Goal: Task Accomplishment & Management: Use online tool/utility

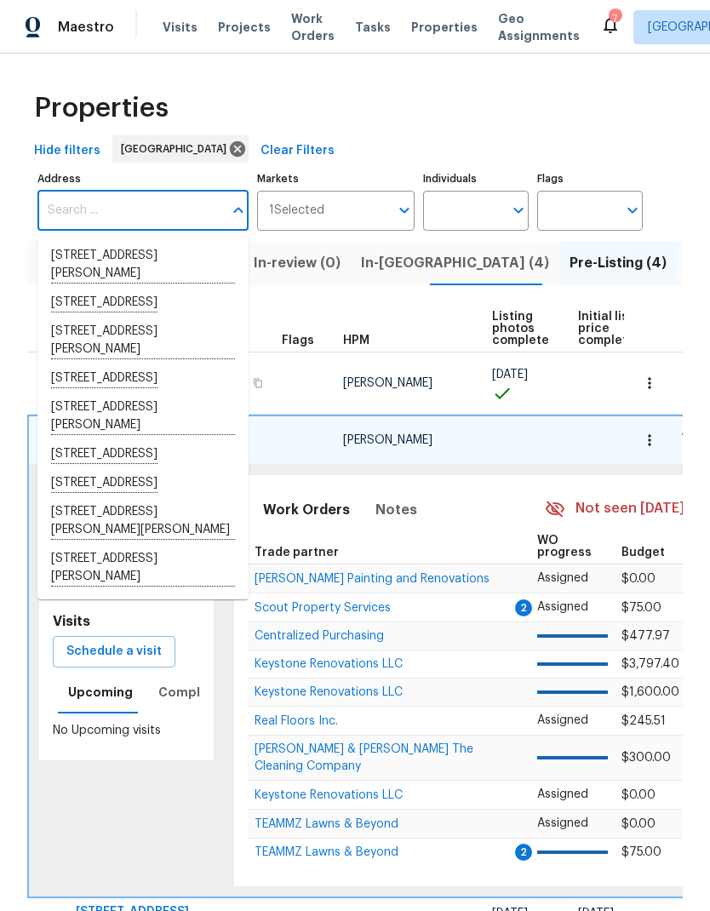
click at [458, 129] on div "Properties" at bounding box center [354, 108] width 655 height 54
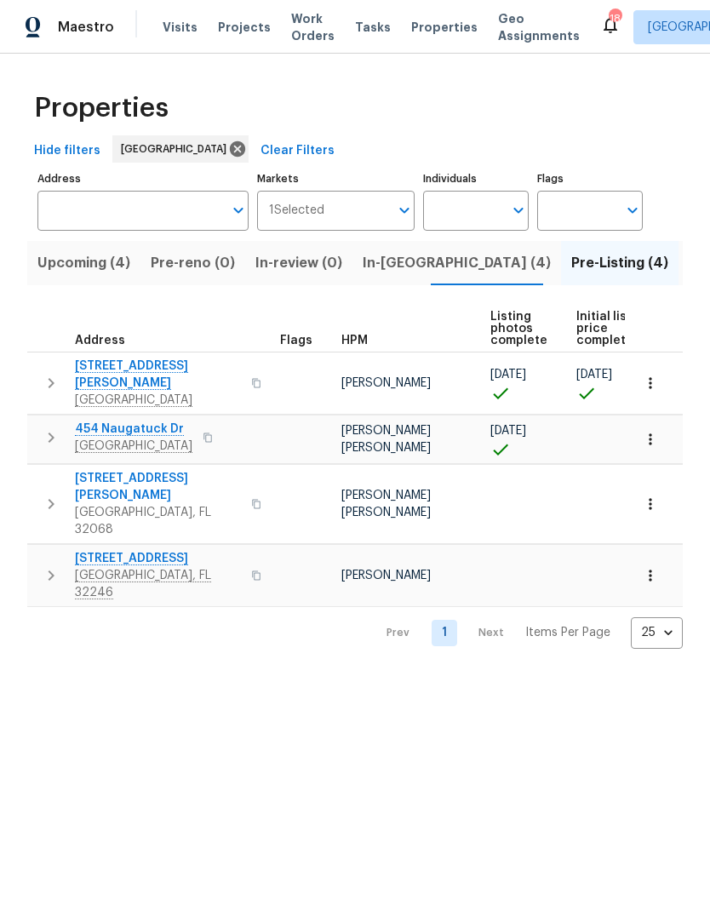
click at [386, 269] on span "In-reno (4)" at bounding box center [457, 263] width 188 height 24
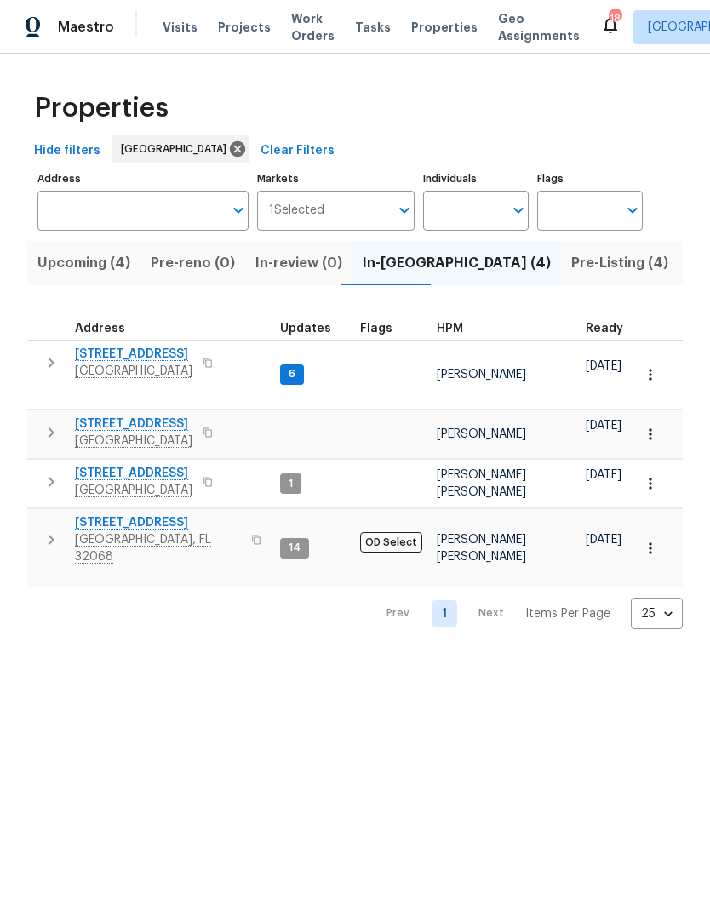
click at [571, 265] on span "Pre-Listing (4)" at bounding box center [619, 263] width 97 height 24
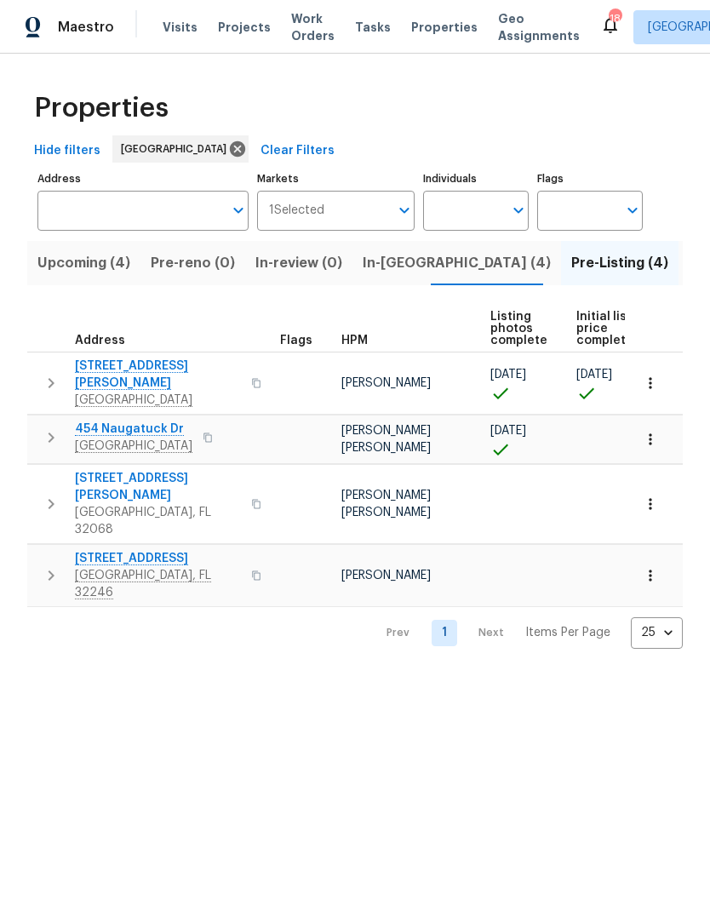
click at [103, 275] on span "Upcoming (4)" at bounding box center [83, 263] width 93 height 24
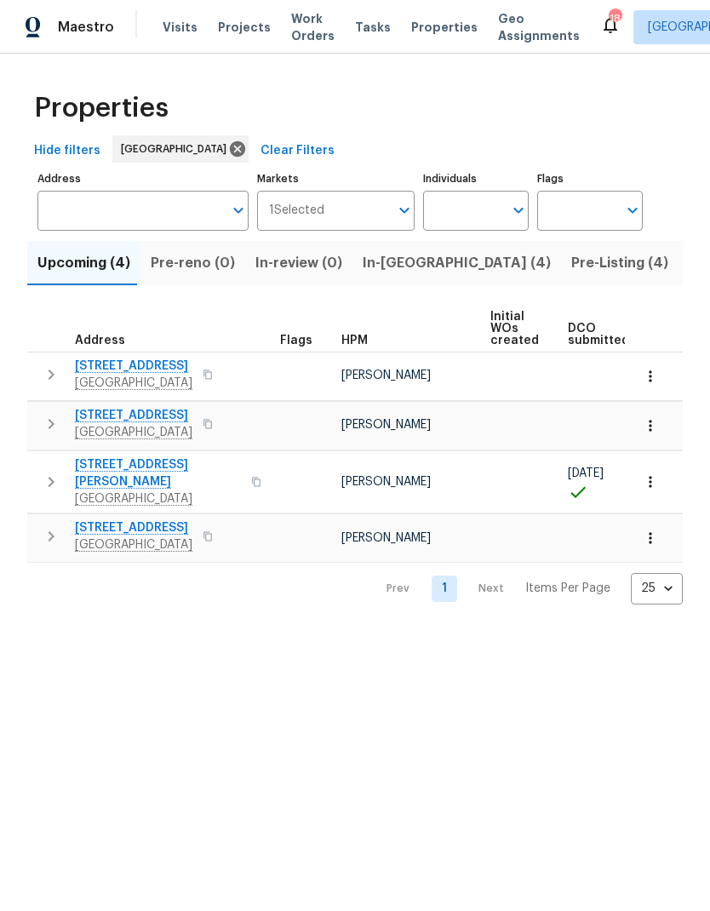
click at [173, 469] on span "4145 Hunt St" at bounding box center [158, 473] width 166 height 34
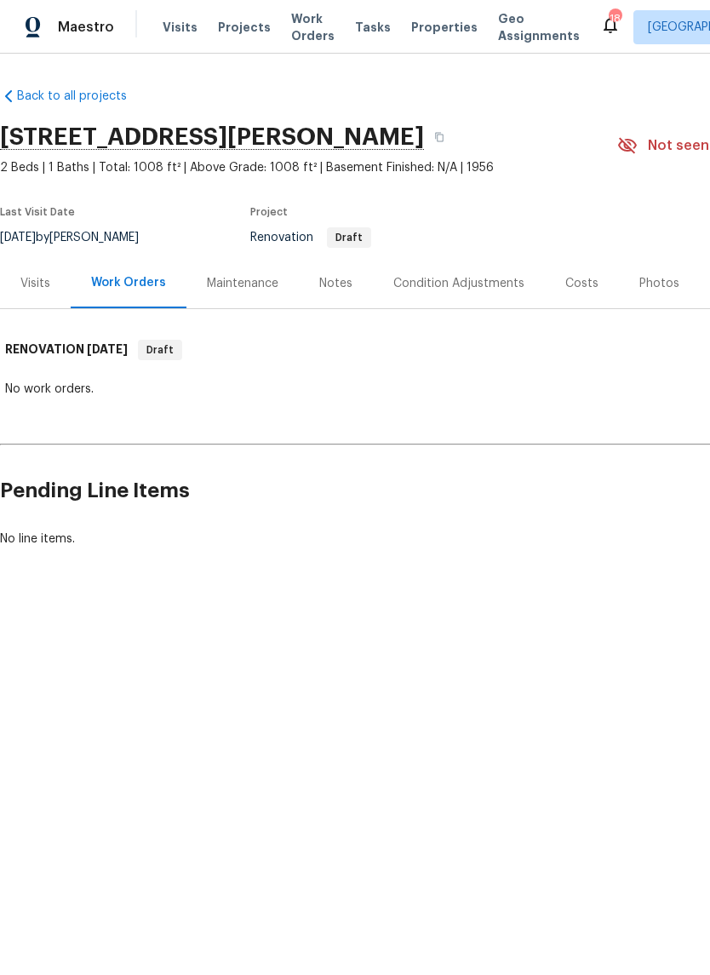
click at [578, 285] on div "Costs" at bounding box center [581, 283] width 33 height 17
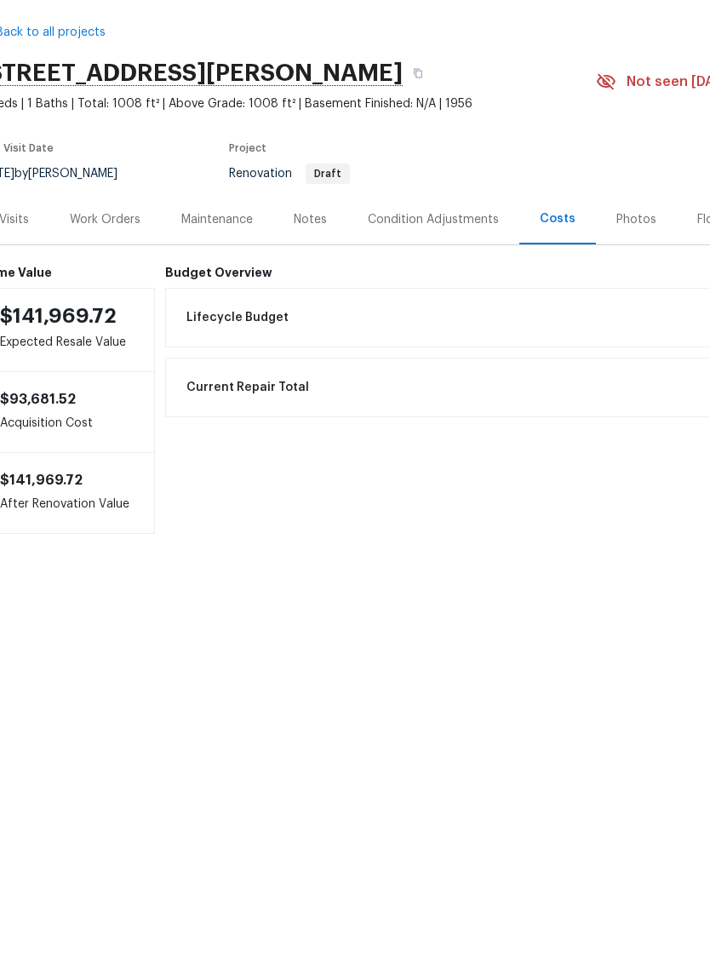
scroll to position [0, 23]
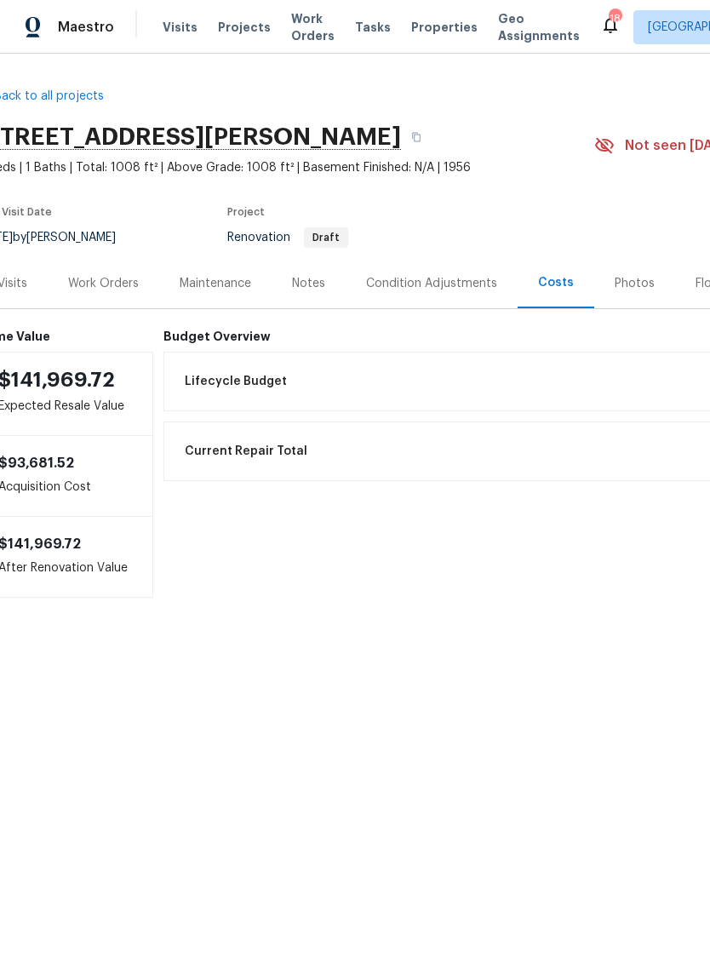
click at [320, 282] on div "Notes" at bounding box center [308, 283] width 33 height 17
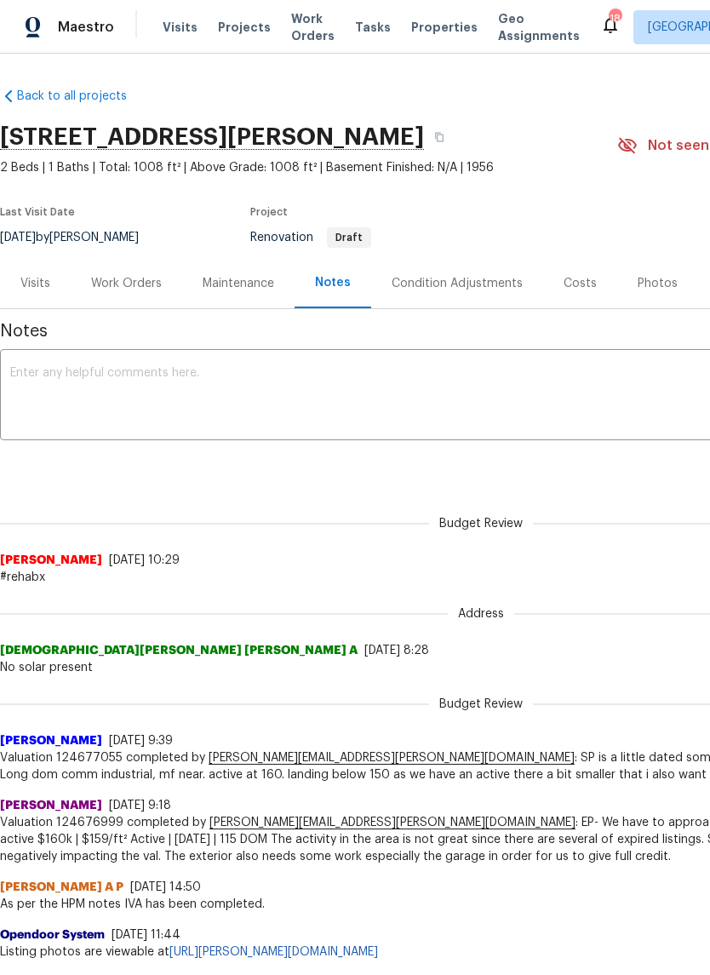
click at [238, 275] on div "Maintenance" at bounding box center [238, 283] width 71 height 17
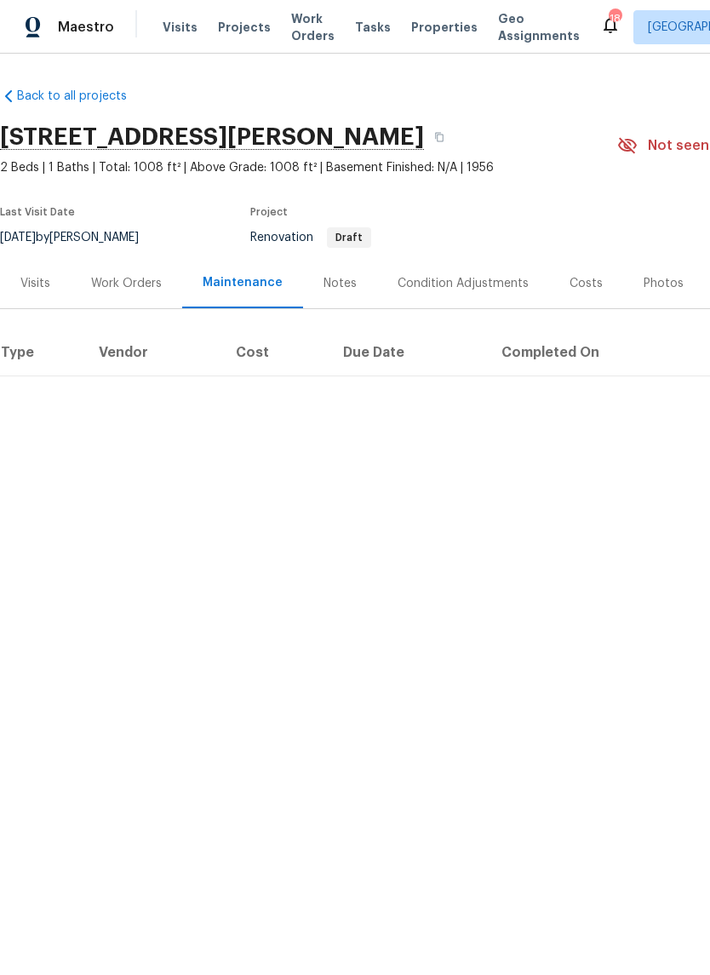
click at [120, 285] on div "Work Orders" at bounding box center [126, 283] width 71 height 17
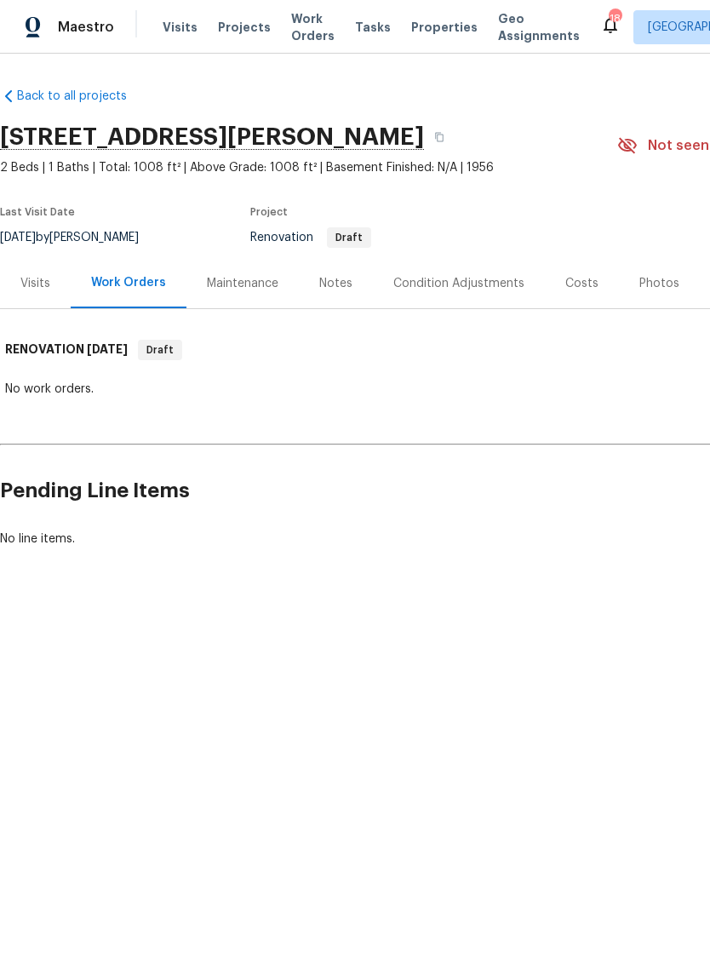
click at [438, 291] on div "Condition Adjustments" at bounding box center [458, 283] width 131 height 17
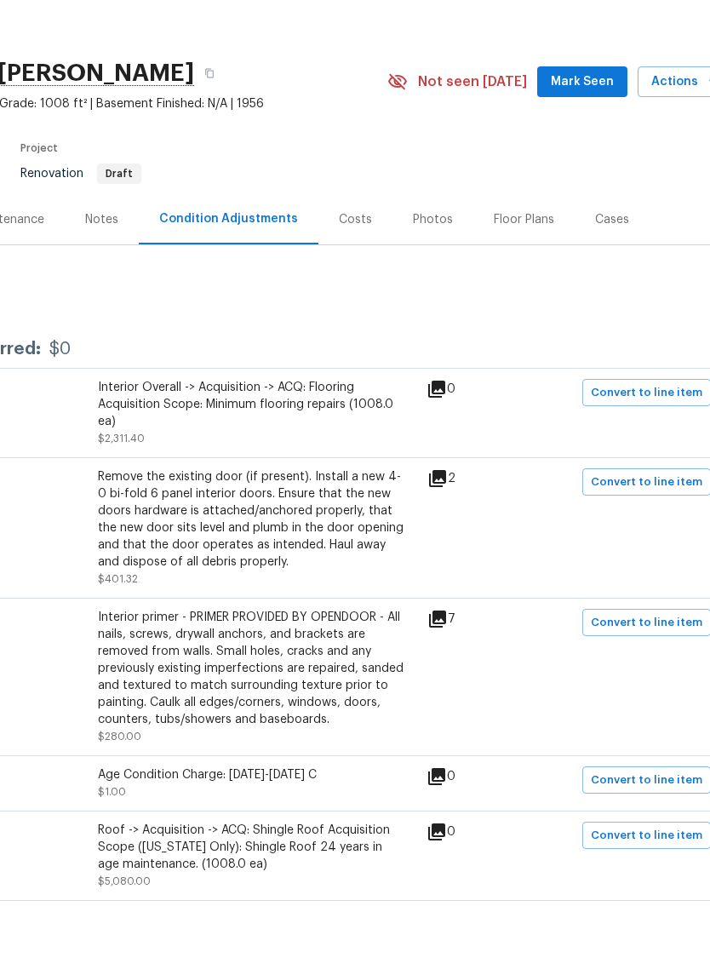
scroll to position [0, 231]
click at [588, 443] on div "ACQ: Flooring Interior Overall - Acquisition Interior Overall -> Acquisition ->…" at bounding box center [250, 477] width 919 height 68
click at [520, 275] on div "Floor Plans" at bounding box center [523, 283] width 60 height 17
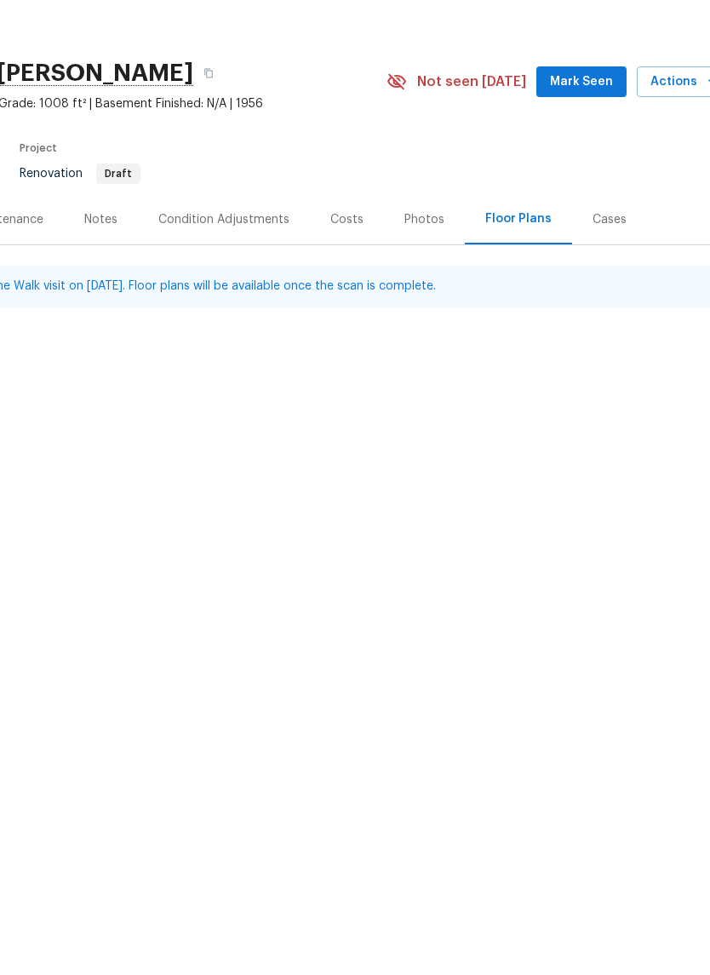
click at [344, 275] on div "Costs" at bounding box center [346, 283] width 33 height 17
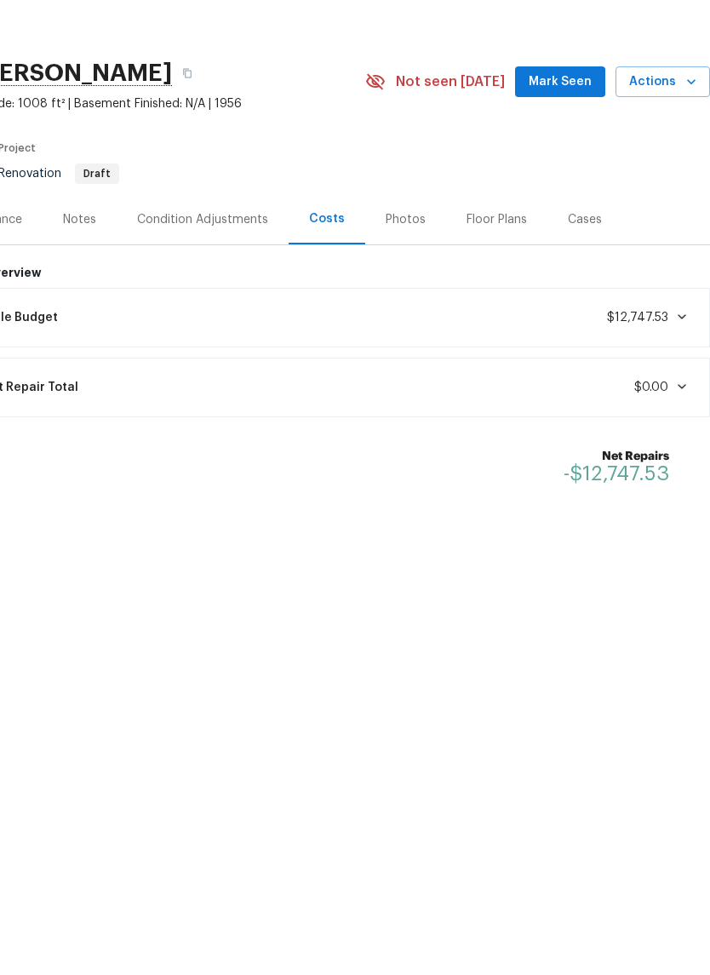
scroll to position [0, 252]
click at [667, 373] on span "$12,747.53" at bounding box center [648, 381] width 82 height 17
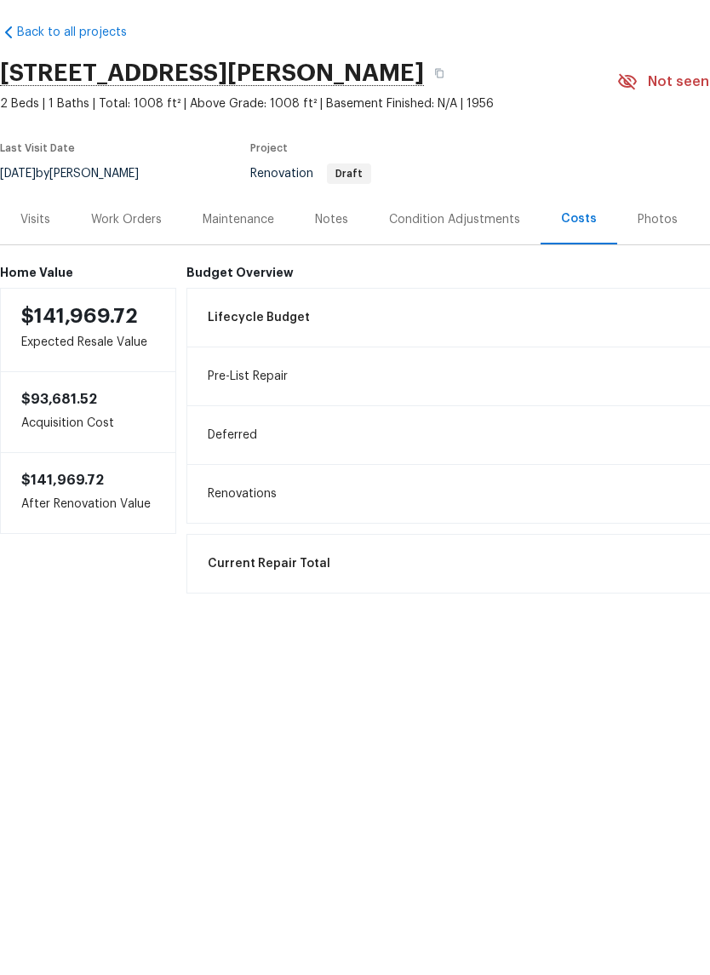
scroll to position [0, 0]
click at [526, 678] on div "Net Repairs -$12,747.53" at bounding box center [575, 707] width 756 height 58
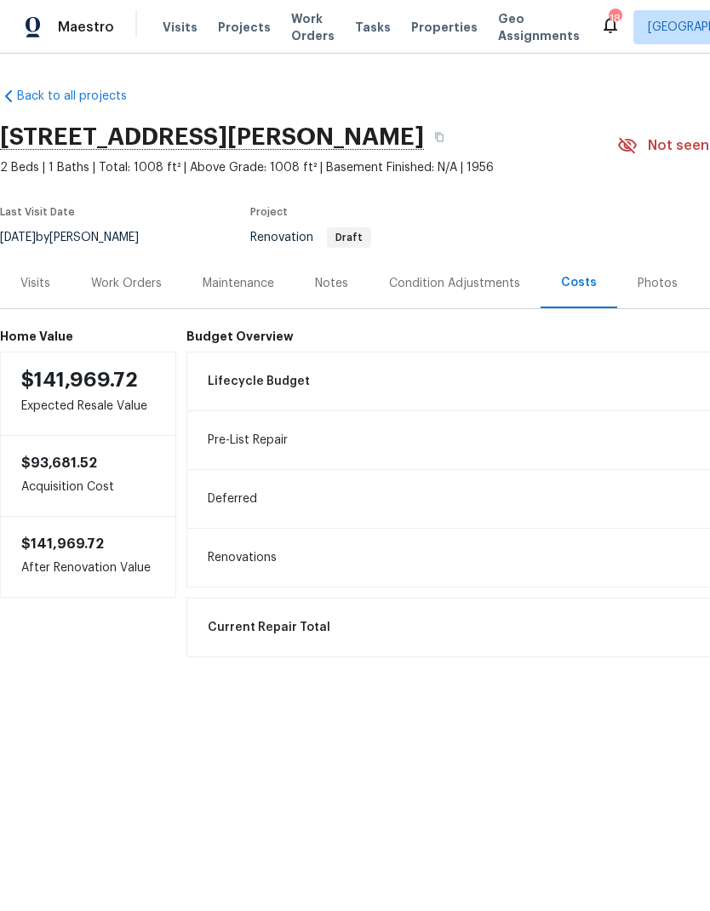
click at [134, 306] on div "Work Orders" at bounding box center [127, 283] width 112 height 50
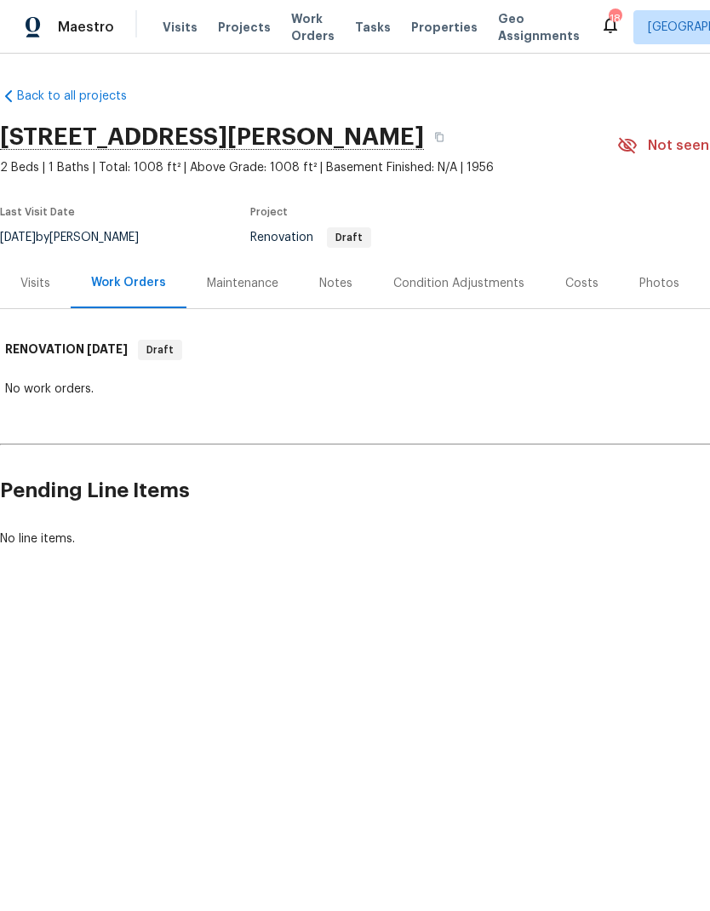
click at [491, 535] on div "No line items." at bounding box center [481, 538] width 962 height 17
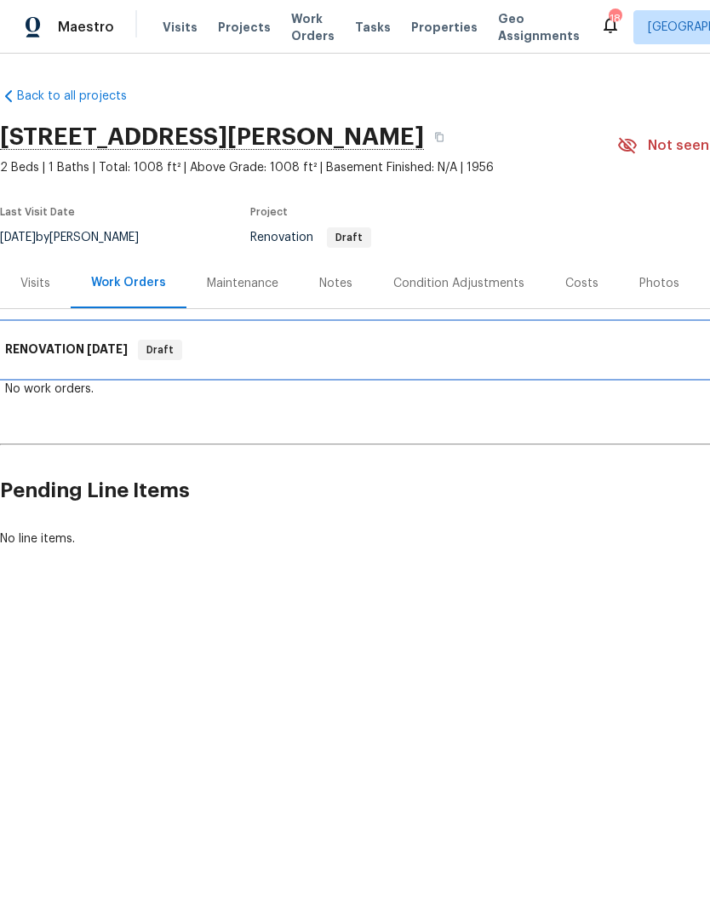
click at [604, 357] on div "RENOVATION 9/15/25 Draft" at bounding box center [481, 350] width 952 height 20
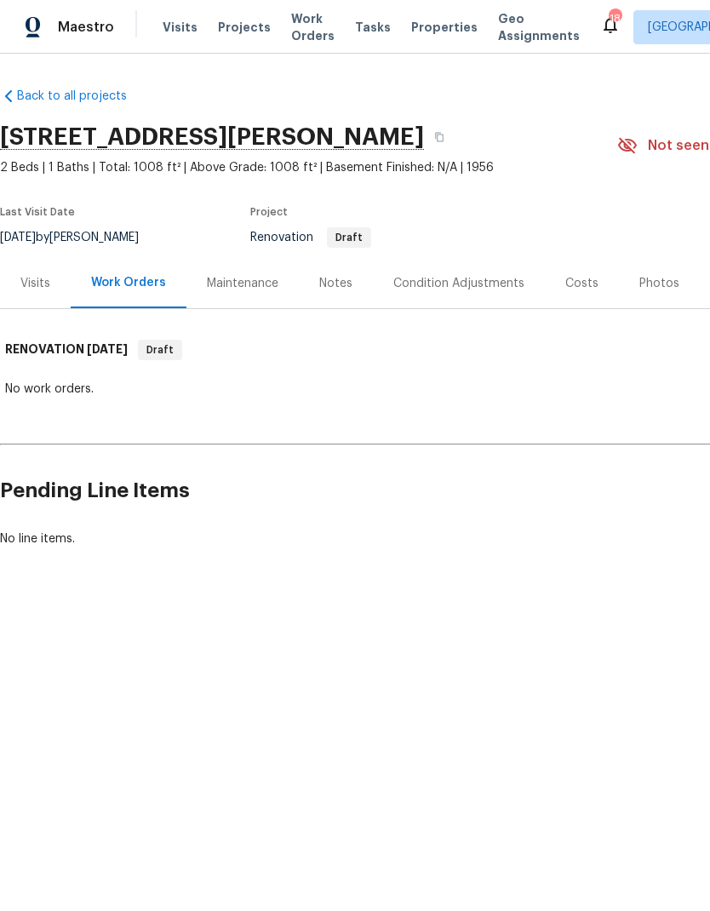
click at [570, 531] on div "No line items." at bounding box center [481, 538] width 962 height 17
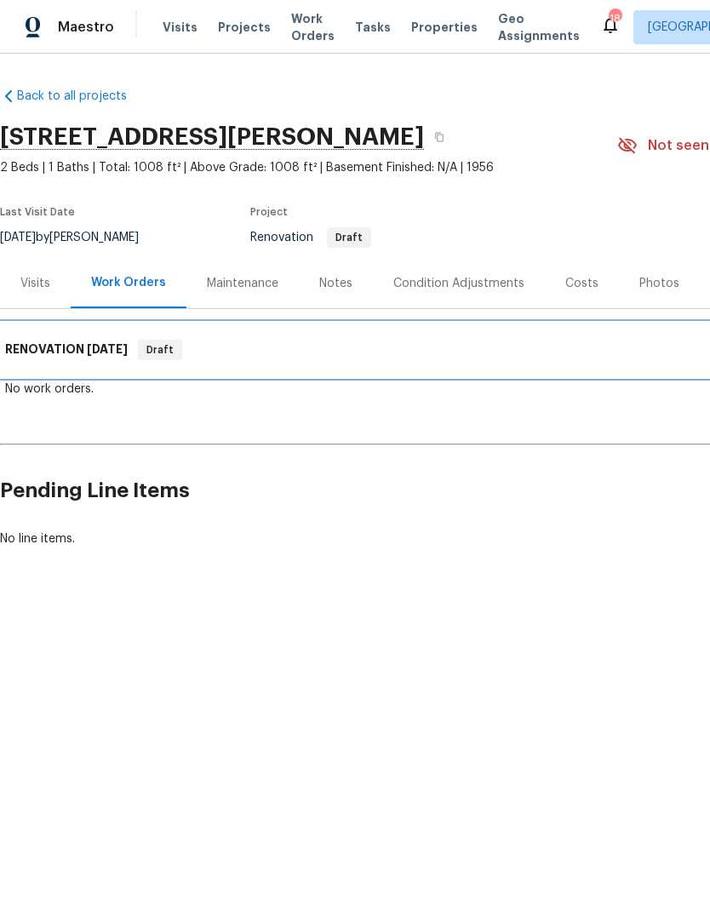
click at [157, 358] on div "Draft" at bounding box center [160, 350] width 44 height 20
click at [102, 346] on span "9/15/25" at bounding box center [107, 349] width 41 height 12
click at [315, 357] on div "RENOVATION 9/15/25 Draft" at bounding box center [481, 350] width 952 height 20
click at [564, 358] on div "RENOVATION 9/15/25 Draft" at bounding box center [481, 350] width 952 height 20
click at [564, 357] on div "RENOVATION 9/15/25 Draft" at bounding box center [481, 350] width 952 height 20
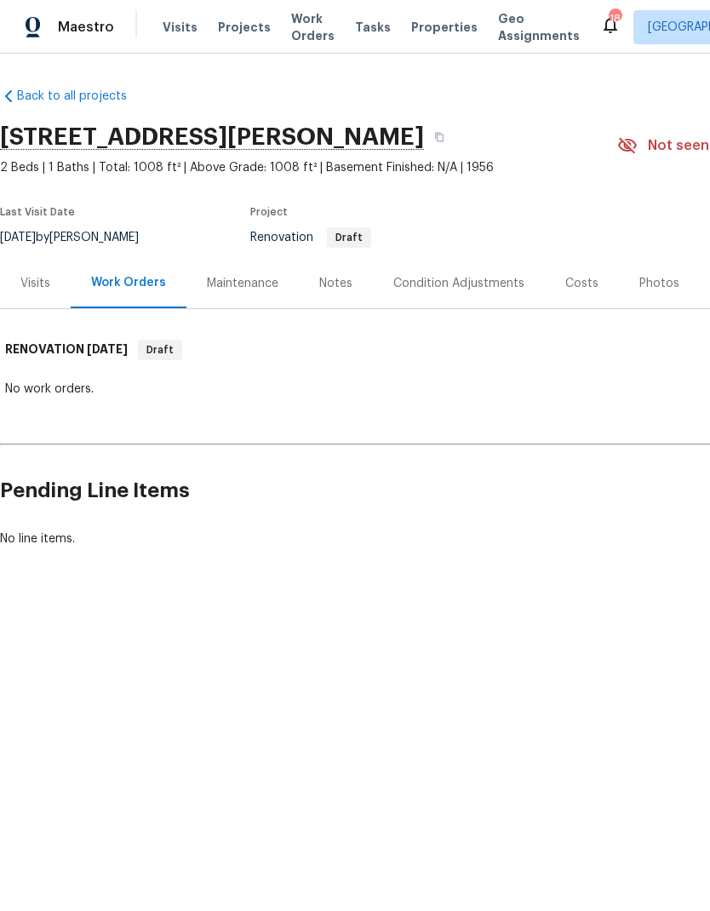
click at [318, 443] on div "Back to all projects 4145 Hunt St, Jacksonville, FL 32254 2 Beds | 1 Baths | To…" at bounding box center [481, 317] width 962 height 487
click at [318, 442] on div "Back to all projects 4145 Hunt St, Jacksonville, FL 32254 2 Beds | 1 Baths | To…" at bounding box center [481, 317] width 962 height 487
click at [349, 414] on div "Back to all projects 4145 Hunt St, Jacksonville, FL 32254 2 Beds | 1 Baths | To…" at bounding box center [481, 317] width 962 height 487
click at [348, 414] on div "Back to all projects 4145 Hunt St, Jacksonville, FL 32254 2 Beds | 1 Baths | To…" at bounding box center [481, 317] width 962 height 487
click at [362, 391] on div "No work orders." at bounding box center [481, 388] width 952 height 17
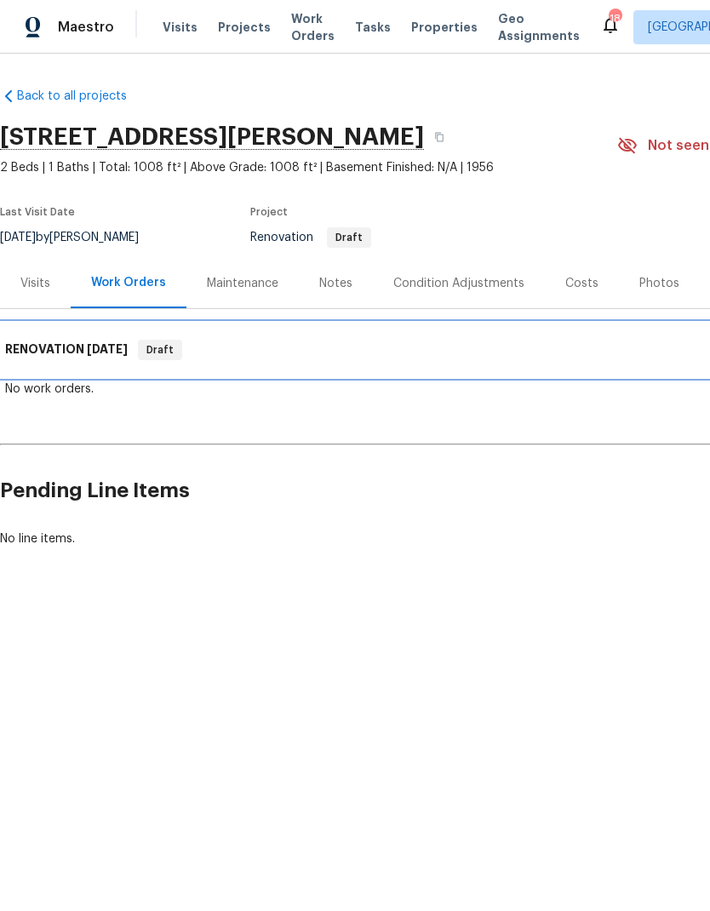
click at [364, 375] on div "RENOVATION 9/15/25 Draft" at bounding box center [481, 350] width 962 height 54
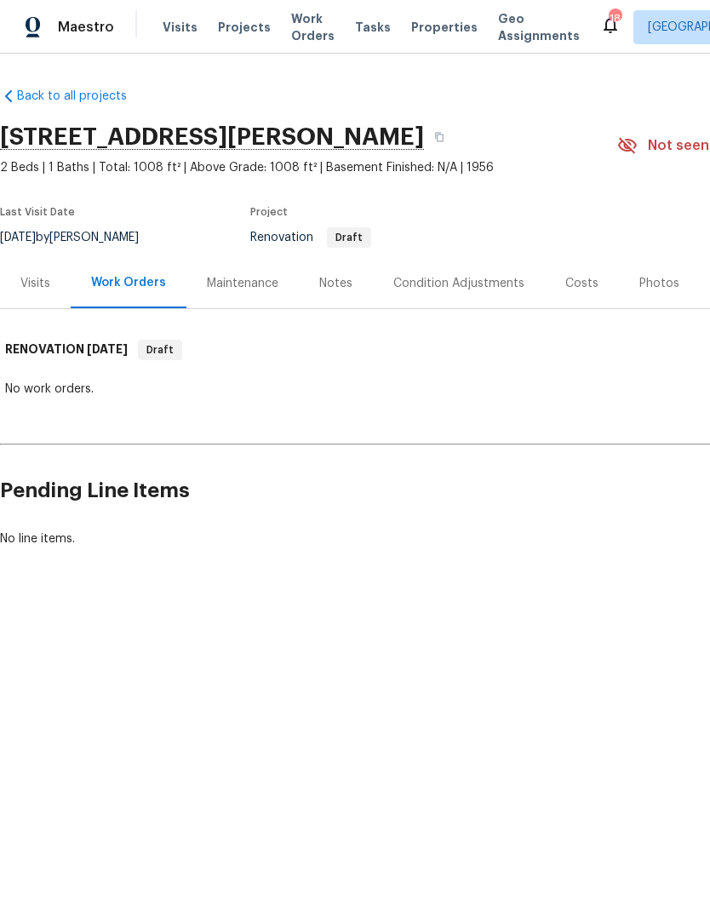
click at [370, 381] on div "No work orders." at bounding box center [481, 388] width 952 height 17
click at [678, 146] on span "Not seen [DATE]" at bounding box center [702, 145] width 109 height 17
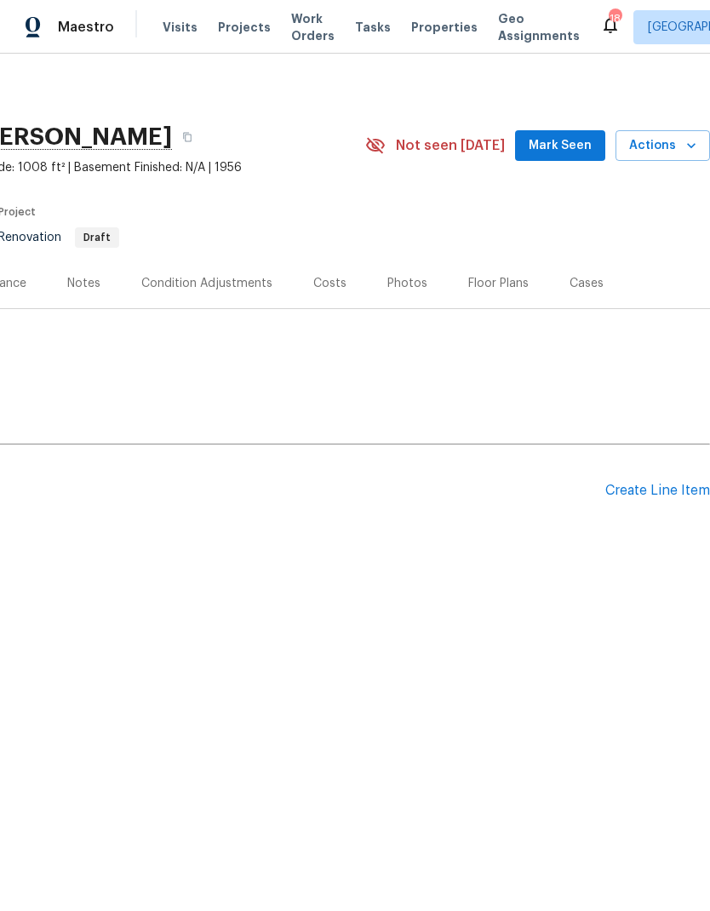
scroll to position [0, 252]
click at [689, 144] on icon "button" at bounding box center [691, 145] width 9 height 5
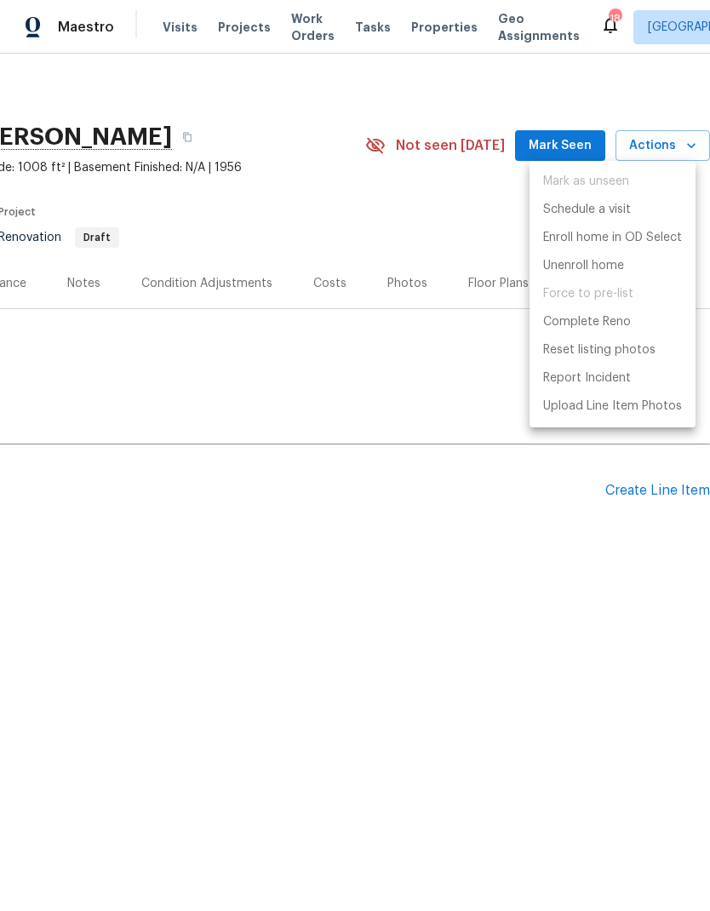
click at [384, 429] on div at bounding box center [355, 455] width 710 height 911
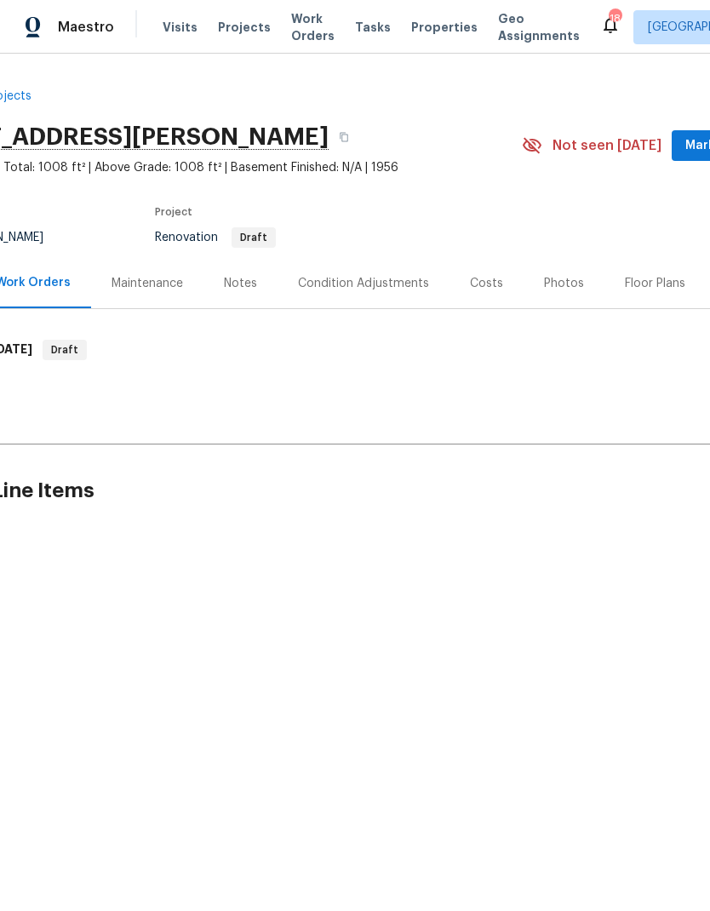
scroll to position [0, 66]
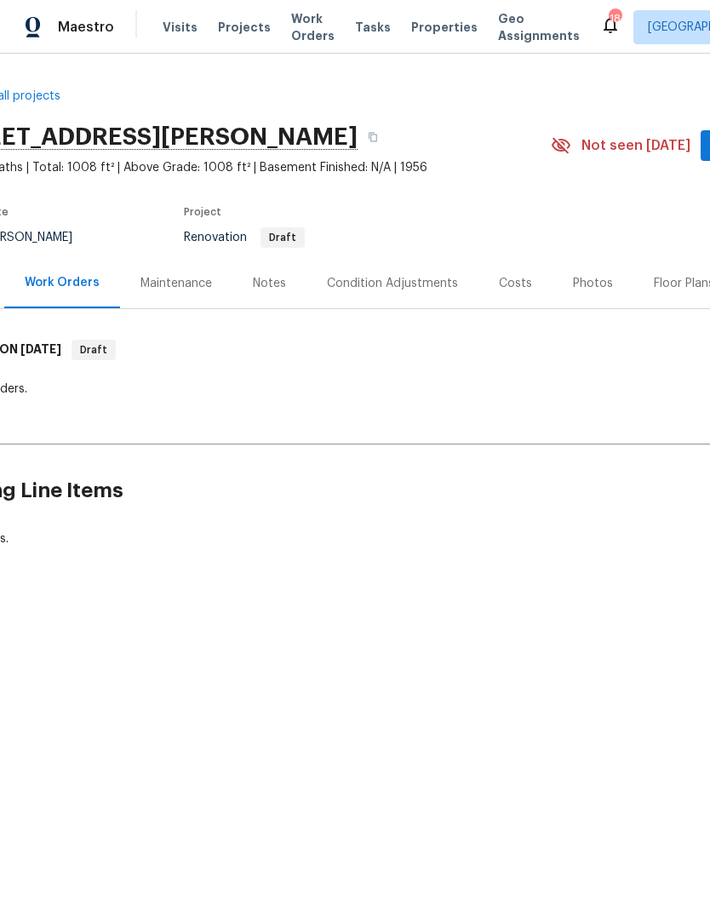
click at [411, 278] on div "Condition Adjustments" at bounding box center [392, 283] width 131 height 17
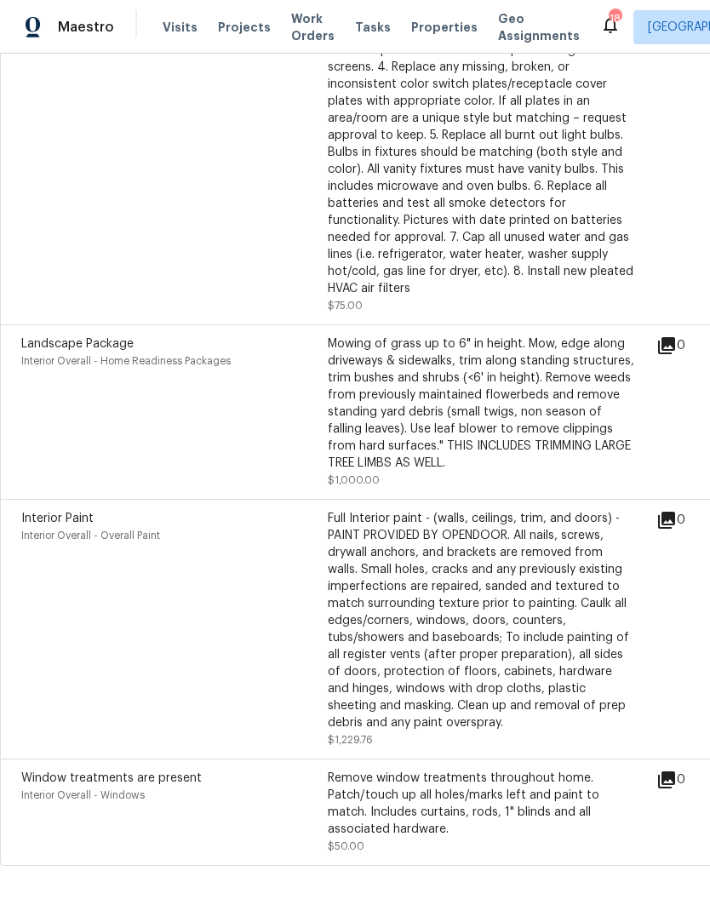
scroll to position [1183, 0]
click at [618, 607] on div "Full Interior paint - (walls, ceilings, trim, and doors) - PAINT PROVIDED BY OP…" at bounding box center [481, 621] width 306 height 221
click at [460, 629] on div "Full Interior paint - (walls, ceilings, trim, and doors) - PAINT PROVIDED BY OP…" at bounding box center [481, 621] width 306 height 221
click at [435, 676] on div "Full Interior paint - (walls, ceilings, trim, and doors) - PAINT PROVIDED BY OP…" at bounding box center [481, 621] width 306 height 221
click at [490, 558] on div "Full Interior paint - (walls, ceilings, trim, and doors) - PAINT PROVIDED BY OP…" at bounding box center [481, 621] width 306 height 221
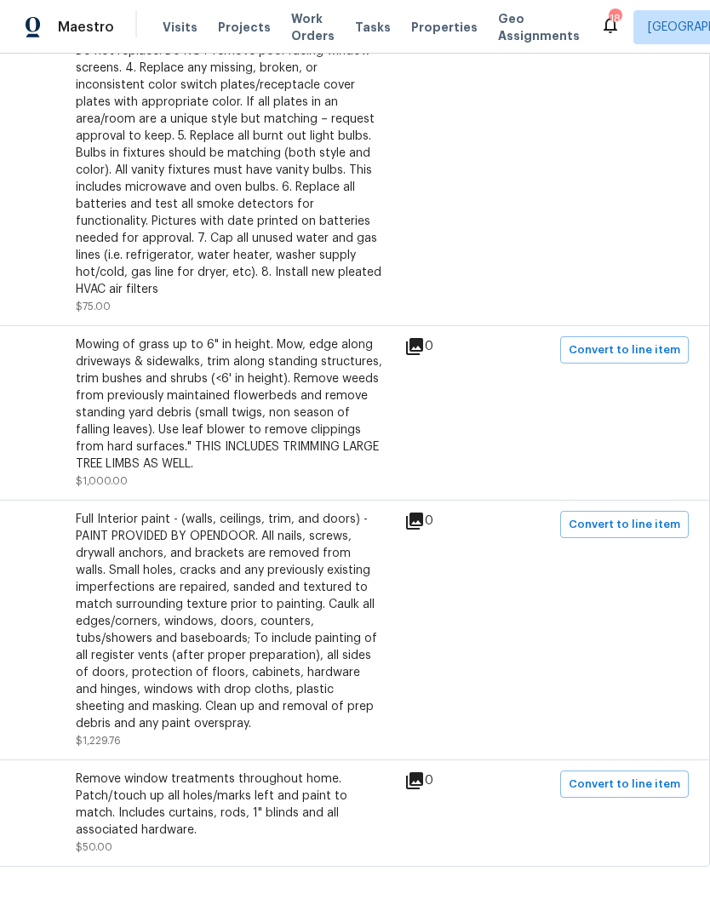
scroll to position [1183, 252]
click at [622, 530] on span "Convert to line item" at bounding box center [625, 525] width 112 height 20
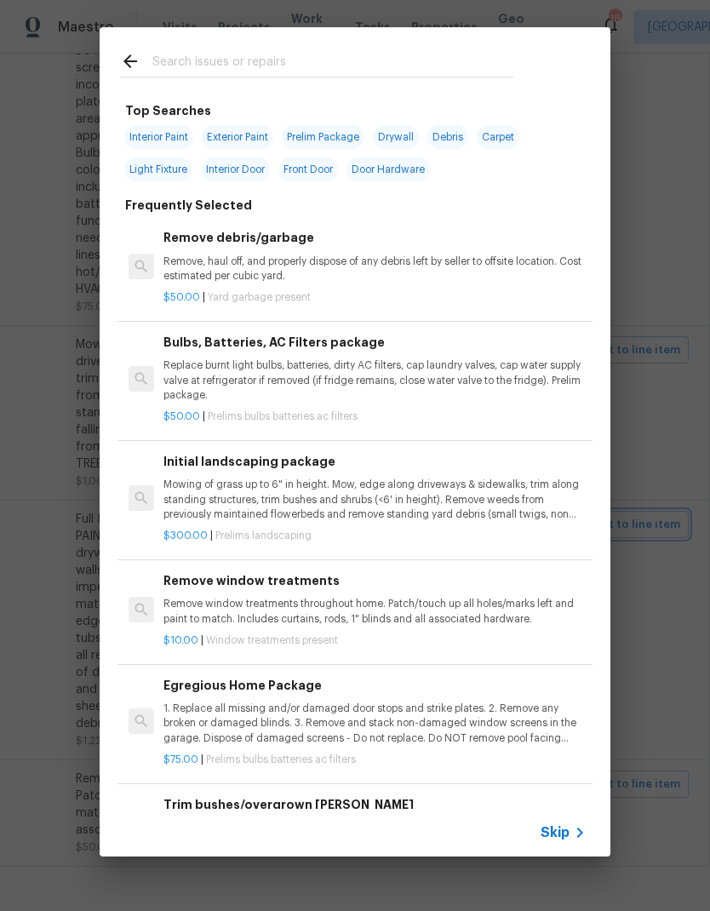
click at [683, 216] on div "Top Searches Interior Paint Exterior Paint Prelim Package Drywall Debris Carpet…" at bounding box center [355, 441] width 710 height 883
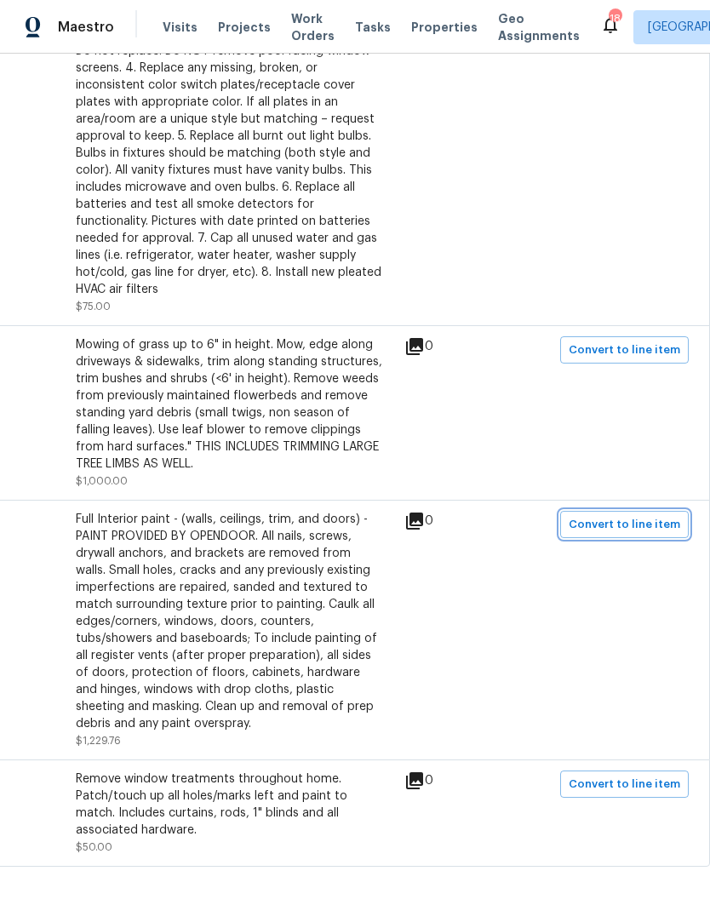
click at [620, 538] on button "Convert to line item" at bounding box center [624, 524] width 129 height 27
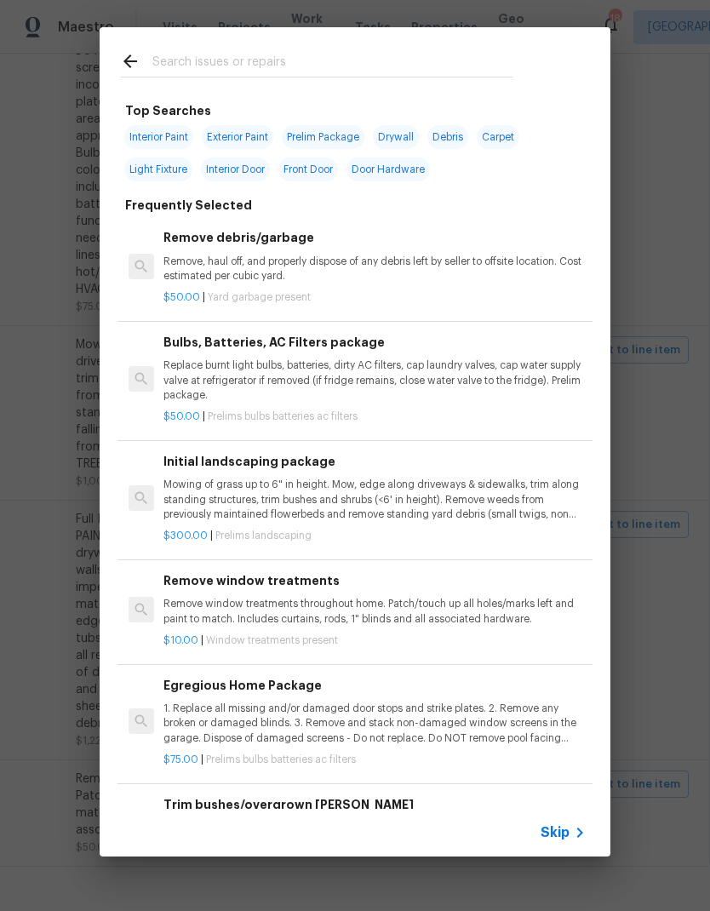
click at [162, 135] on span "Interior Paint" at bounding box center [158, 137] width 69 height 24
type input "Interior Paint"
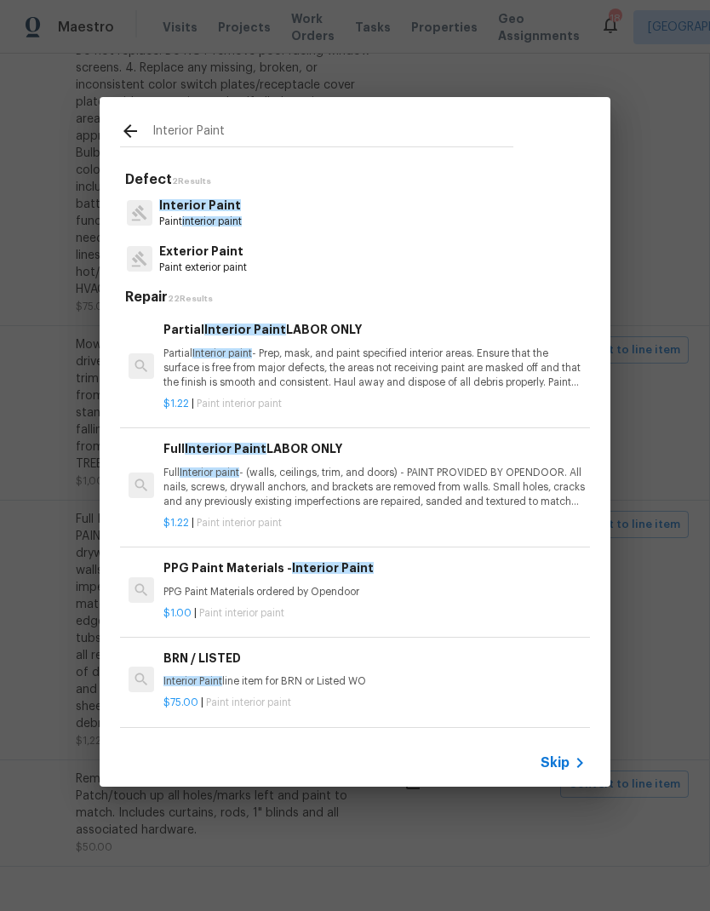
click at [289, 475] on p "Full Interior paint - (walls, ceilings, trim, and doors) - PAINT PROVIDED BY OP…" at bounding box center [374, 487] width 422 height 43
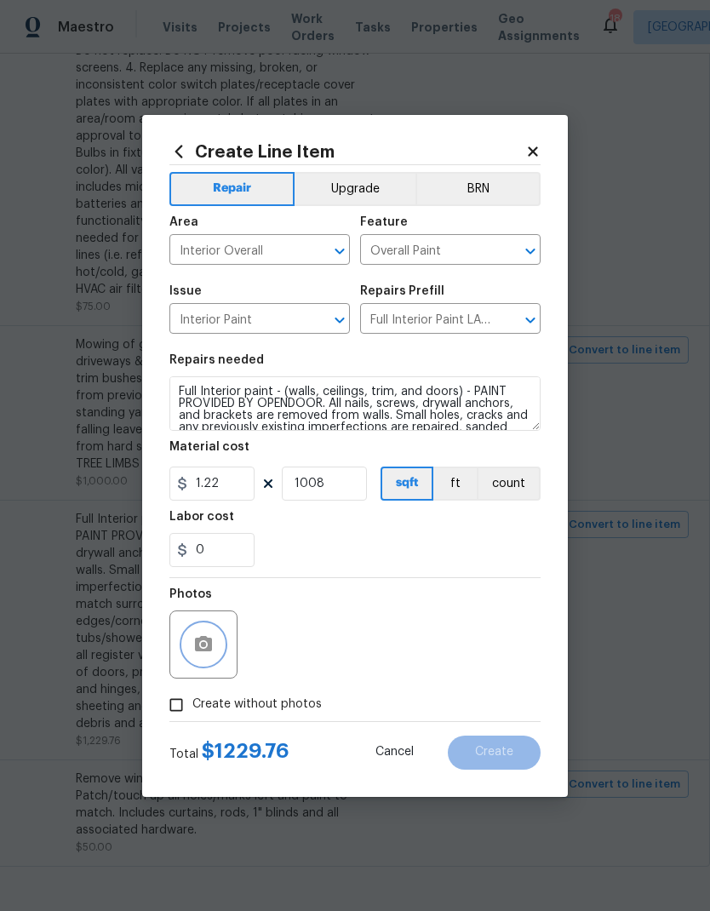
click at [223, 646] on button "button" at bounding box center [203, 644] width 41 height 41
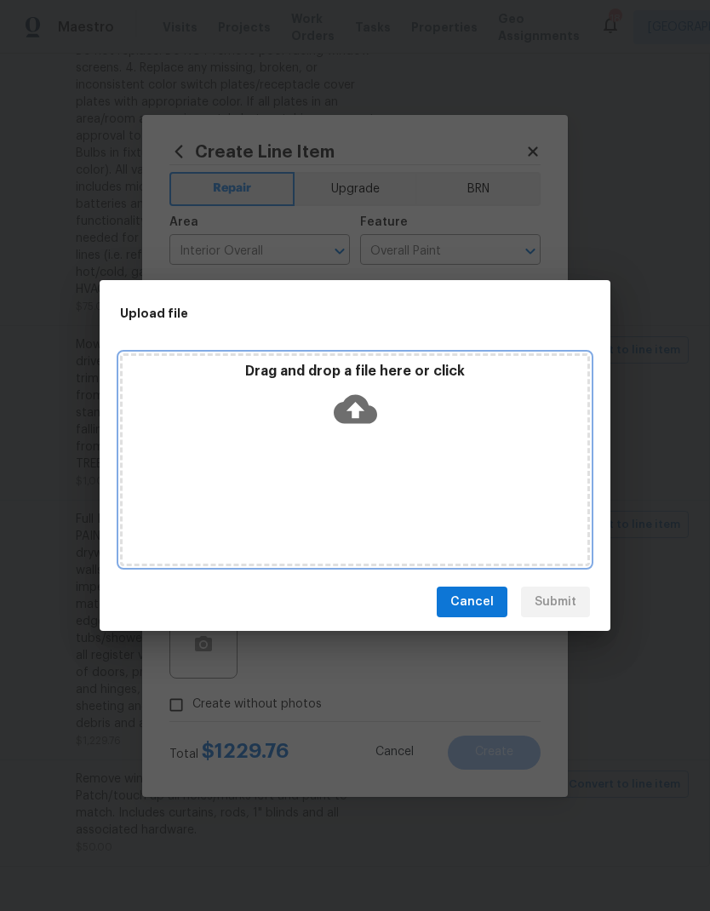
click at [361, 406] on icon at bounding box center [355, 409] width 43 height 29
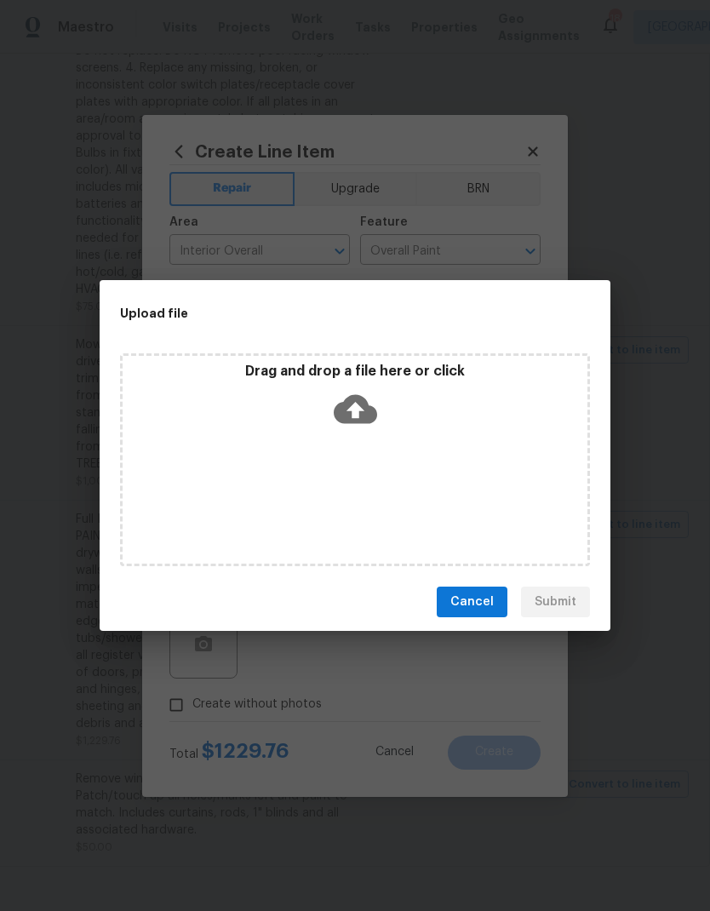
click at [471, 594] on span "Cancel" at bounding box center [471, 602] width 43 height 21
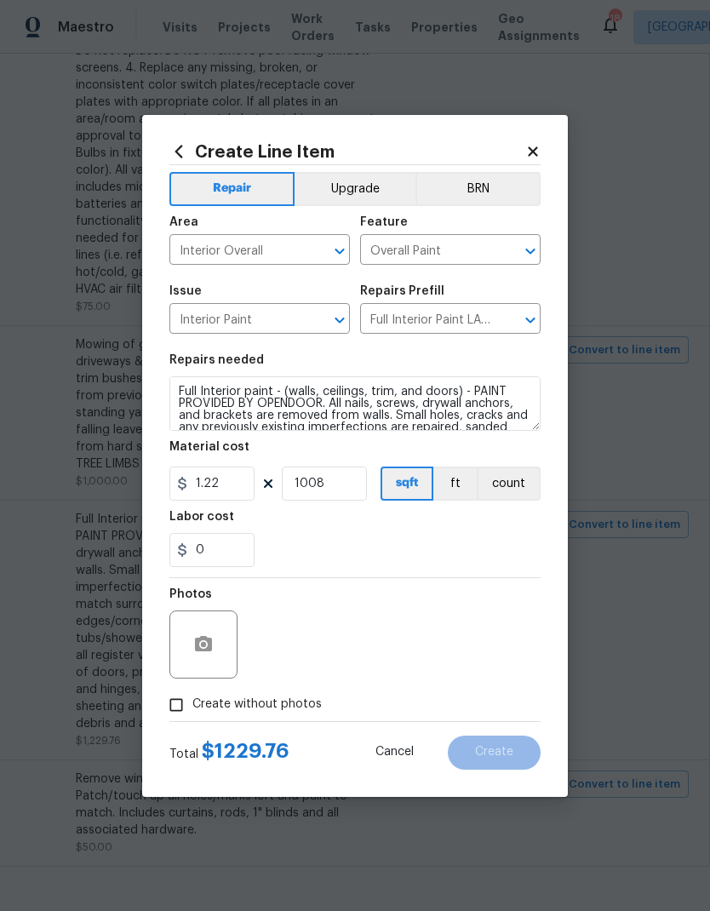
click at [184, 132] on div "Create Line Item Repair Upgrade BRN Area Interior Overall ​ Feature Overall Pai…" at bounding box center [355, 456] width 426 height 682
click at [186, 152] on icon at bounding box center [178, 151] width 19 height 19
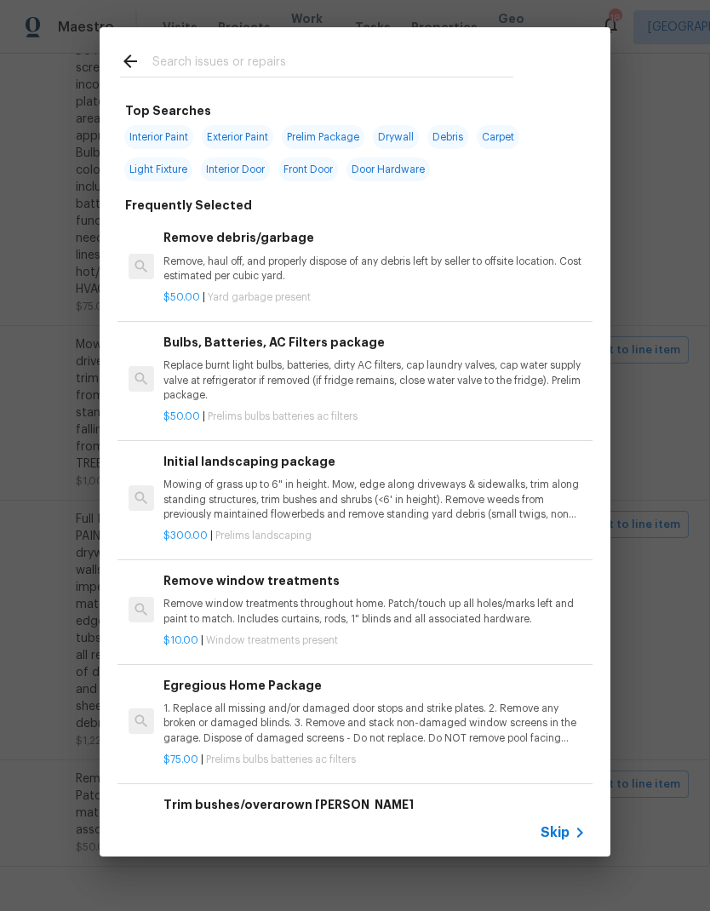
click at [308, 59] on input "text" at bounding box center [332, 64] width 361 height 26
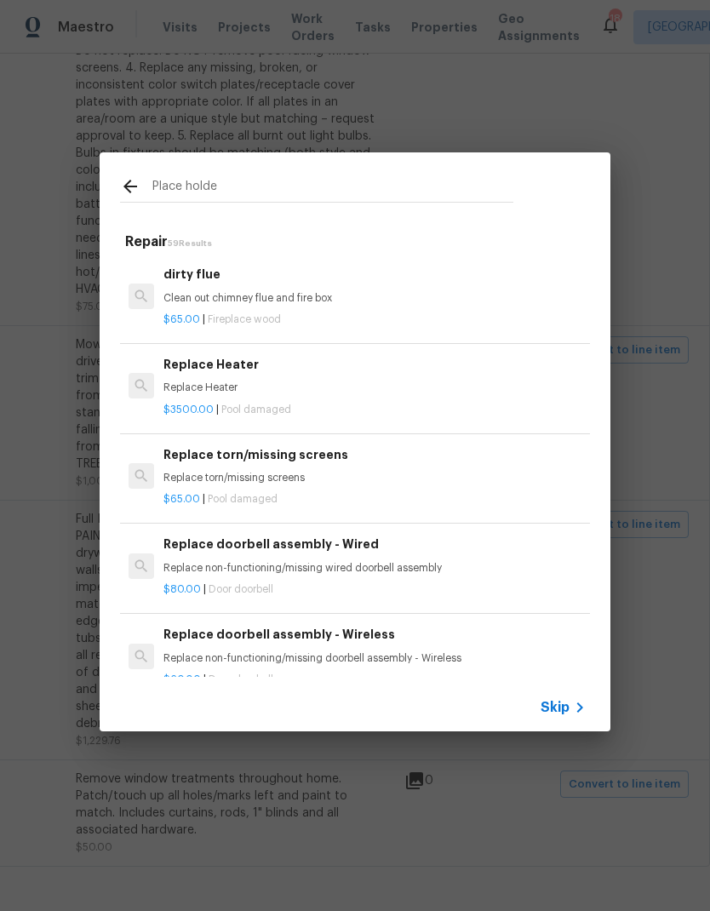
type input "Place holder"
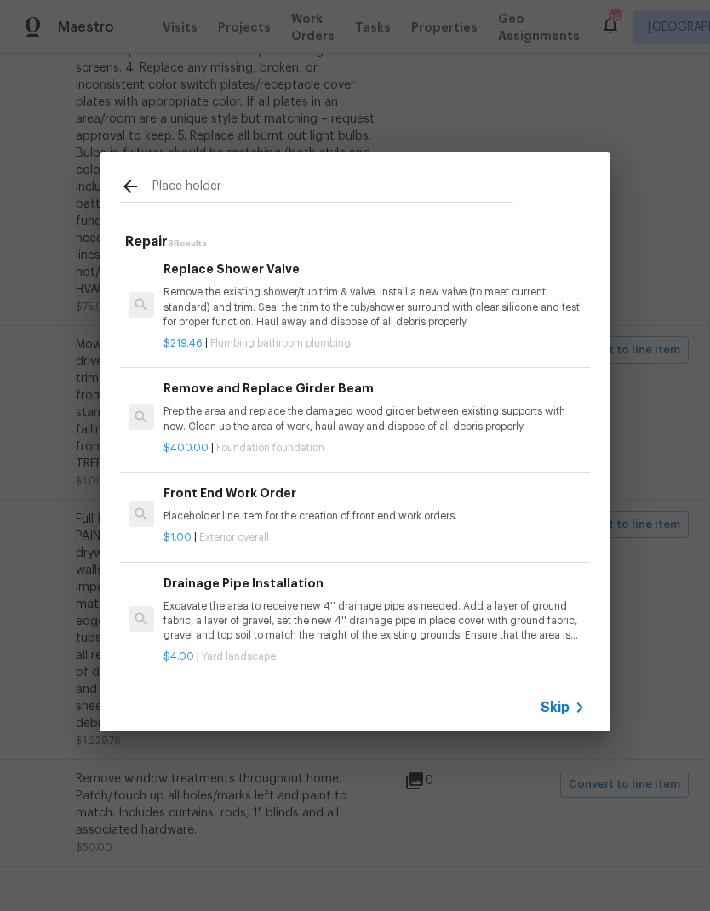
scroll to position [437, 0]
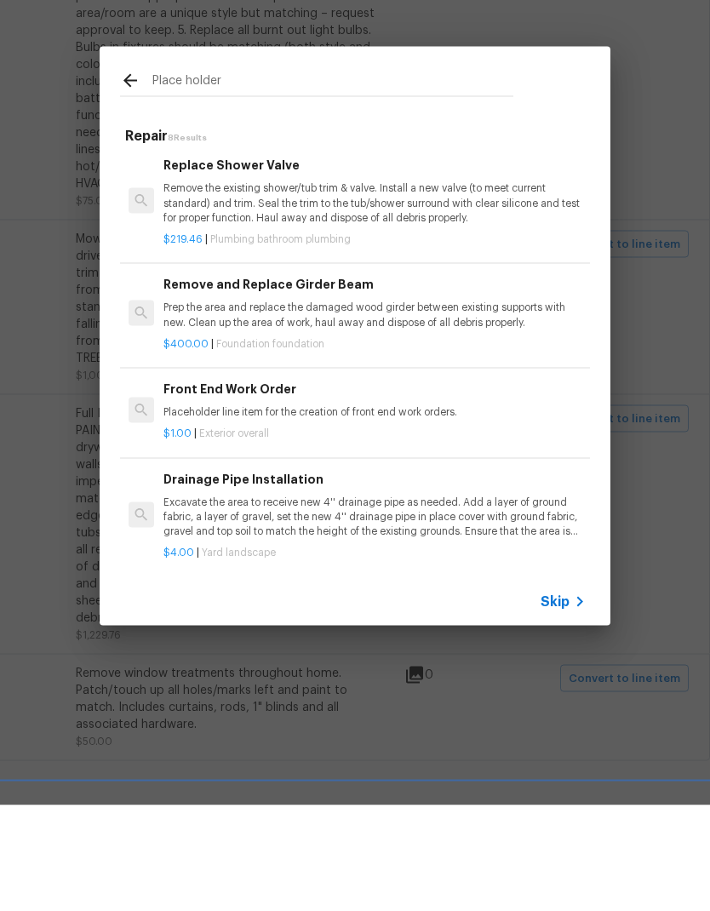
click at [283, 511] on p "Placeholder line item for the creation of front end work orders." at bounding box center [374, 518] width 422 height 14
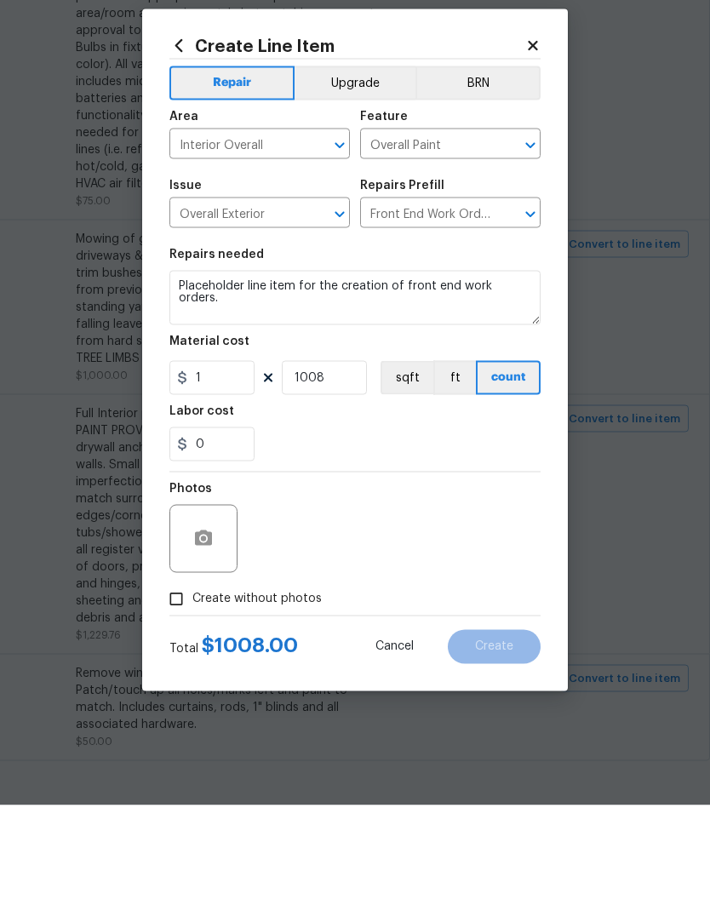
scroll to position [68, 0]
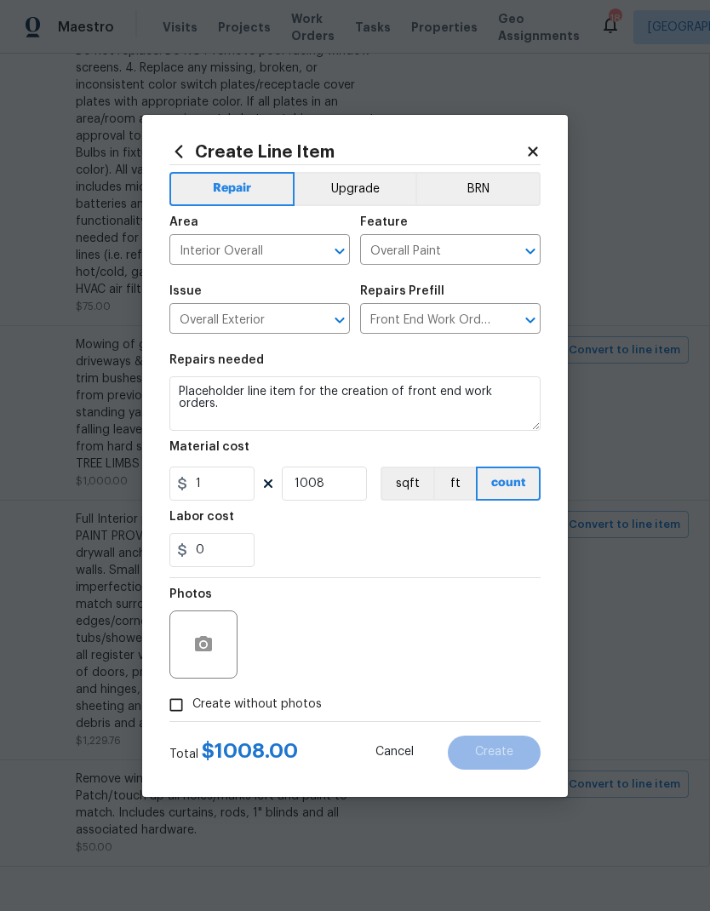
click at [177, 709] on input "Create without photos" at bounding box center [176, 705] width 32 height 32
checkbox input "true"
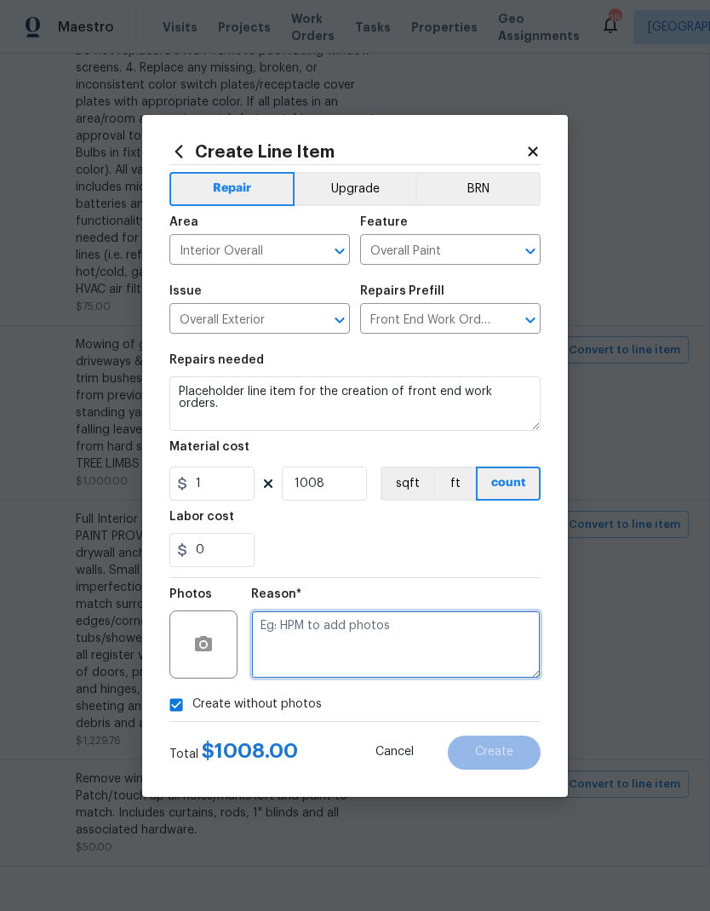
click at [424, 637] on textarea at bounding box center [395, 644] width 289 height 68
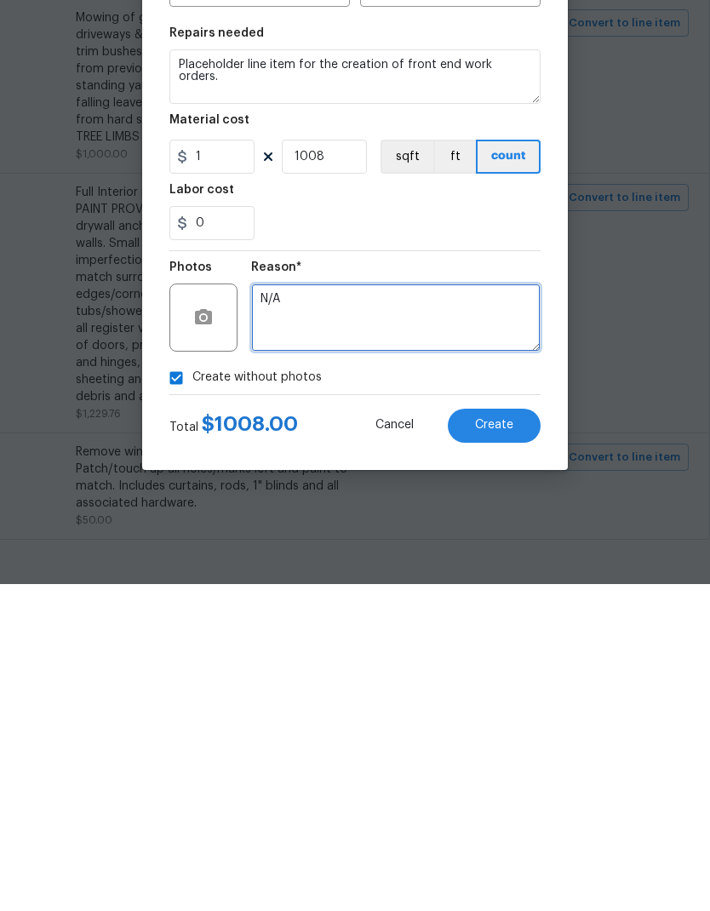
type textarea "N/A"
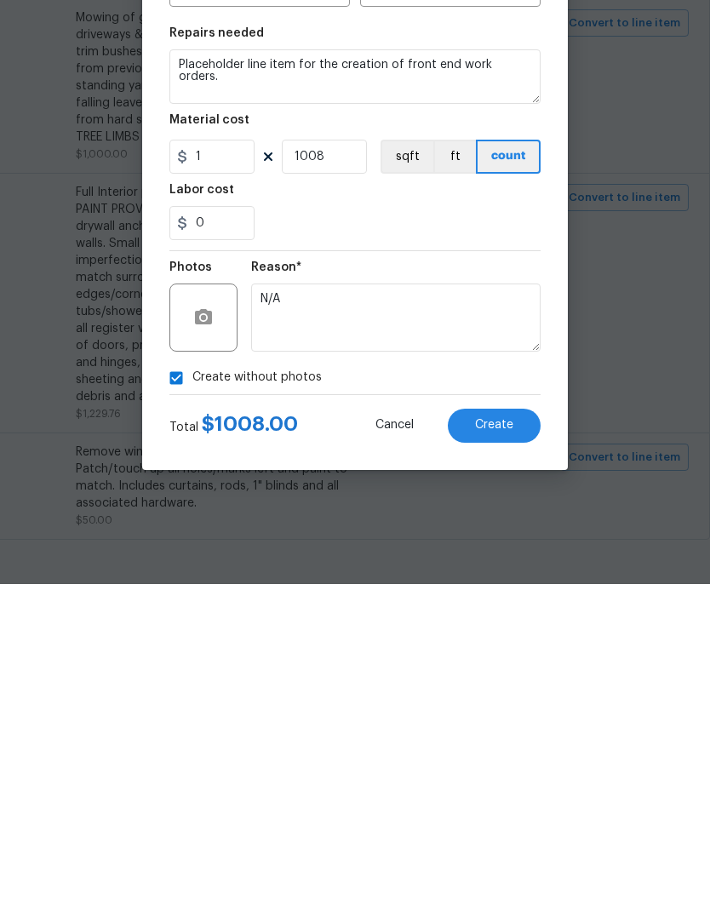
click at [500, 735] on button "Create" at bounding box center [494, 752] width 93 height 34
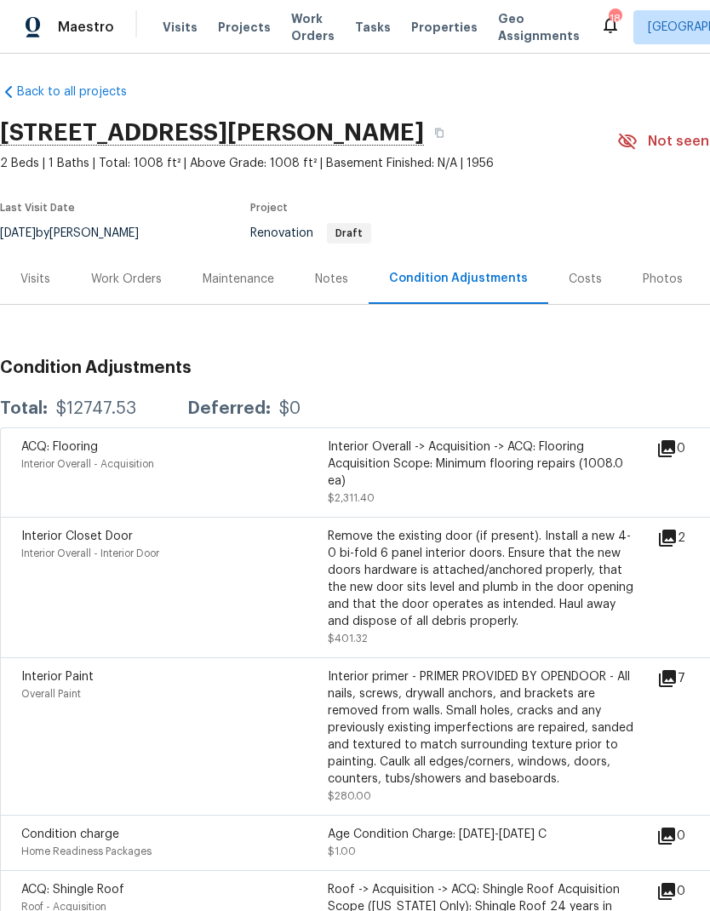
scroll to position [4, 0]
click at [137, 274] on div "Work Orders" at bounding box center [126, 279] width 71 height 17
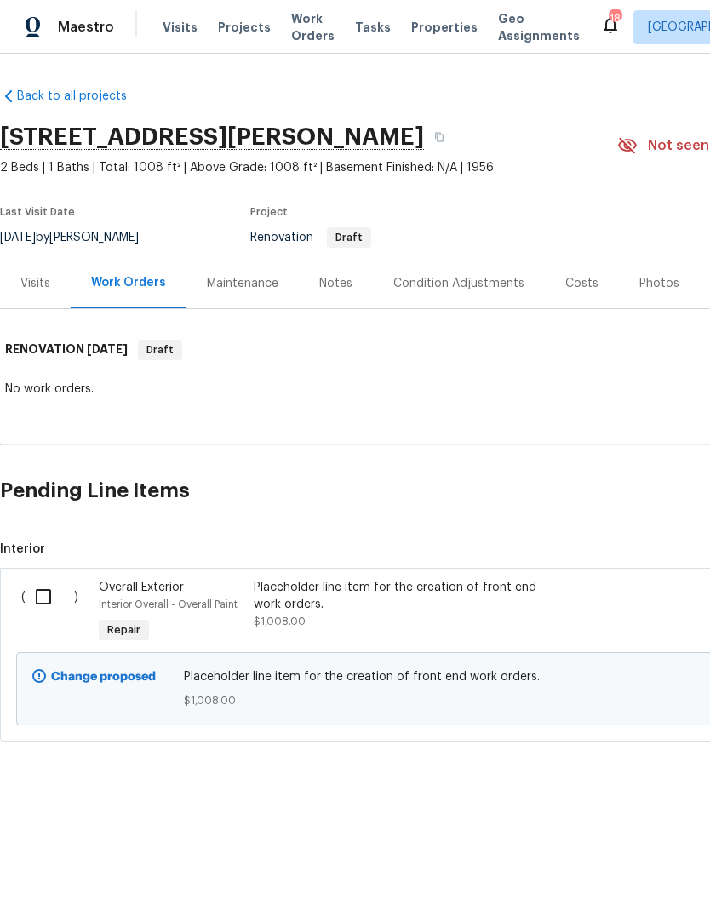
click at [45, 598] on input "checkbox" at bounding box center [50, 597] width 49 height 36
checkbox input "true"
click at [650, 853] on button "Create Work Order" at bounding box center [612, 868] width 140 height 31
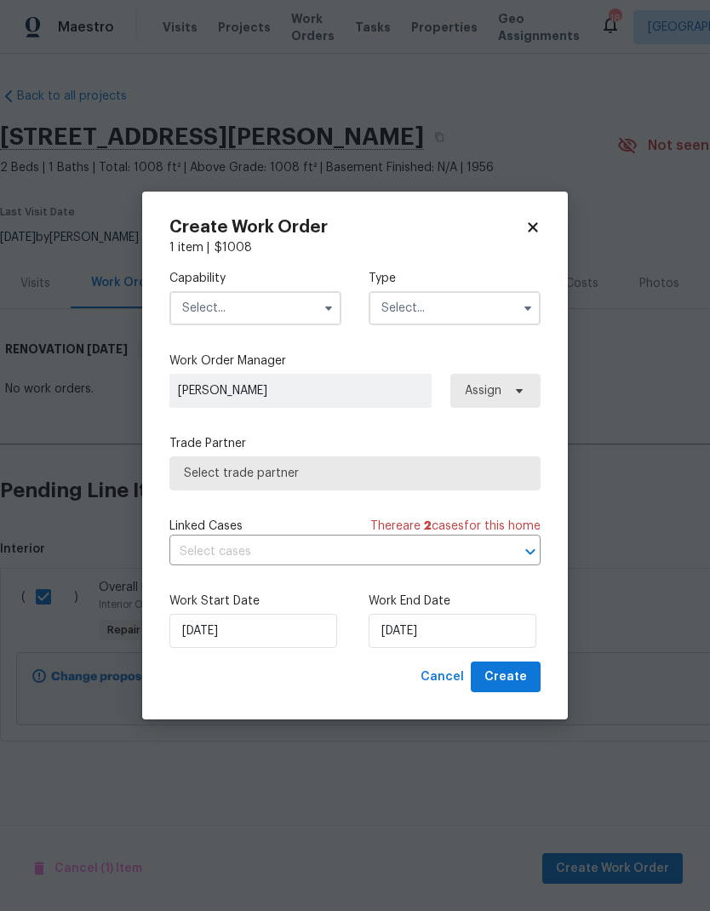
click at [317, 291] on input "text" at bounding box center [255, 308] width 172 height 34
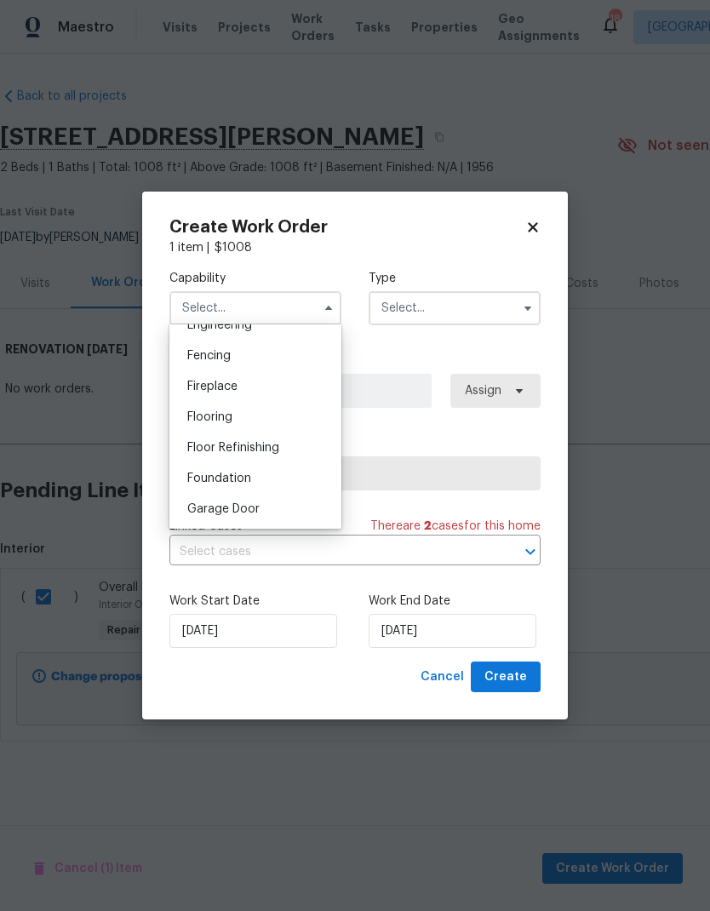
scroll to position [746, 0]
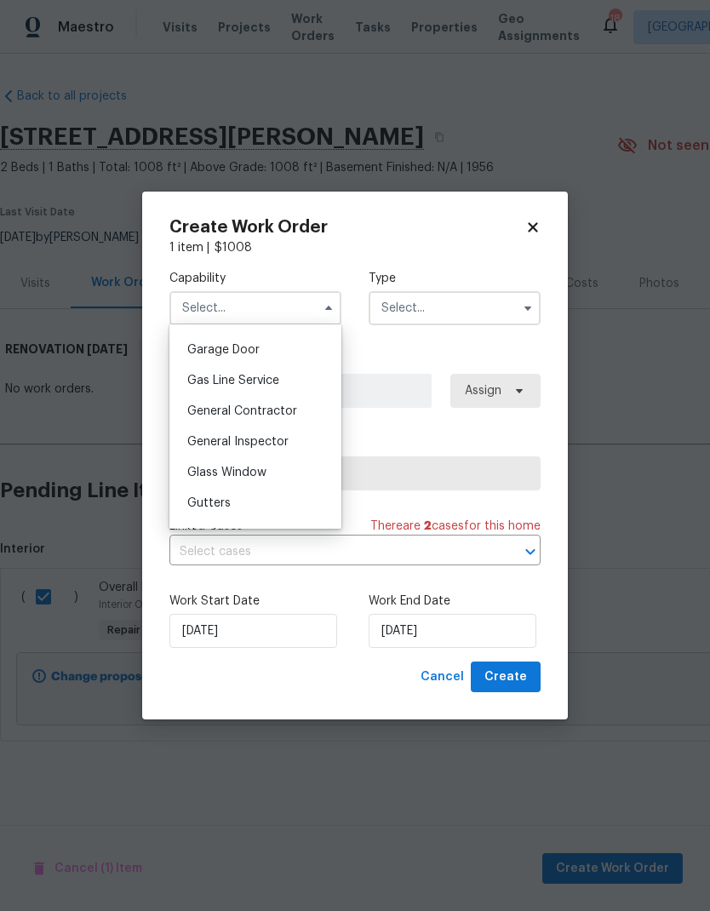
click at [266, 409] on span "General Contractor" at bounding box center [242, 411] width 110 height 12
type input "General Contractor"
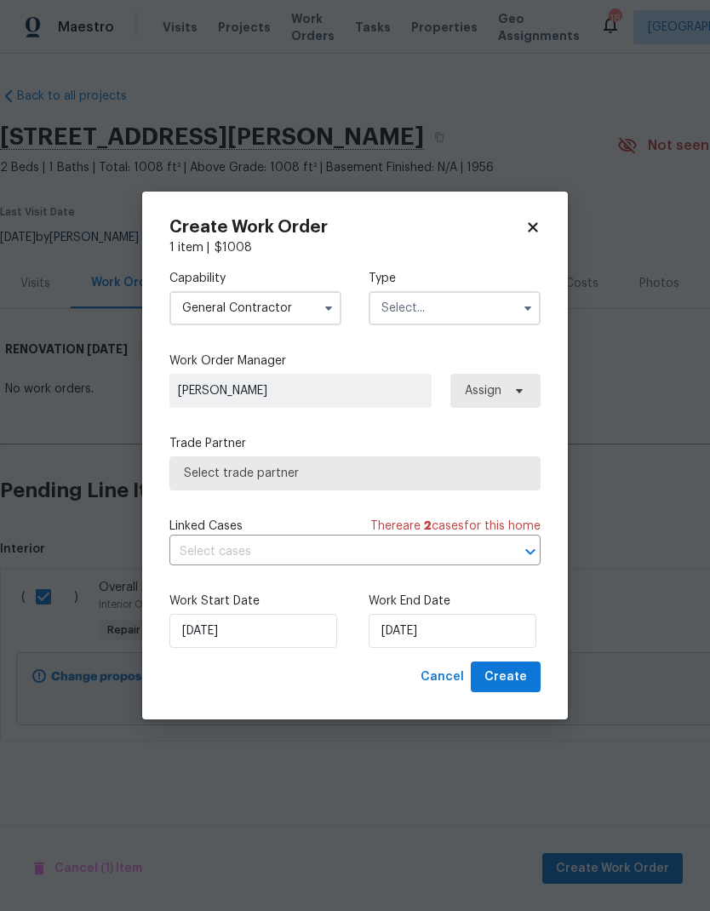
click at [519, 293] on input "text" at bounding box center [455, 308] width 172 height 34
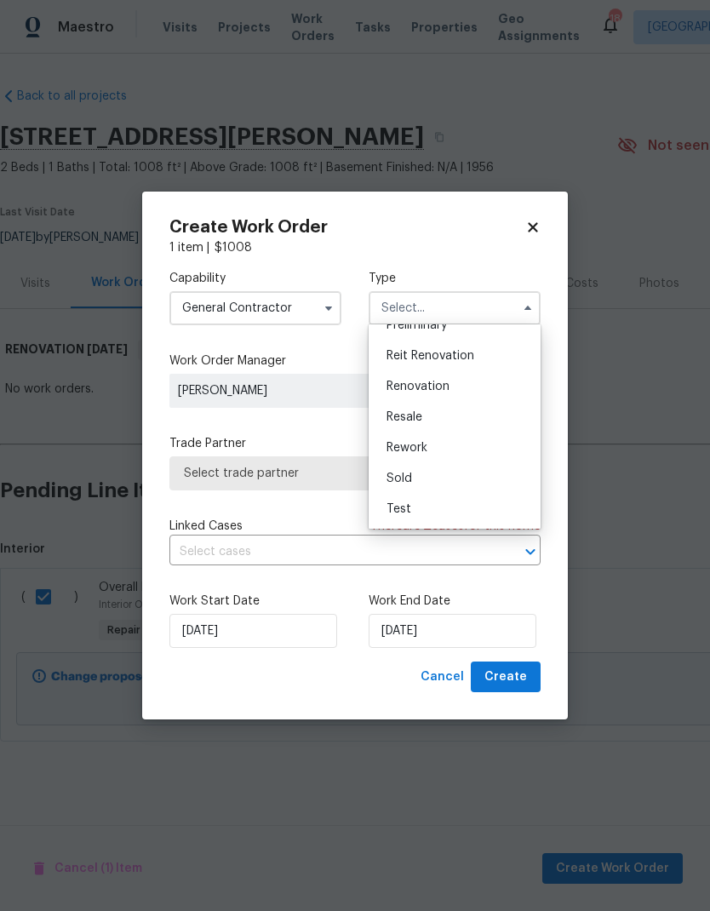
scroll to position [386, 0]
click at [458, 386] on div "Renovation" at bounding box center [454, 386] width 163 height 31
type input "Renovation"
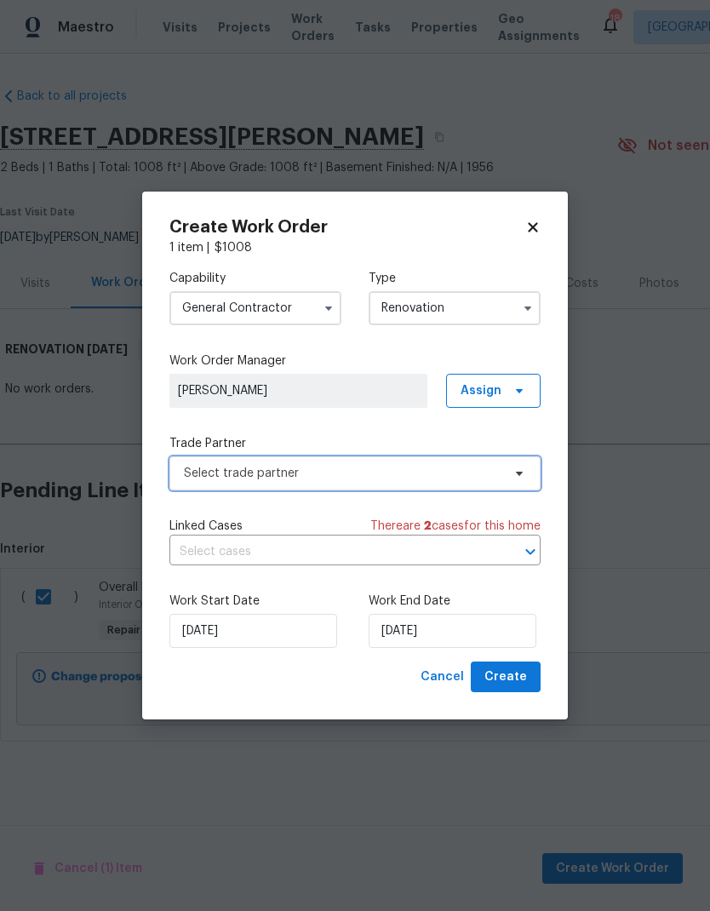
click at [331, 475] on span "Select trade partner" at bounding box center [342, 473] width 317 height 17
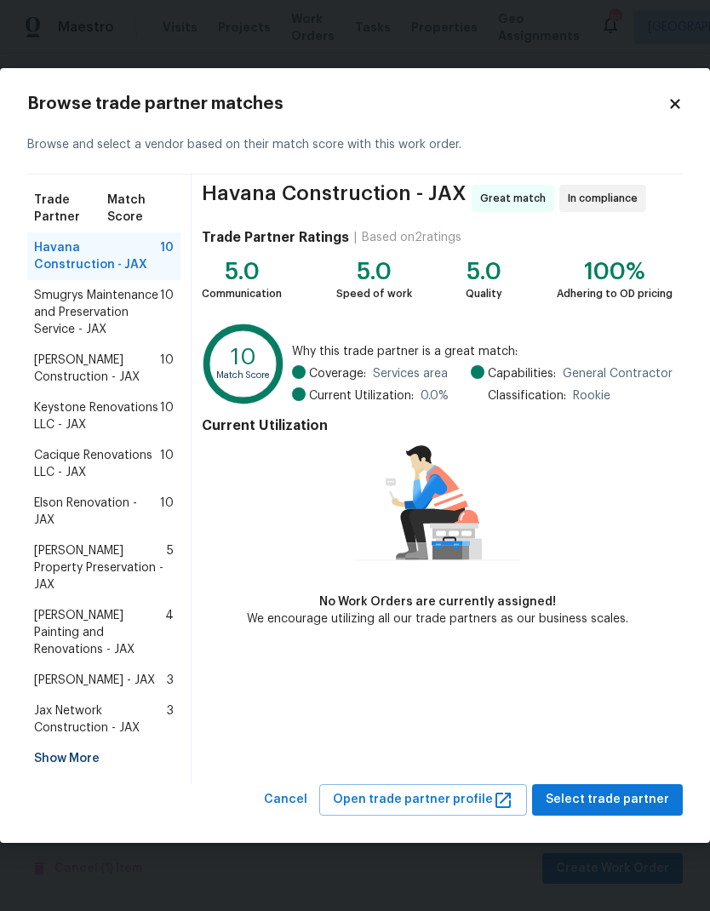
click at [142, 608] on span "Hildebrandt Painting and Renovations - JAX" at bounding box center [99, 632] width 131 height 51
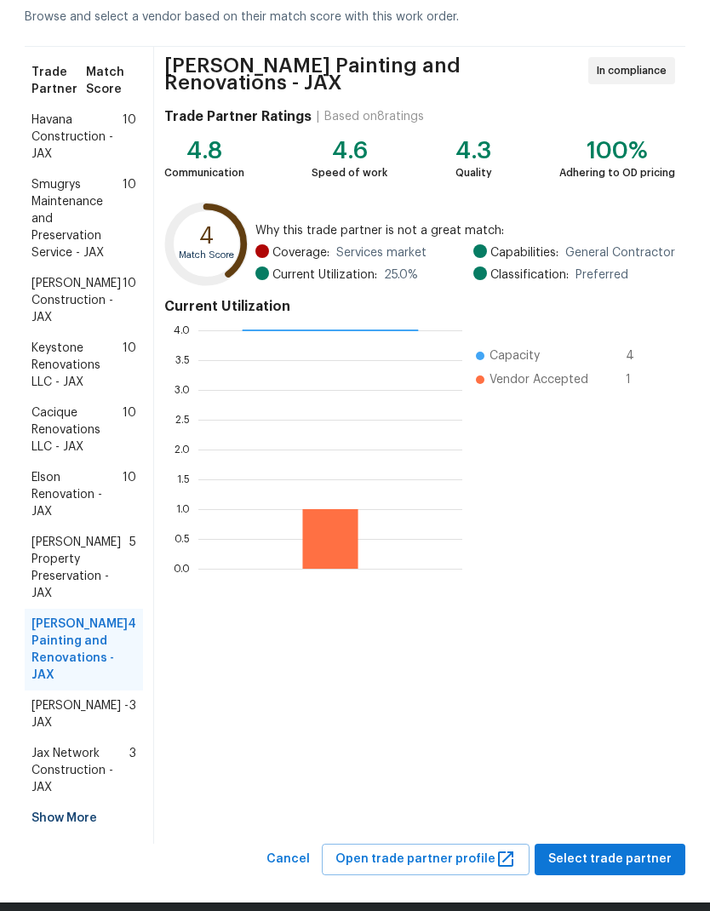
scroll to position [84, 0]
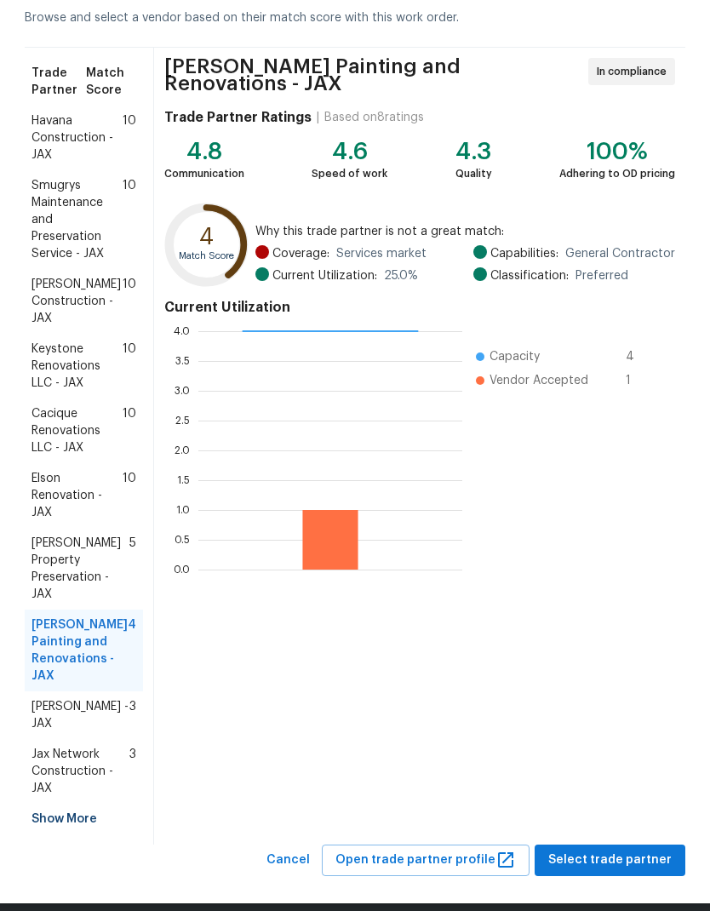
click at [609, 849] on span "Select trade partner" at bounding box center [609, 859] width 123 height 21
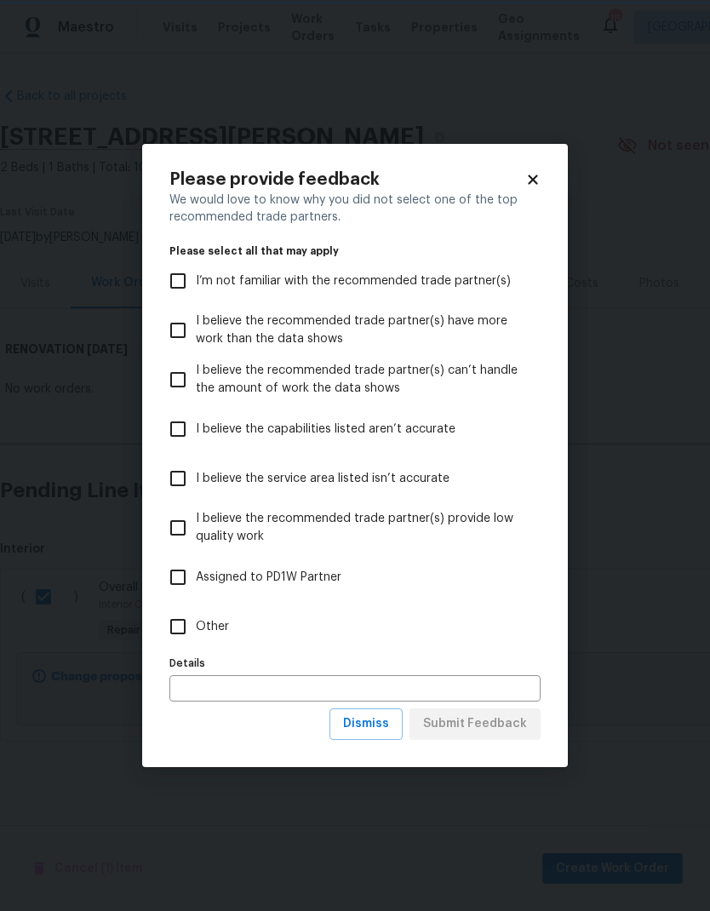
scroll to position [0, 0]
click at [187, 629] on input "Other" at bounding box center [178, 627] width 36 height 36
checkbox input "true"
click at [483, 719] on span "Submit Feedback" at bounding box center [475, 723] width 104 height 21
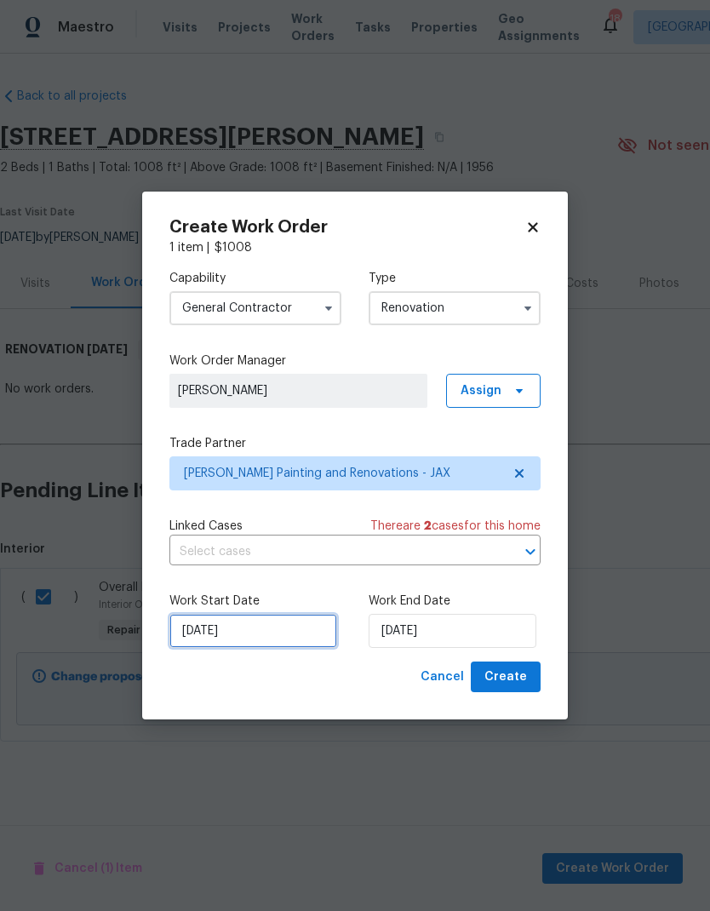
click at [247, 632] on input "9/15/2025" at bounding box center [253, 631] width 168 height 34
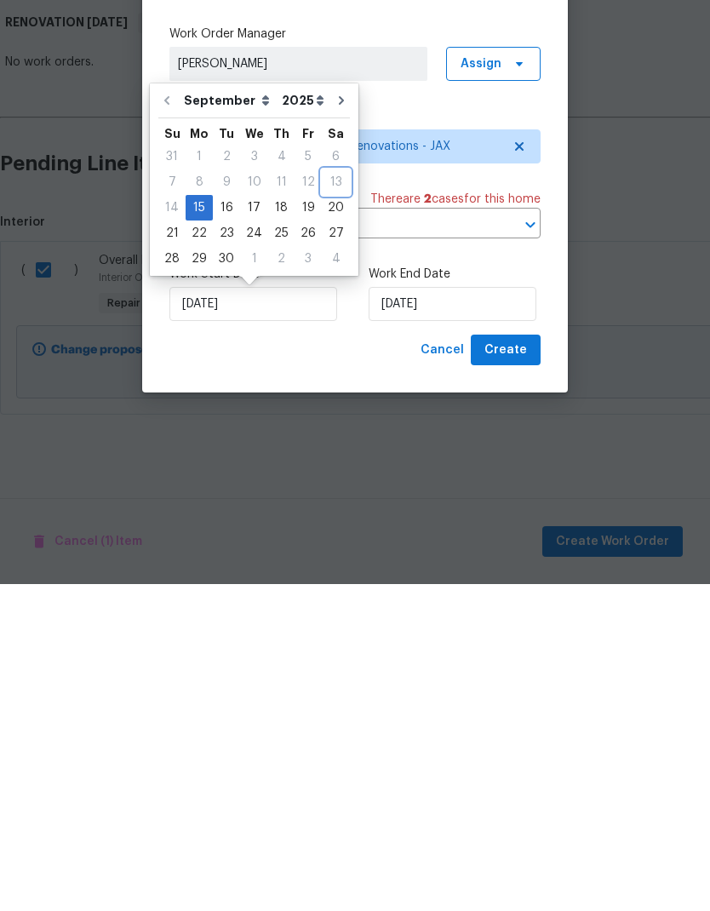
click at [338, 497] on div "13" at bounding box center [336, 509] width 28 height 24
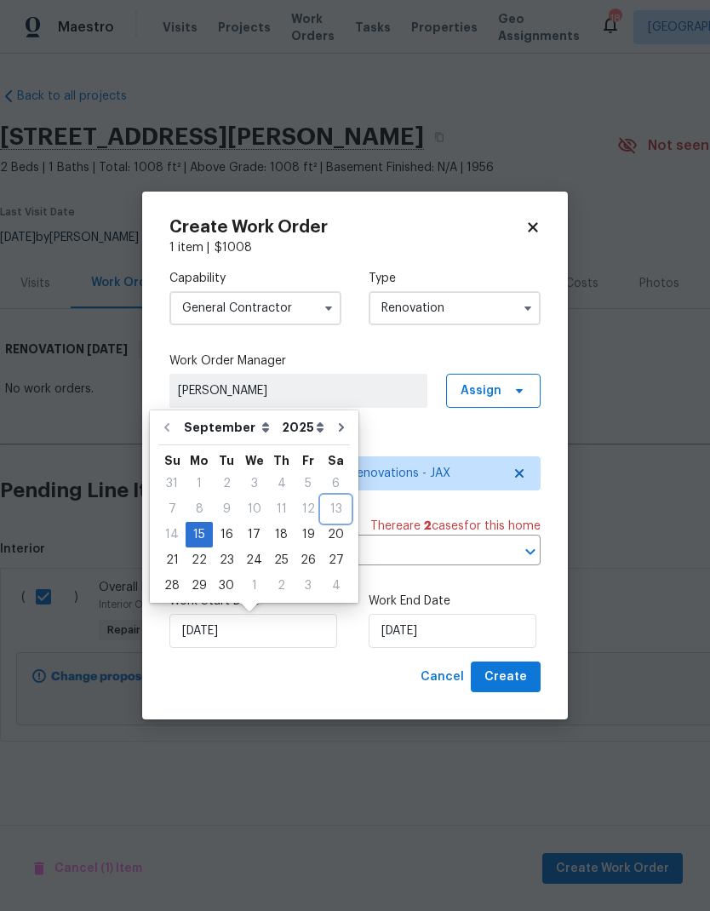
click at [329, 502] on div "13" at bounding box center [336, 509] width 28 height 24
click at [476, 625] on input "9/15/2025" at bounding box center [453, 631] width 168 height 34
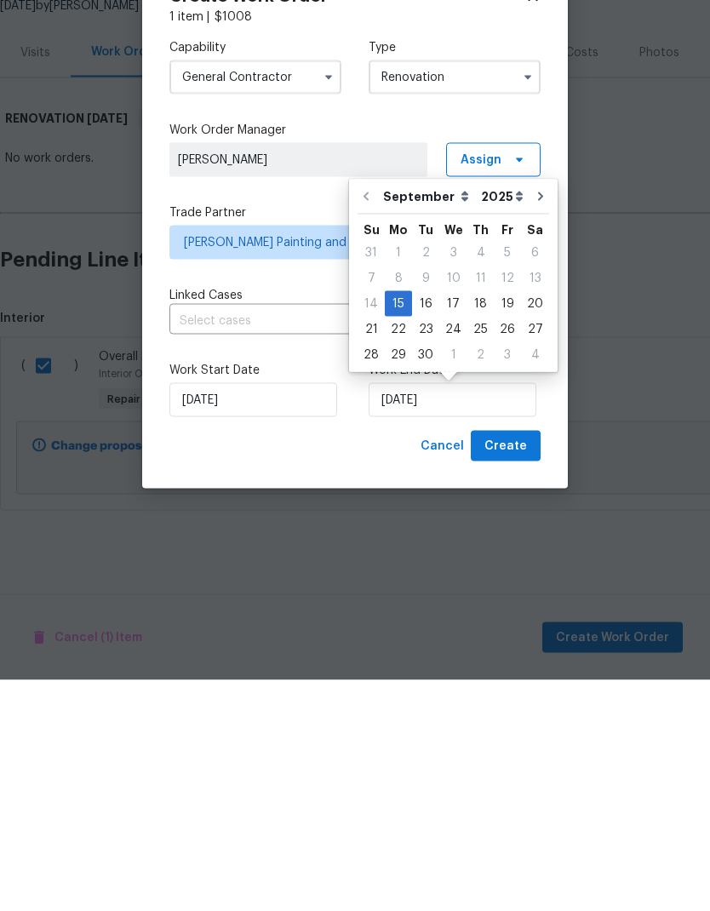
click at [404, 548] on div "22" at bounding box center [398, 560] width 27 height 24
type input "9/22/2025"
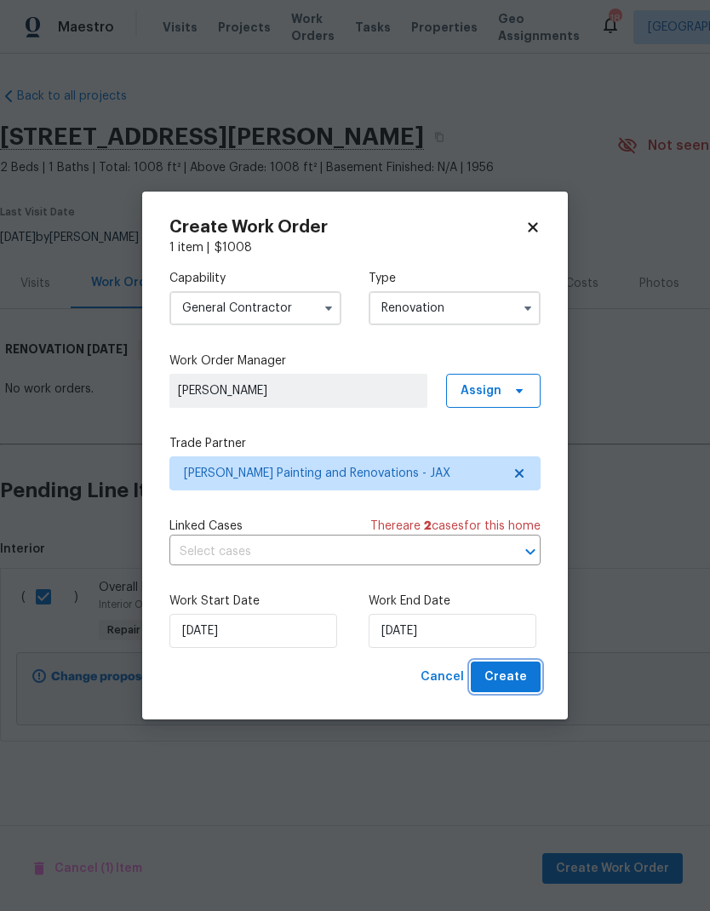
click at [516, 678] on span "Create" at bounding box center [505, 676] width 43 height 21
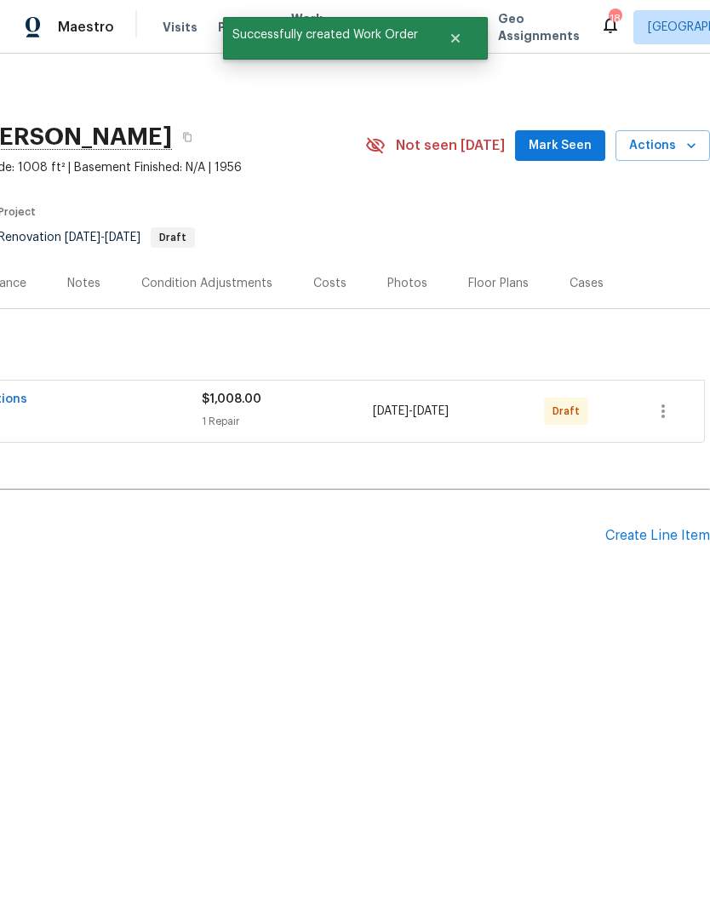
scroll to position [0, 252]
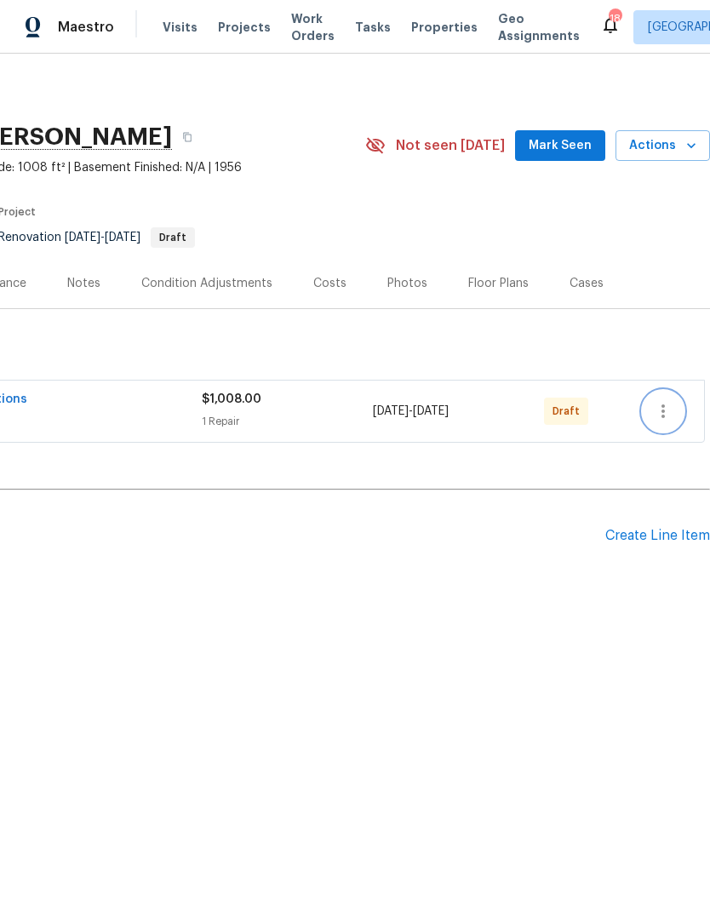
click at [675, 416] on button "button" at bounding box center [663, 411] width 41 height 41
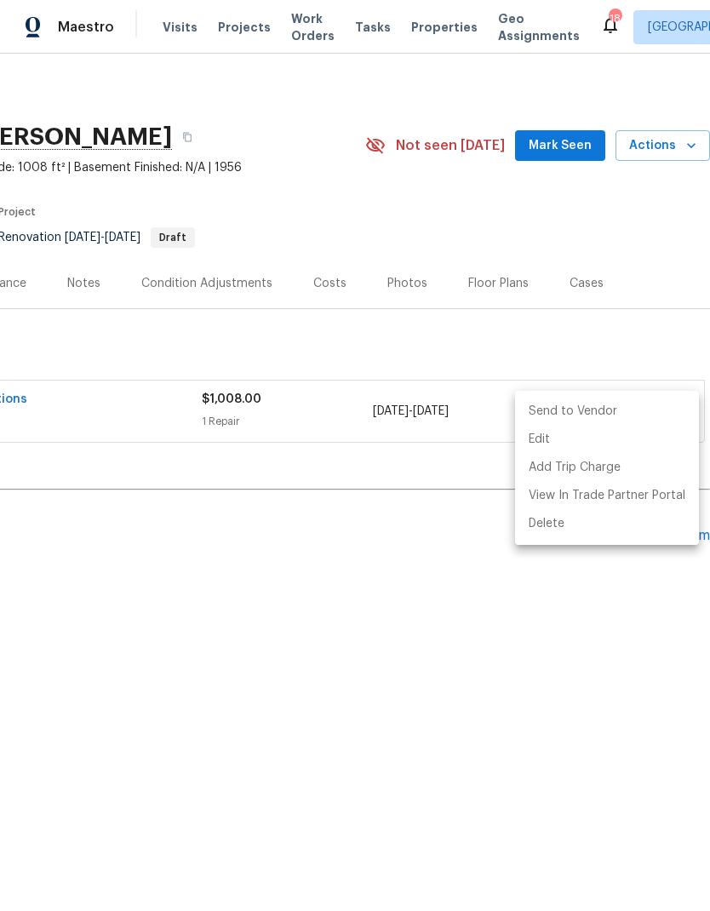
click at [601, 405] on li "Send to Vendor" at bounding box center [607, 411] width 184 height 28
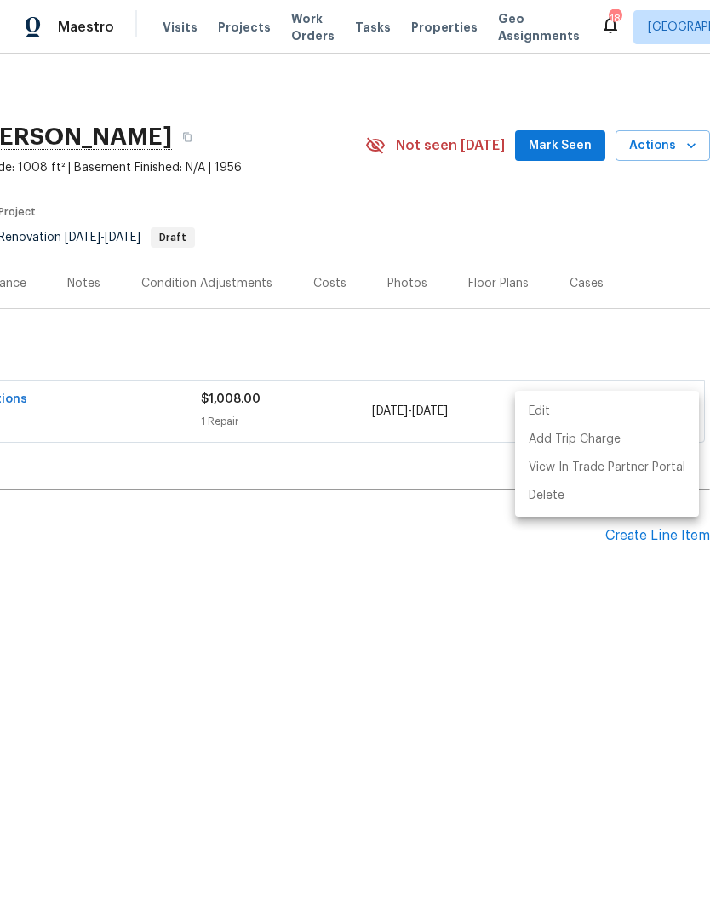
click at [449, 657] on div at bounding box center [355, 455] width 710 height 911
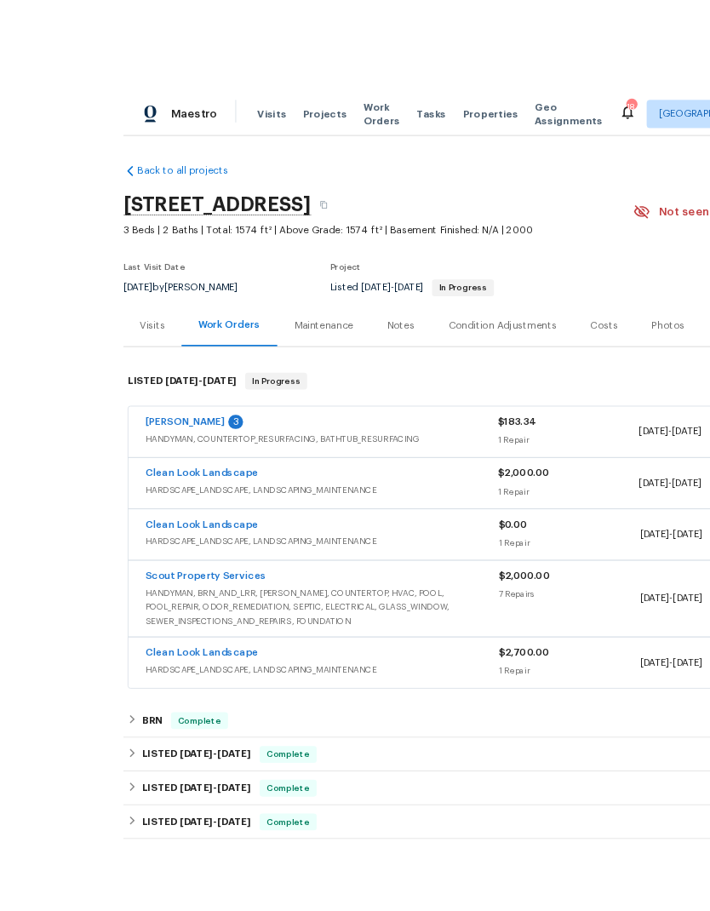
scroll to position [17, 0]
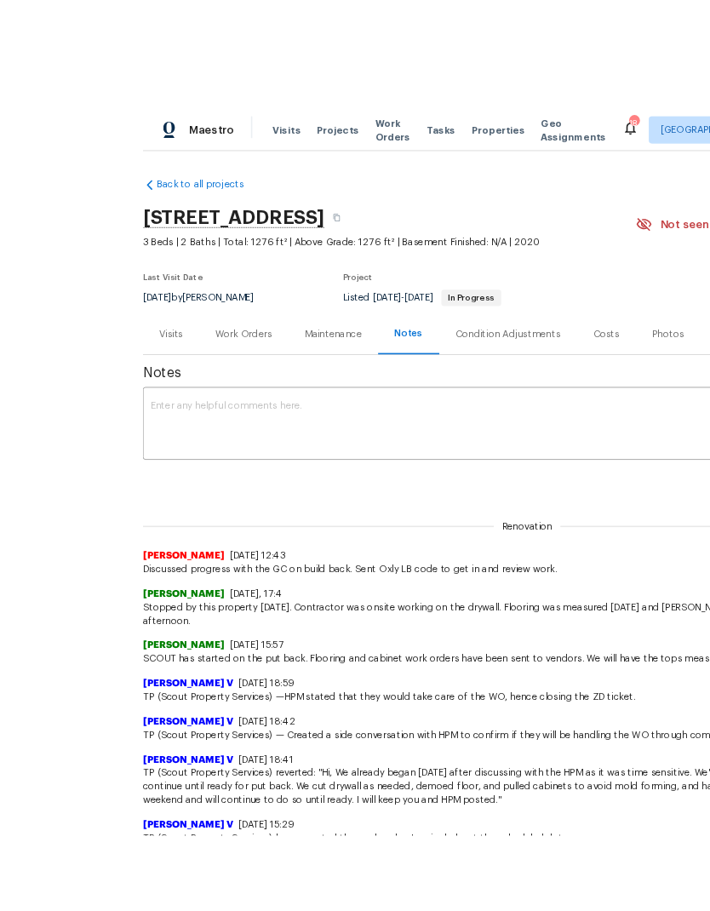
scroll to position [8, 0]
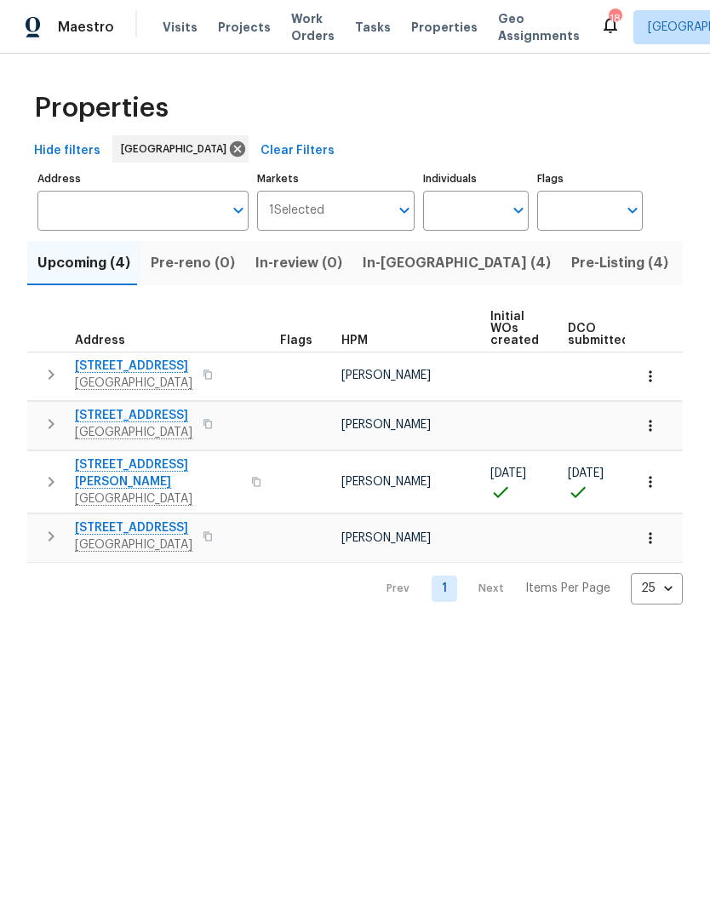
click at [149, 415] on span "[STREET_ADDRESS]" at bounding box center [133, 415] width 117 height 17
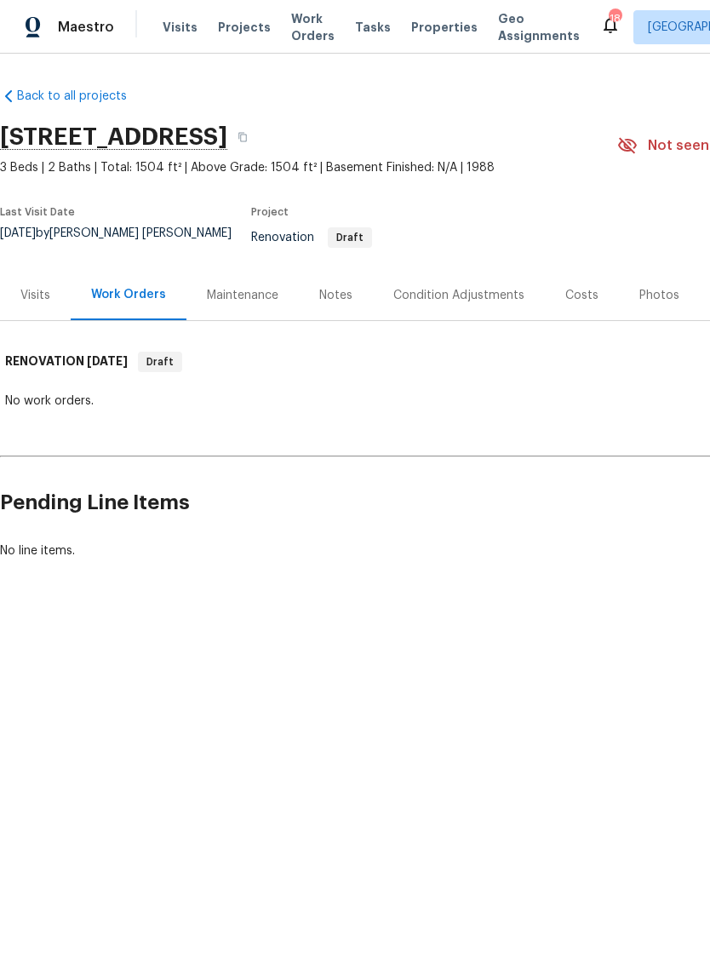
click at [580, 287] on div "Costs" at bounding box center [581, 295] width 33 height 17
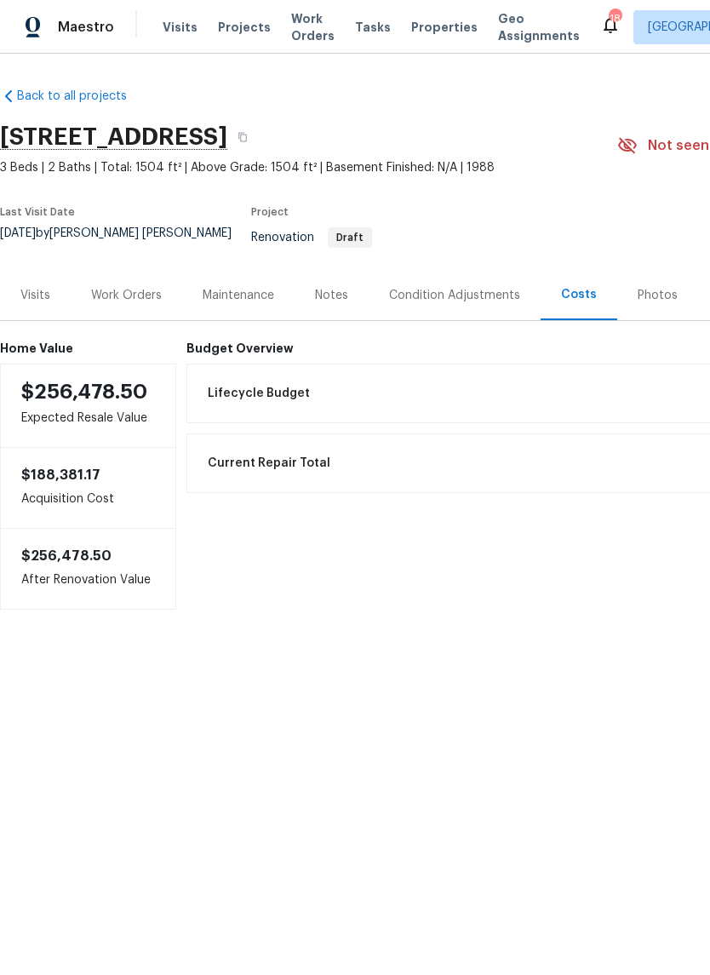
click at [331, 289] on div "Notes" at bounding box center [331, 295] width 33 height 17
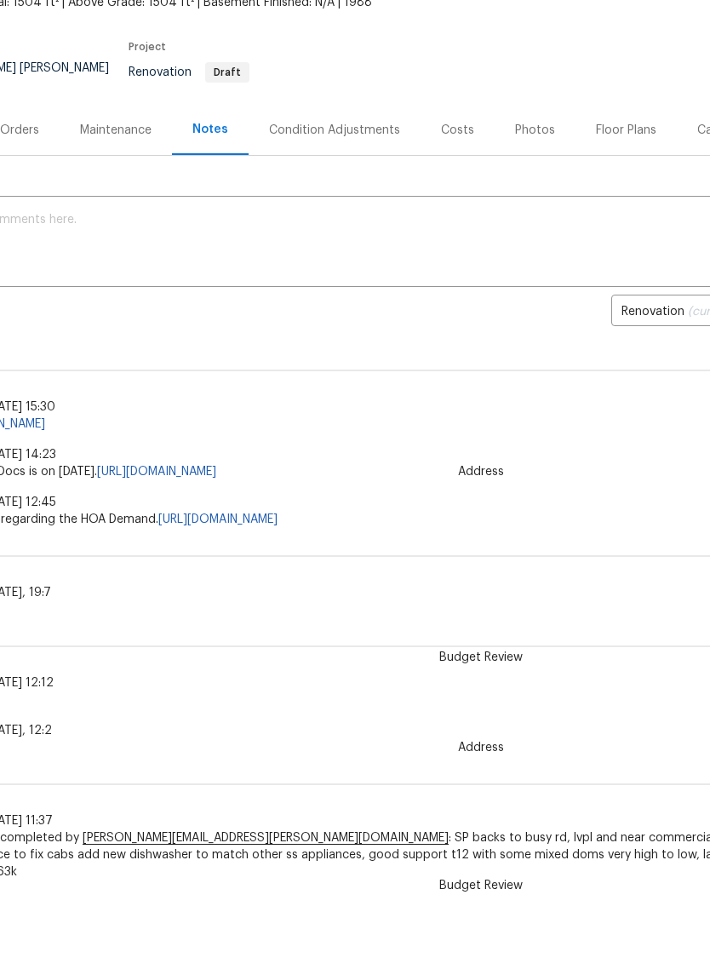
scroll to position [101, 121]
click at [535, 592] on div "Budget Review [DEMOGRAPHIC_DATA][PERSON_NAME] [DATE], 19:7 #rehabx" at bounding box center [360, 637] width 962 height 90
click at [581, 682] on div "Address [PERSON_NAME] [DATE] 12:12 No solar." at bounding box center [360, 727] width 962 height 90
click at [580, 682] on div "Address [PERSON_NAME] [DATE] 12:12 No solar." at bounding box center [360, 727] width 962 height 90
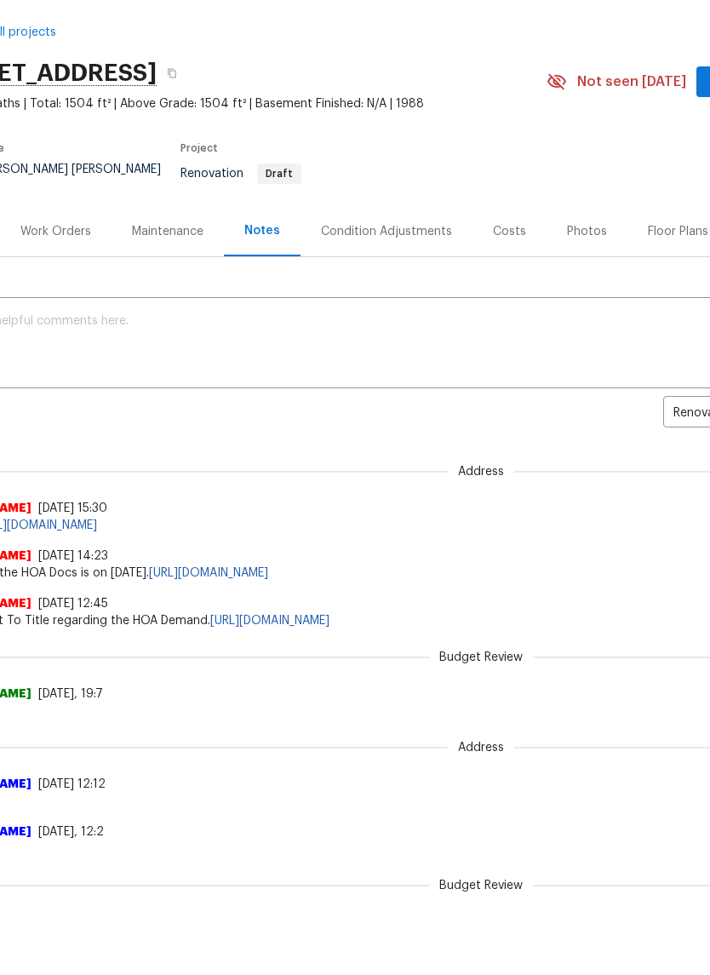
scroll to position [0, 70]
click at [415, 270] on div "Condition Adjustments" at bounding box center [387, 295] width 172 height 50
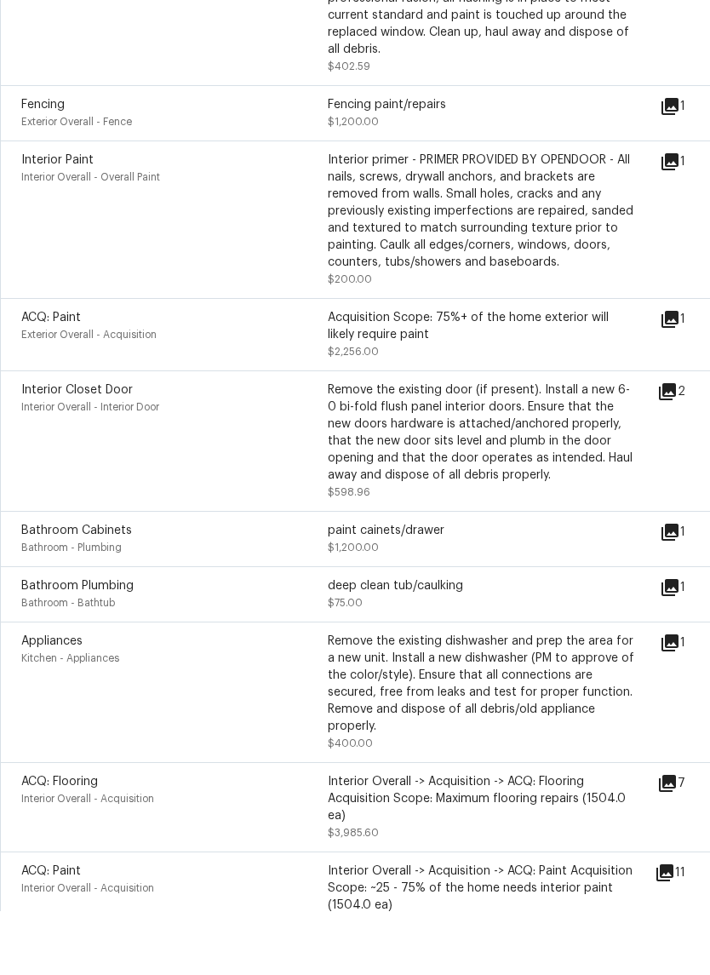
scroll to position [722, 0]
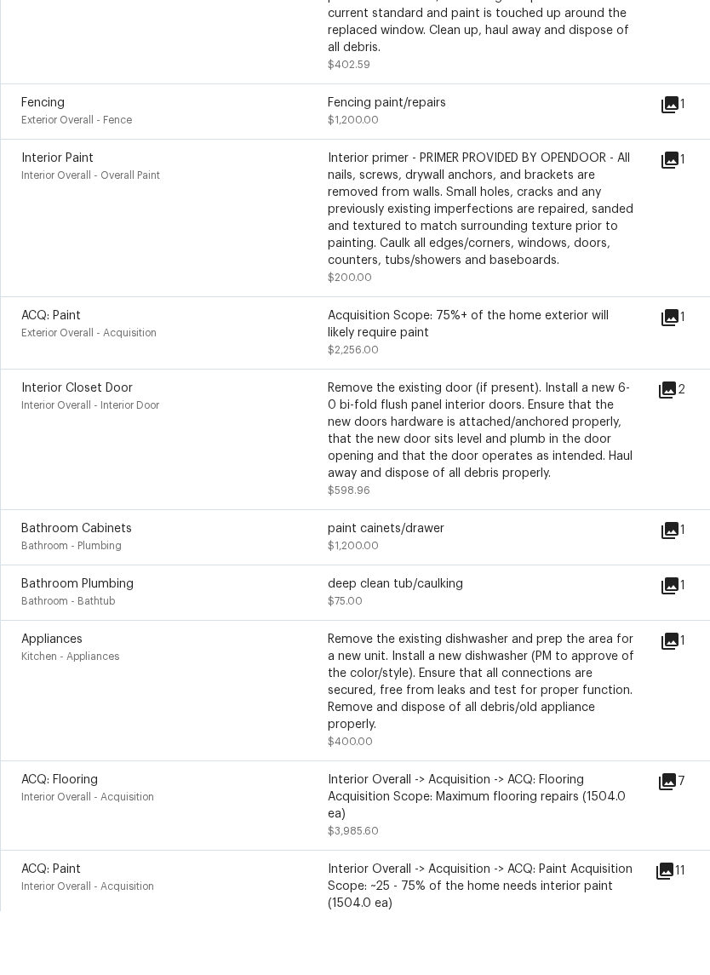
click at [615, 489] on div "Remove the existing door (if present). Install a new 6-0 bi-fold flush panel in…" at bounding box center [481, 502] width 306 height 119
click at [599, 584] on div "paint cainets/drawer" at bounding box center [481, 592] width 306 height 17
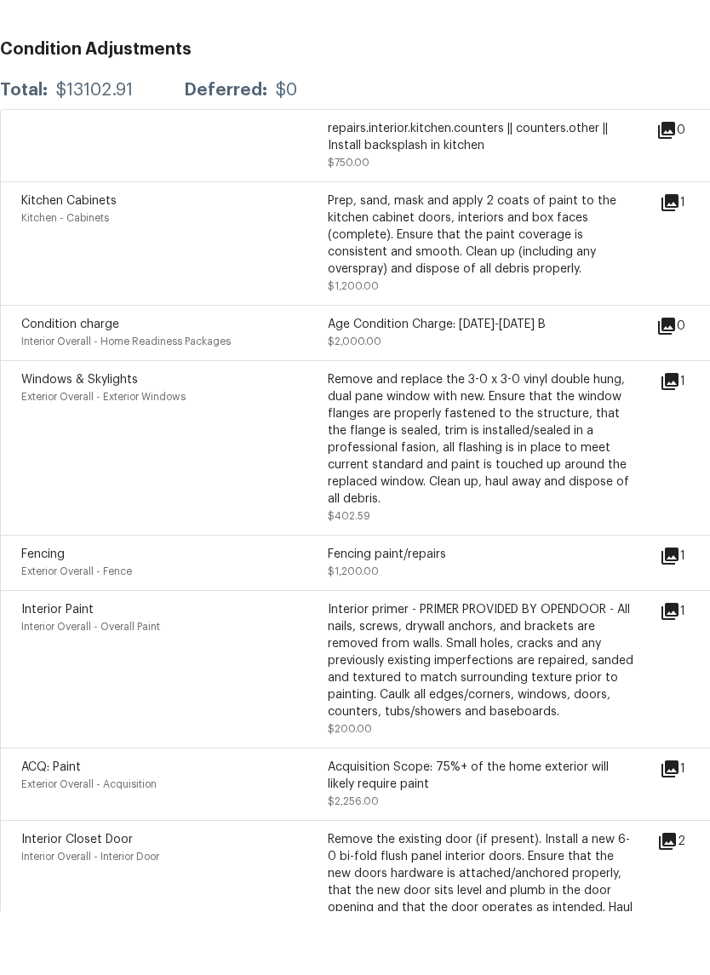
scroll to position [270, 0]
click at [677, 436] on icon at bounding box center [670, 446] width 20 height 20
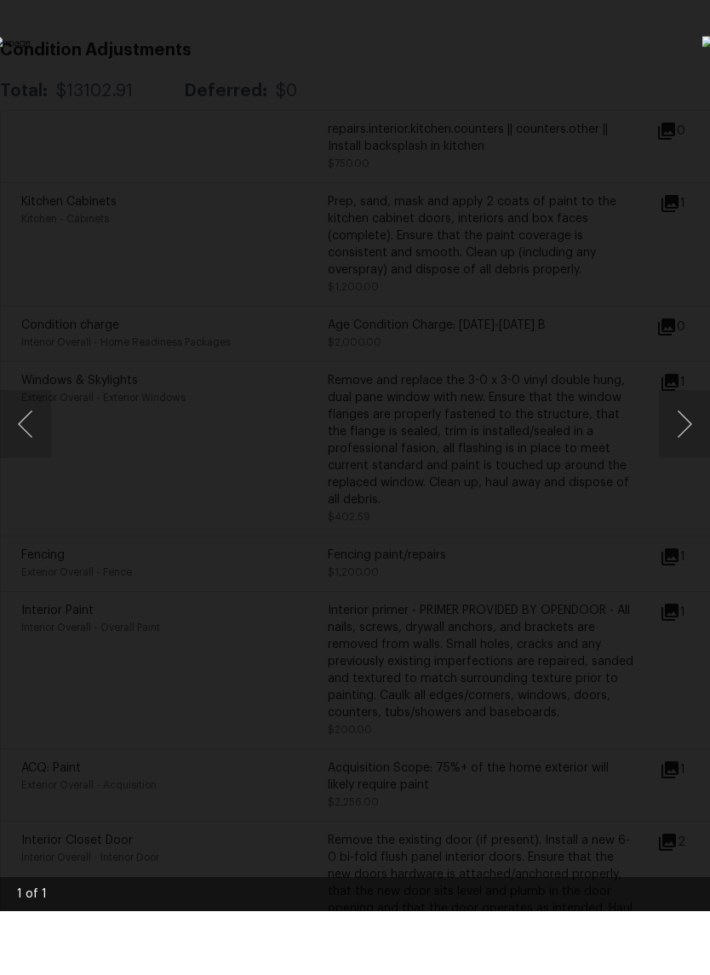
click at [699, 454] on button "Next image" at bounding box center [684, 488] width 51 height 68
click at [685, 454] on button "Next image" at bounding box center [684, 488] width 51 height 68
click at [684, 454] on button "Next image" at bounding box center [684, 488] width 51 height 68
click at [680, 454] on button "Next image" at bounding box center [684, 488] width 51 height 68
click at [668, 111] on div "Lightbox" at bounding box center [355, 487] width 710 height 975
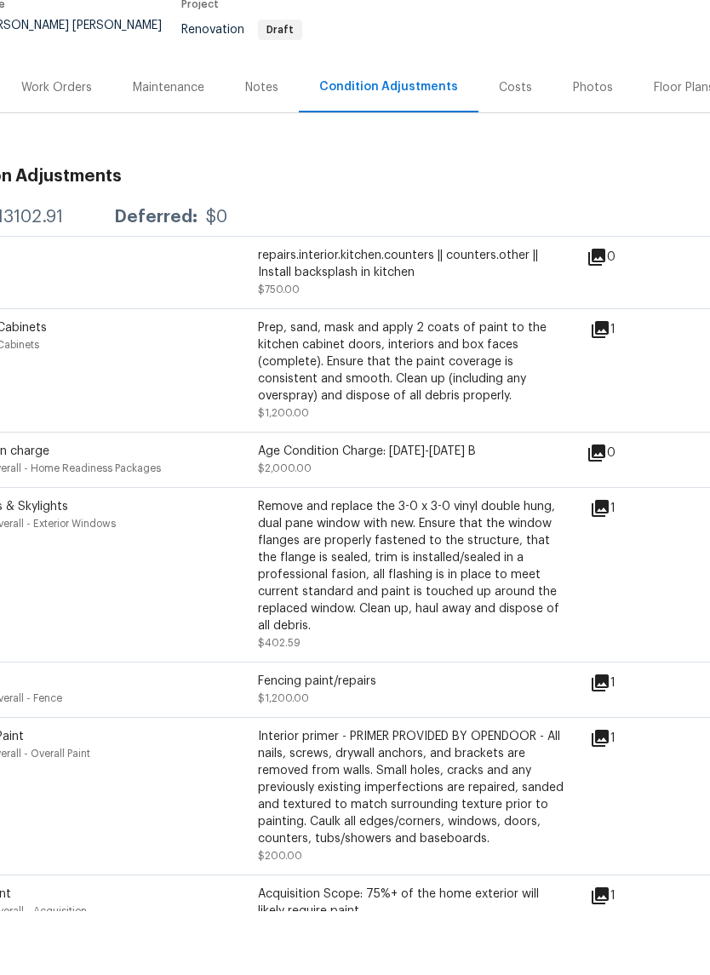
scroll to position [144, 69]
click at [608, 383] on icon at bounding box center [601, 393] width 20 height 20
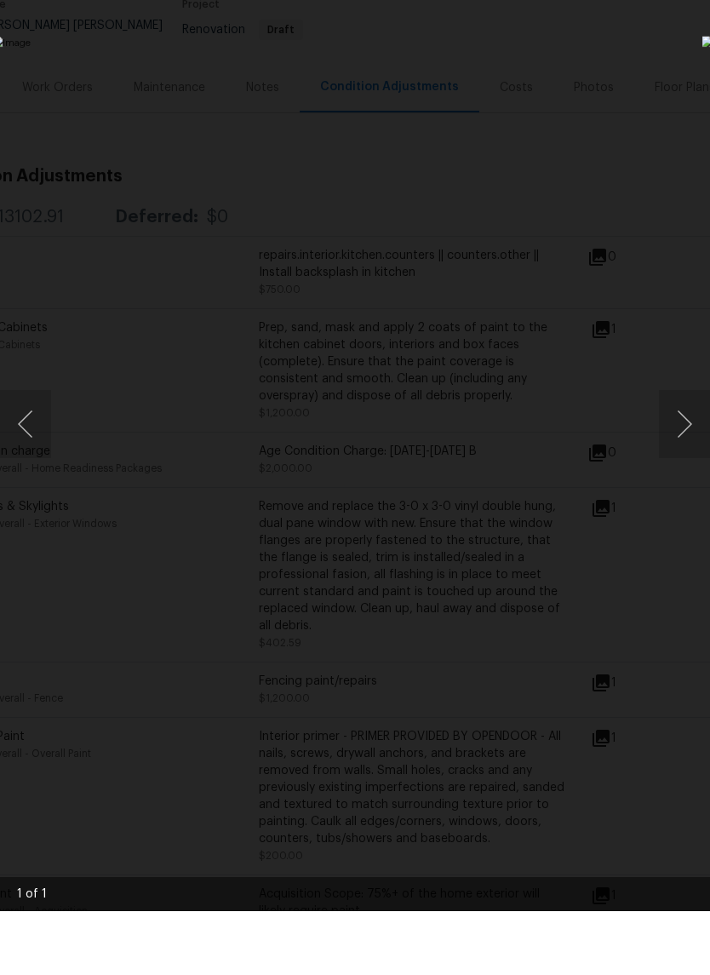
click at [683, 454] on button "Next image" at bounding box center [684, 488] width 51 height 68
click at [676, 176] on div "Lightbox" at bounding box center [355, 487] width 710 height 975
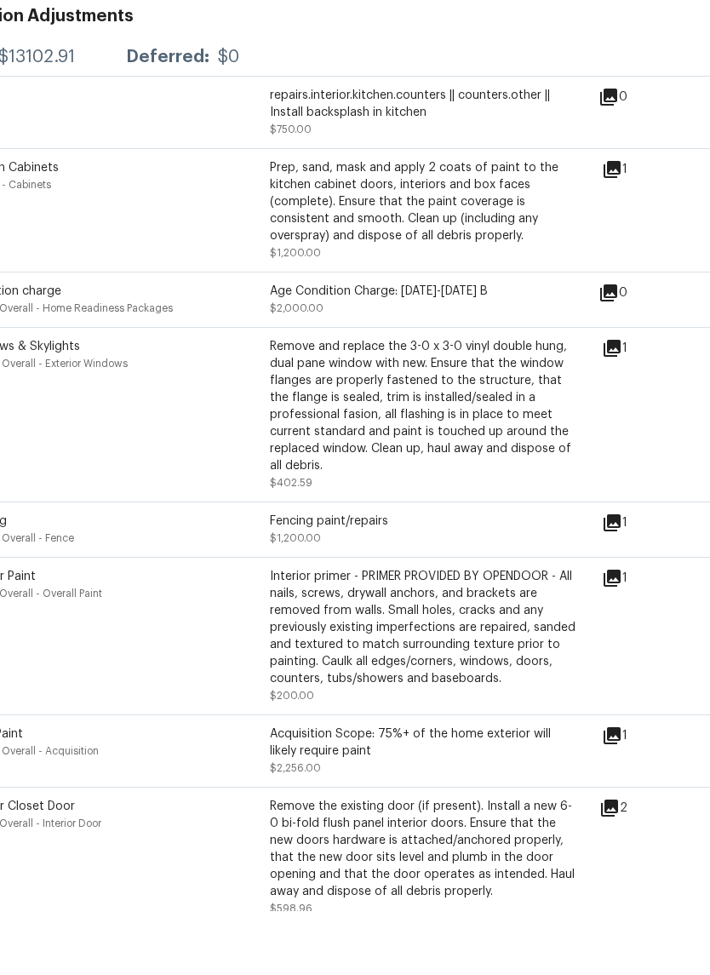
scroll to position [305, 56]
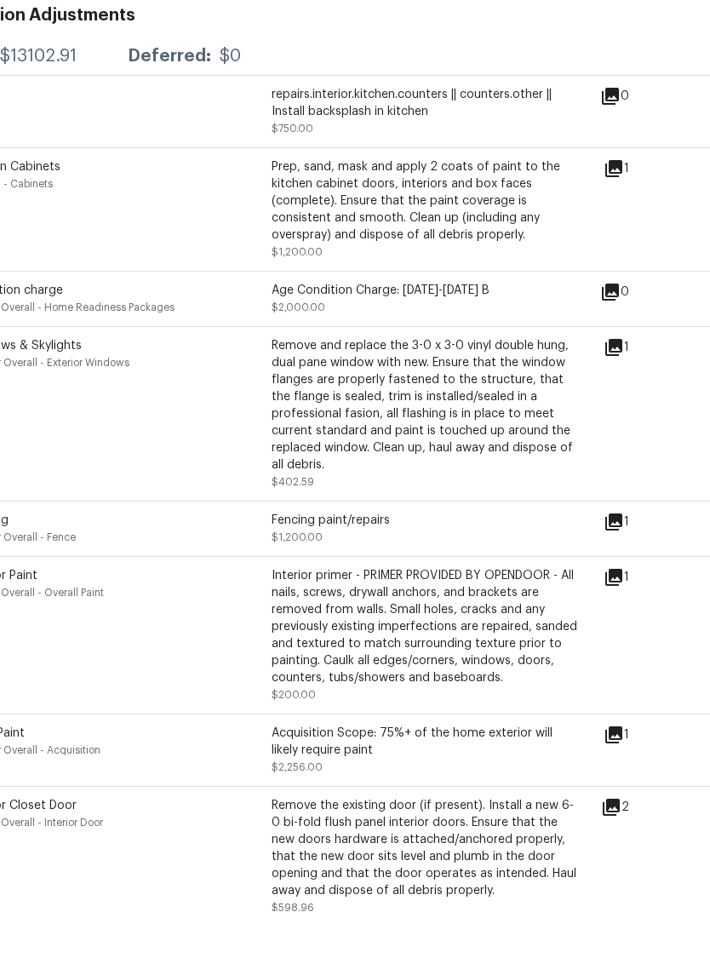
click at [570, 575] on div "Fencing paint/repairs $1,200.00" at bounding box center [425, 592] width 306 height 34
click at [624, 575] on icon at bounding box center [613, 585] width 20 height 20
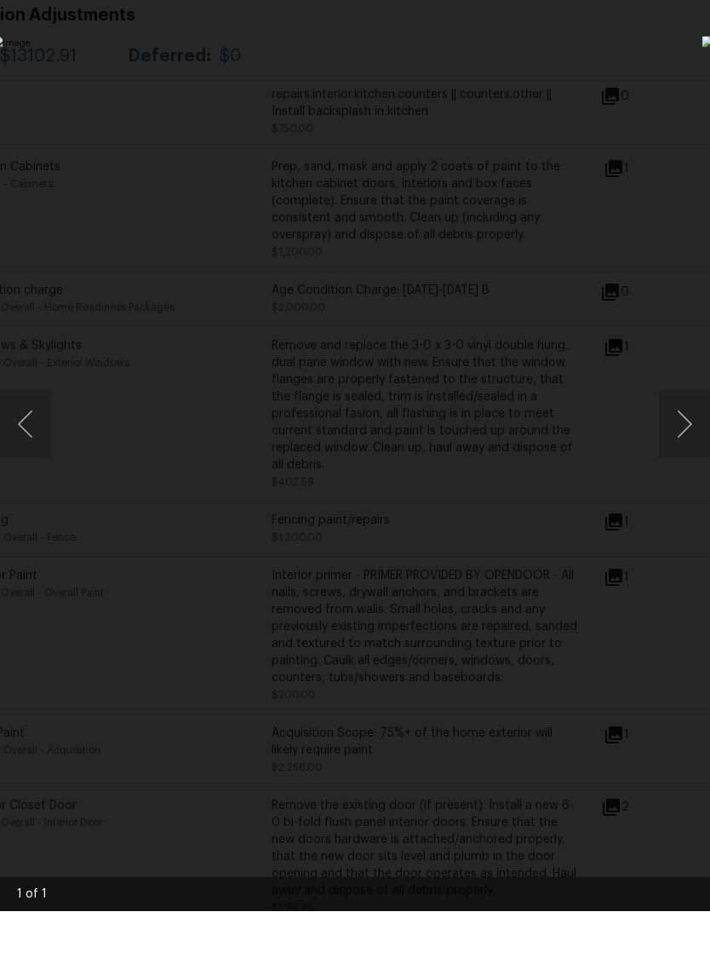
click at [659, 454] on button "Next image" at bounding box center [684, 488] width 51 height 68
click at [662, 144] on div "Lightbox" at bounding box center [355, 487] width 710 height 975
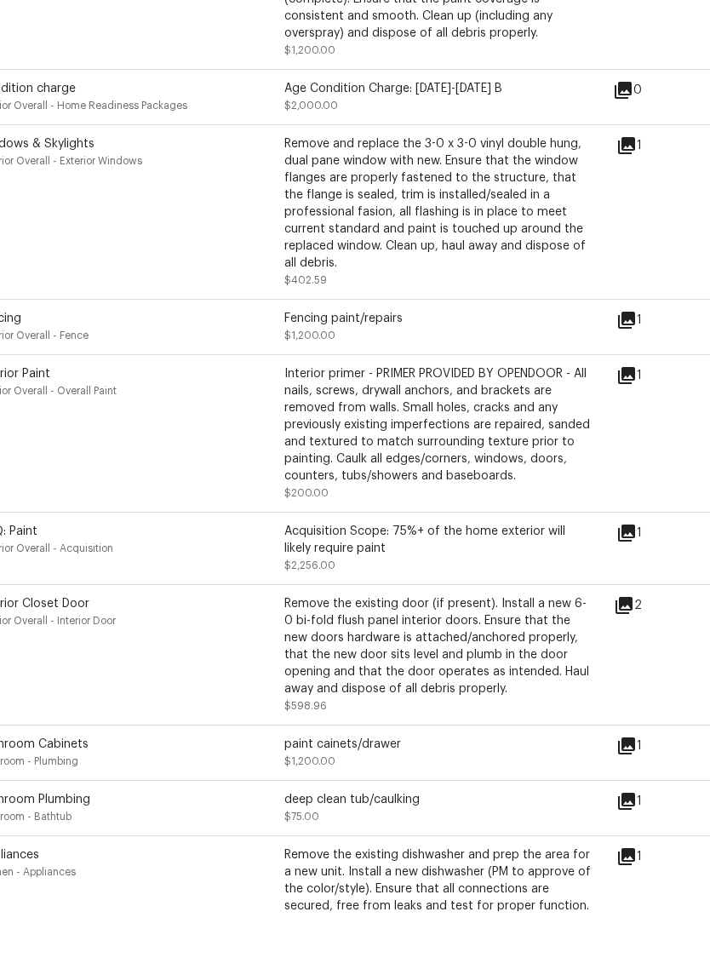
scroll to position [507, 42]
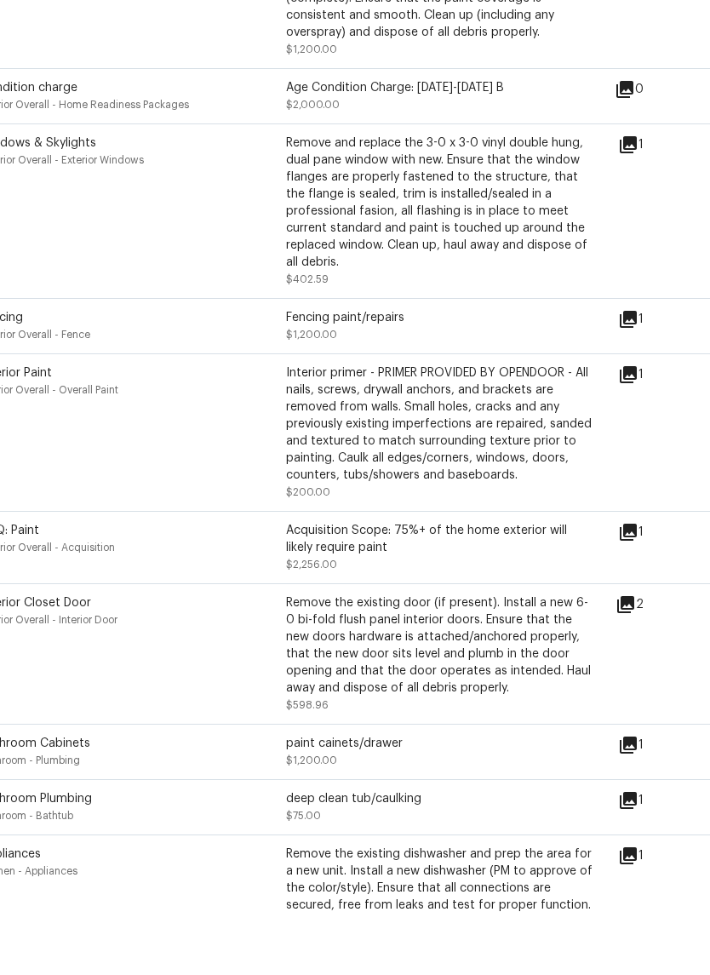
click at [582, 431] on div "Interior primer - PRIMER PROVIDED BY OPENDOOR - All nails, screws, drywall anch…" at bounding box center [439, 487] width 306 height 119
click at [638, 428] on icon at bounding box center [628, 438] width 20 height 20
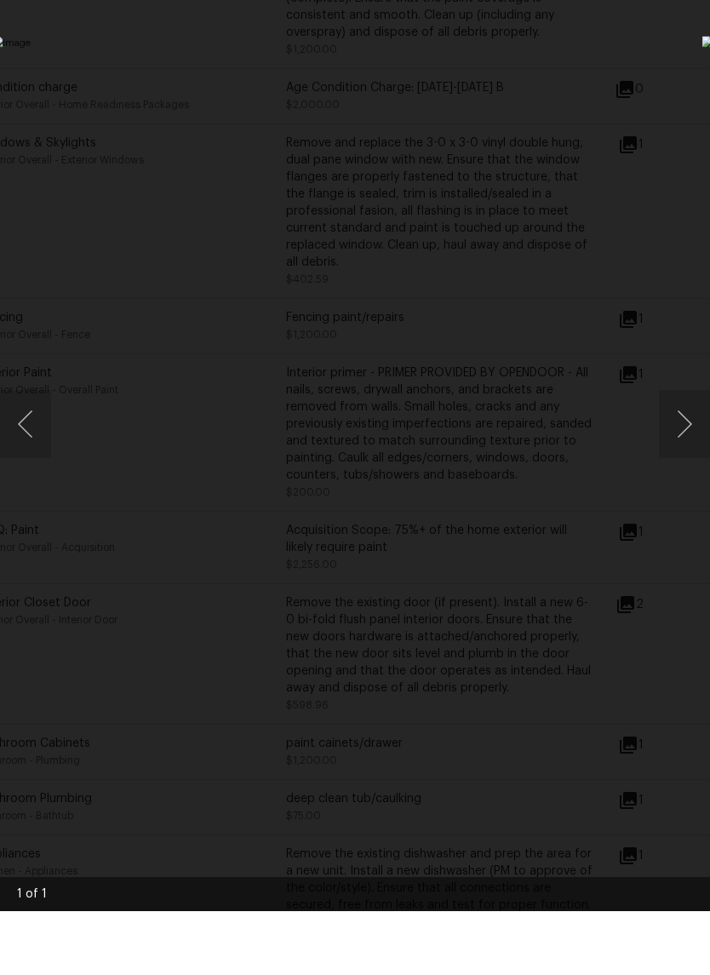
click at [660, 171] on div "Lightbox" at bounding box center [355, 487] width 710 height 975
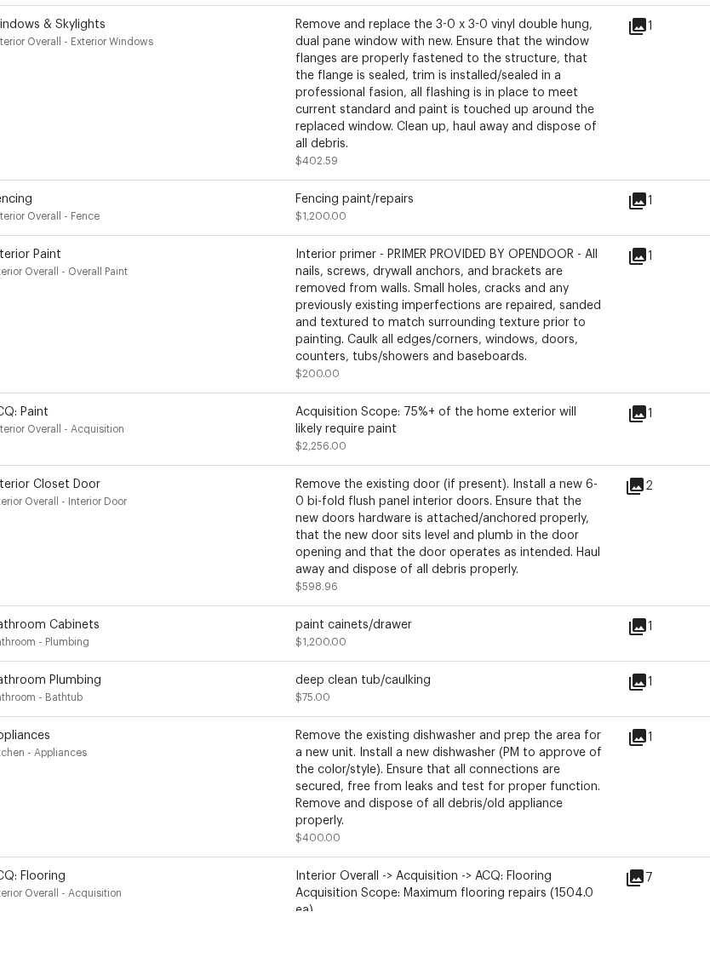
scroll to position [652, 28]
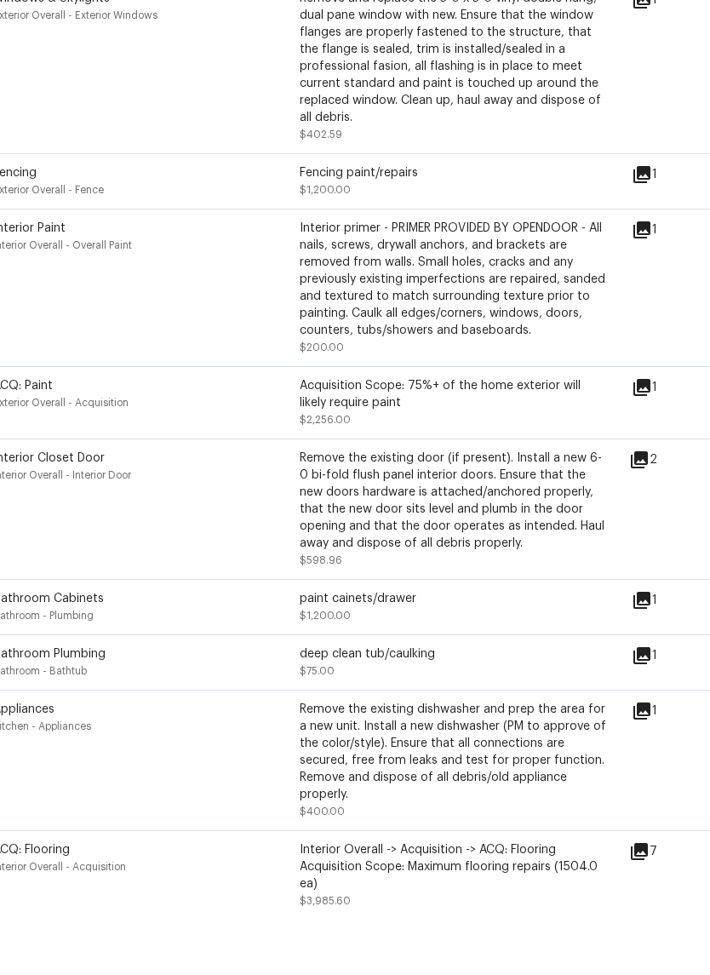
click at [648, 515] on icon at bounding box center [639, 523] width 17 height 17
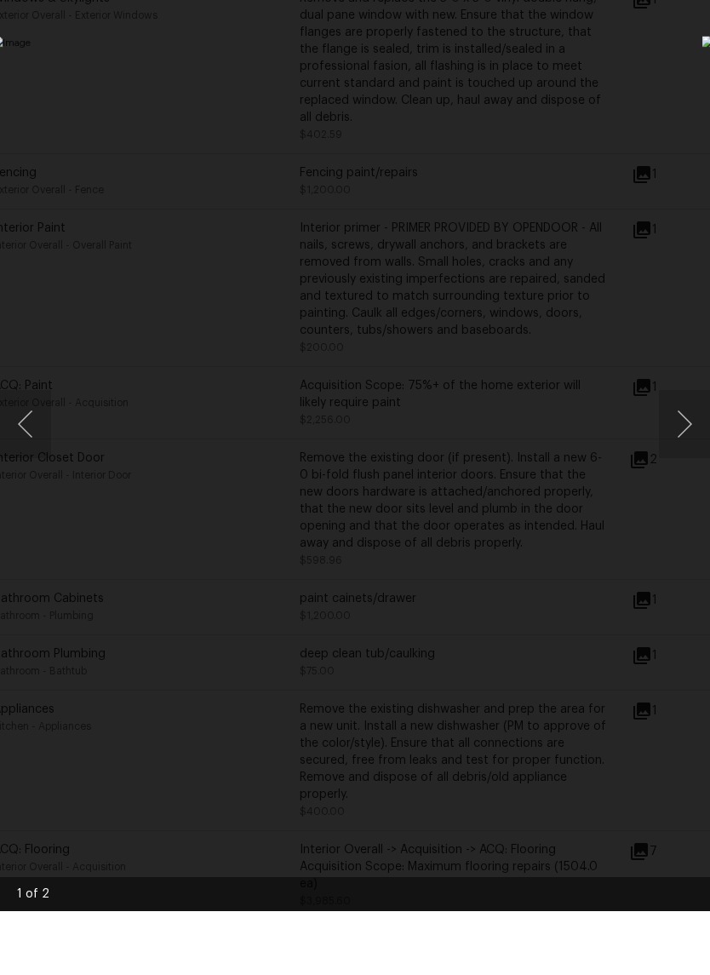
click at [683, 454] on button "Next image" at bounding box center [684, 488] width 51 height 68
click at [654, 192] on div "Lightbox" at bounding box center [355, 487] width 710 height 975
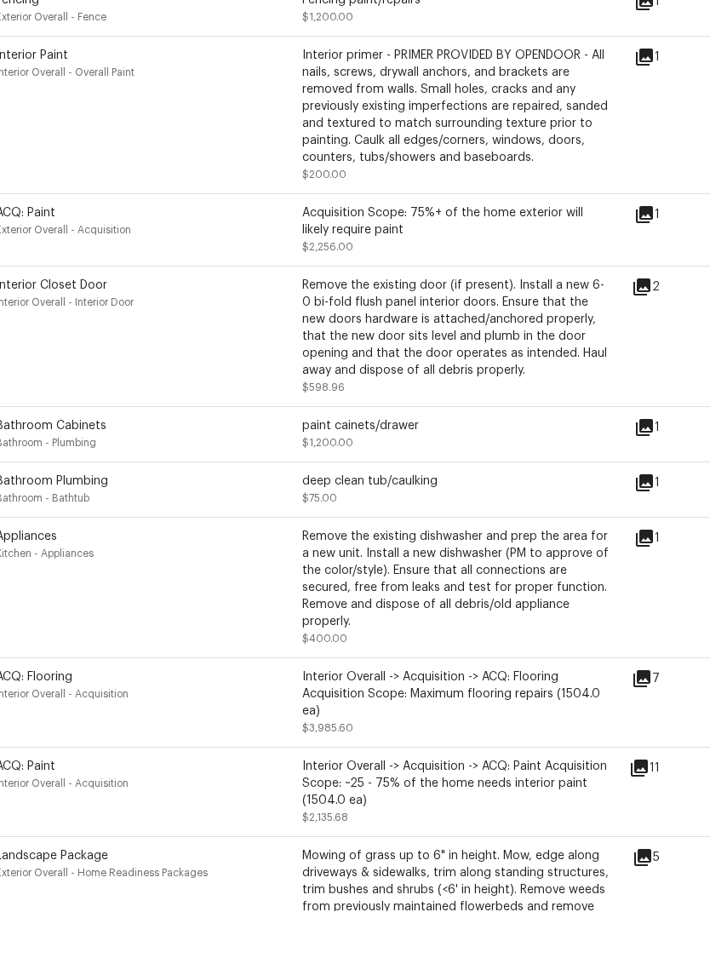
scroll to position [825, 23]
click at [655, 483] on icon at bounding box center [646, 491] width 17 height 17
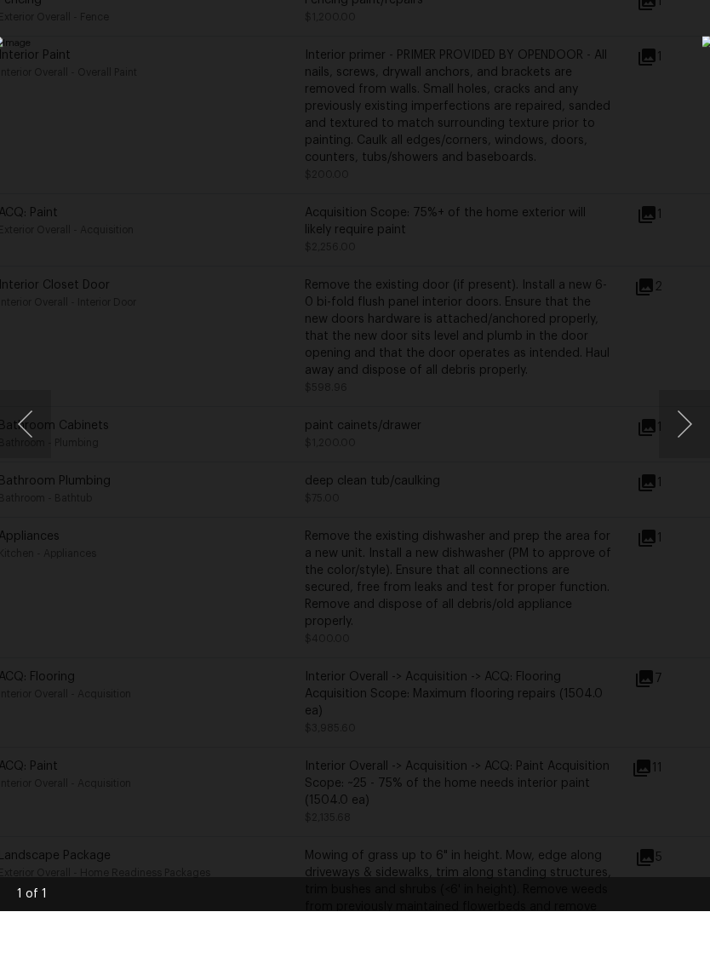
click at [685, 454] on button "Next image" at bounding box center [684, 488] width 51 height 68
click at [689, 454] on button "Next image" at bounding box center [684, 488] width 51 height 68
click at [700, 454] on button "Next image" at bounding box center [684, 488] width 51 height 68
click at [673, 125] on div "Lightbox" at bounding box center [355, 487] width 710 height 975
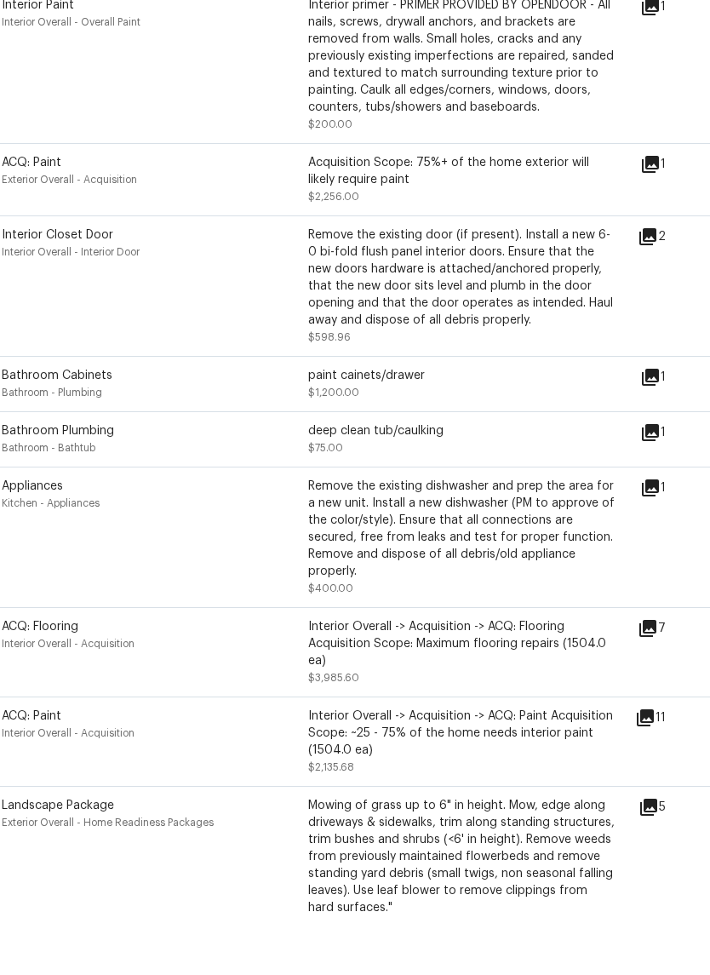
scroll to position [882, 19]
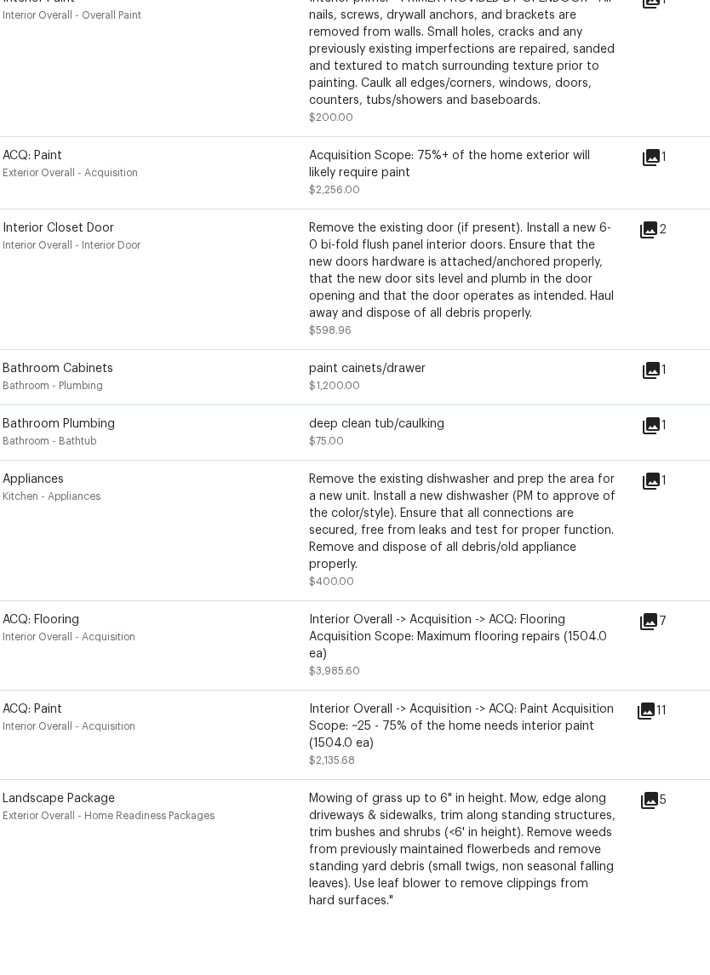
click at [657, 677] on icon at bounding box center [648, 685] width 17 height 17
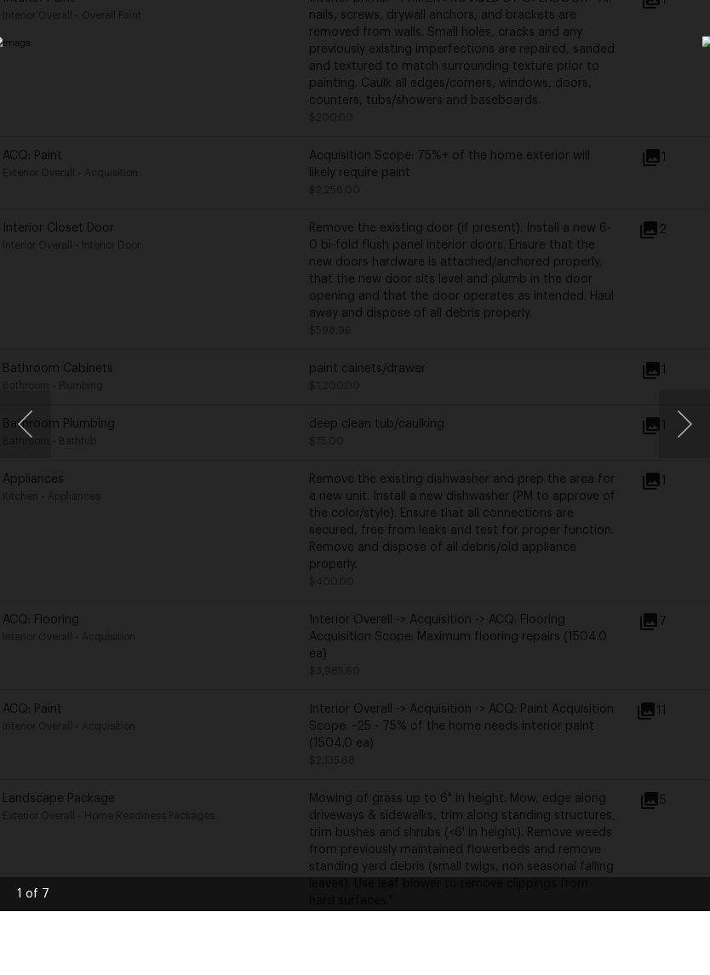
click at [690, 454] on button "Next image" at bounding box center [684, 488] width 51 height 68
click at [687, 454] on button "Next image" at bounding box center [684, 488] width 51 height 68
click at [690, 454] on button "Next image" at bounding box center [684, 488] width 51 height 68
click at [695, 454] on button "Next image" at bounding box center [684, 488] width 51 height 68
click at [692, 454] on button "Next image" at bounding box center [684, 488] width 51 height 68
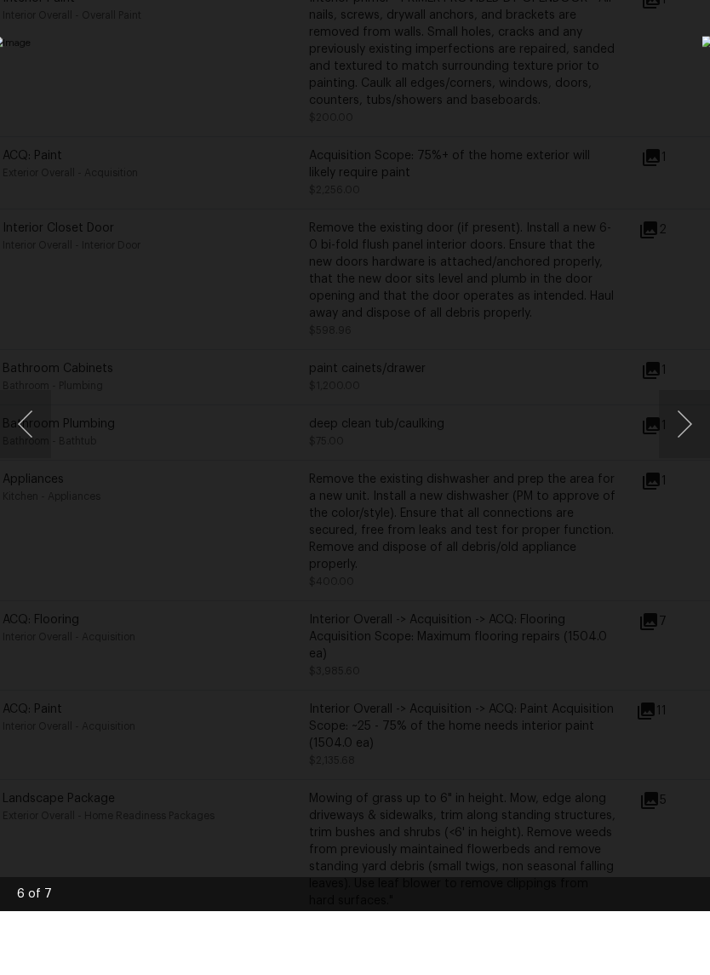
click at [692, 454] on button "Next image" at bounding box center [684, 488] width 51 height 68
click at [695, 454] on button "Next image" at bounding box center [684, 488] width 51 height 68
click at [642, 166] on div "Lightbox" at bounding box center [355, 487] width 710 height 975
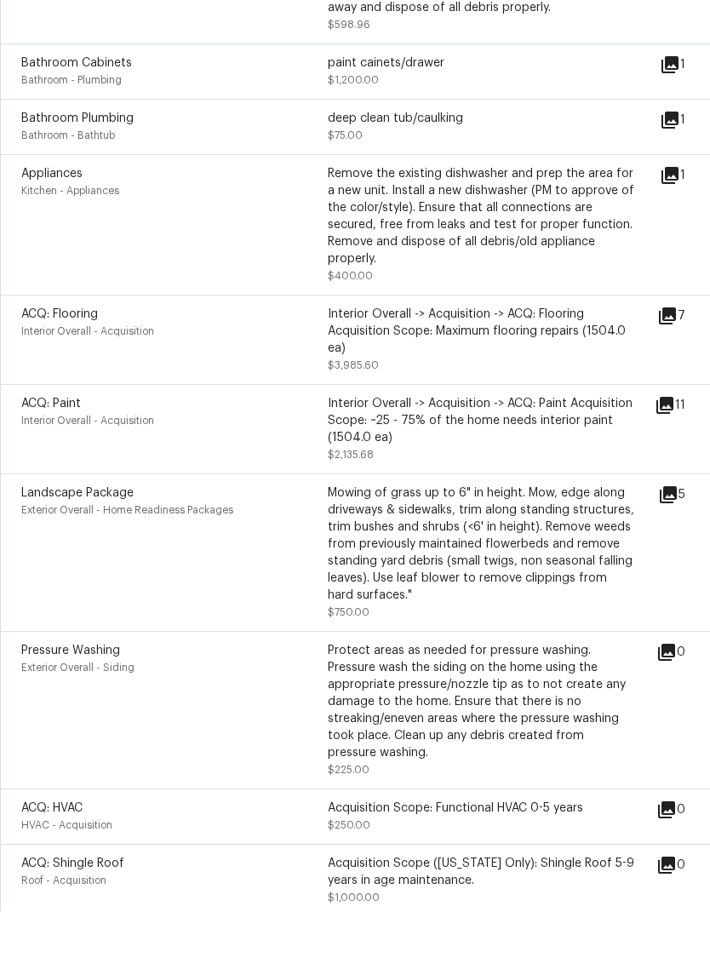
scroll to position [1192, 0]
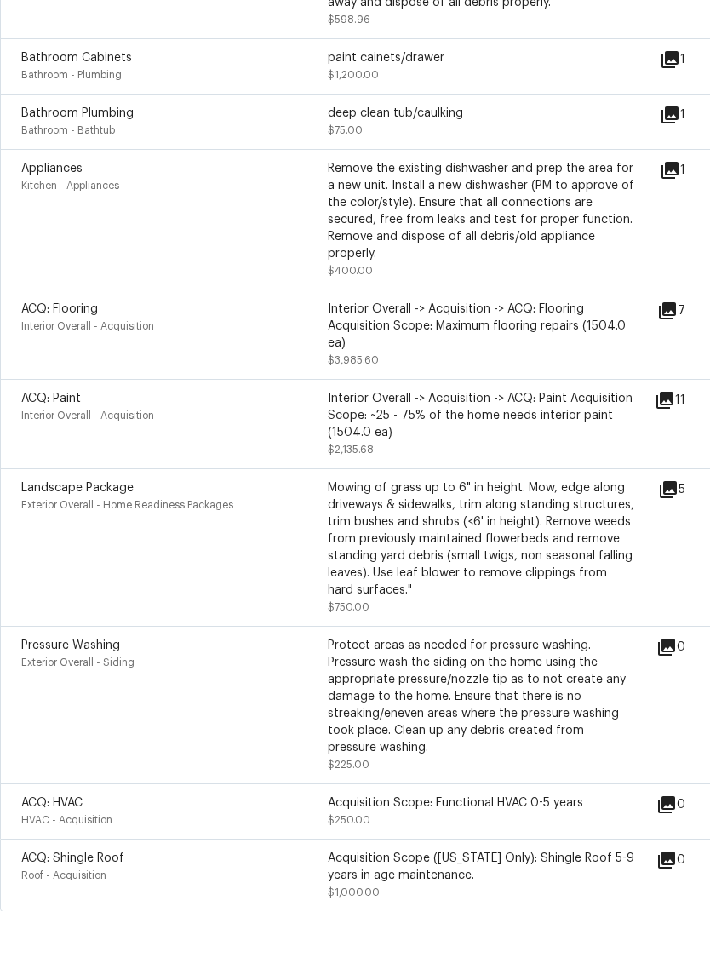
click at [683, 532] on div "Landscape Package Exterior Overall - Home Readiness Packages Mowing of grass up…" at bounding box center [481, 610] width 962 height 157
click at [678, 543] on icon at bounding box center [668, 553] width 20 height 20
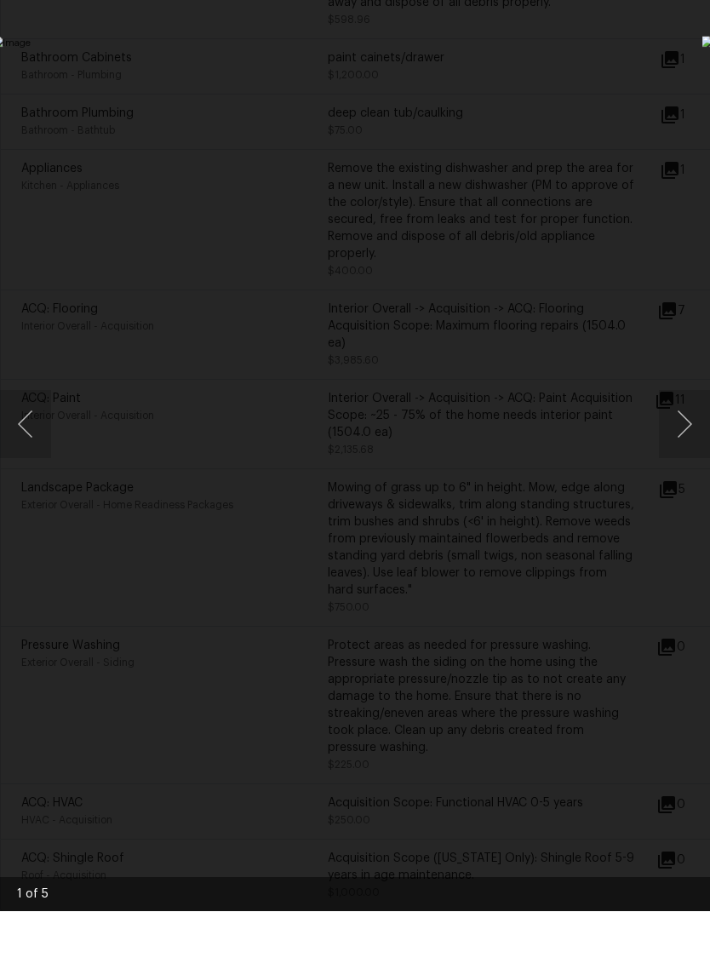
click at [670, 454] on button "Next image" at bounding box center [684, 488] width 51 height 68
click at [683, 454] on button "Next image" at bounding box center [684, 488] width 51 height 68
click at [694, 454] on button "Next image" at bounding box center [684, 488] width 51 height 68
click at [695, 454] on button "Next image" at bounding box center [684, 488] width 51 height 68
click at [691, 454] on button "Next image" at bounding box center [684, 488] width 51 height 68
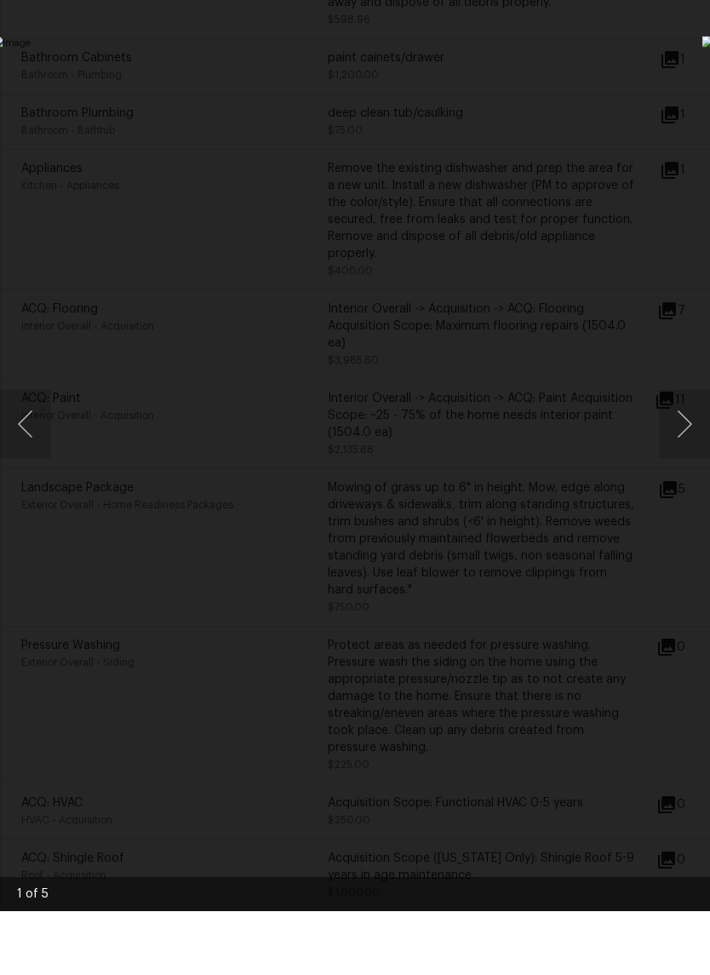
click at [660, 126] on div "Lightbox" at bounding box center [355, 487] width 710 height 975
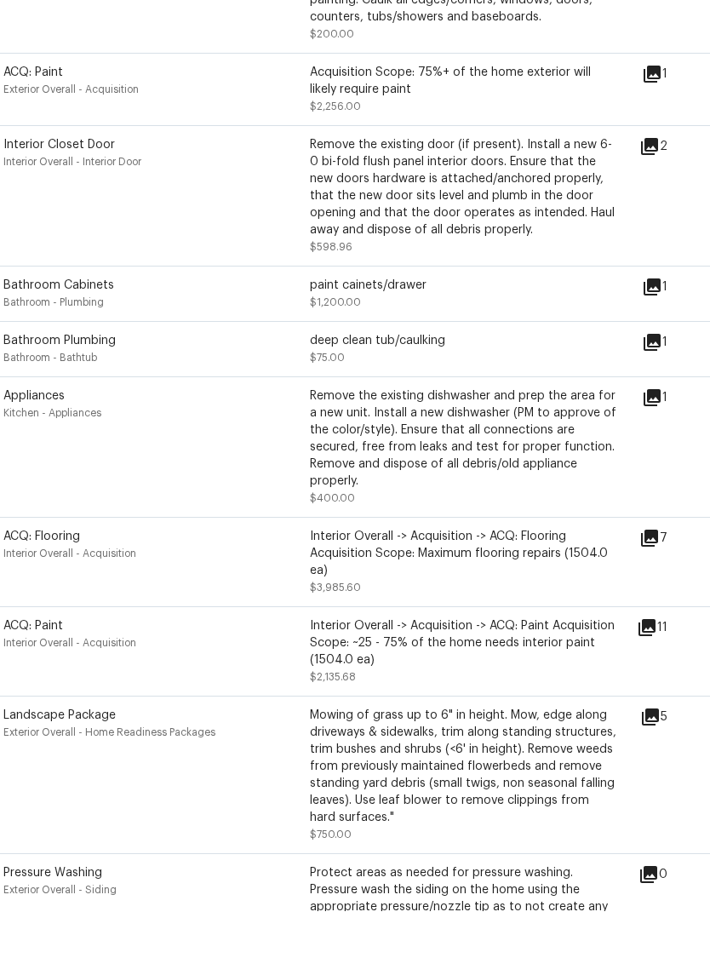
scroll to position [965, 17]
click at [661, 453] on icon at bounding box center [652, 461] width 17 height 17
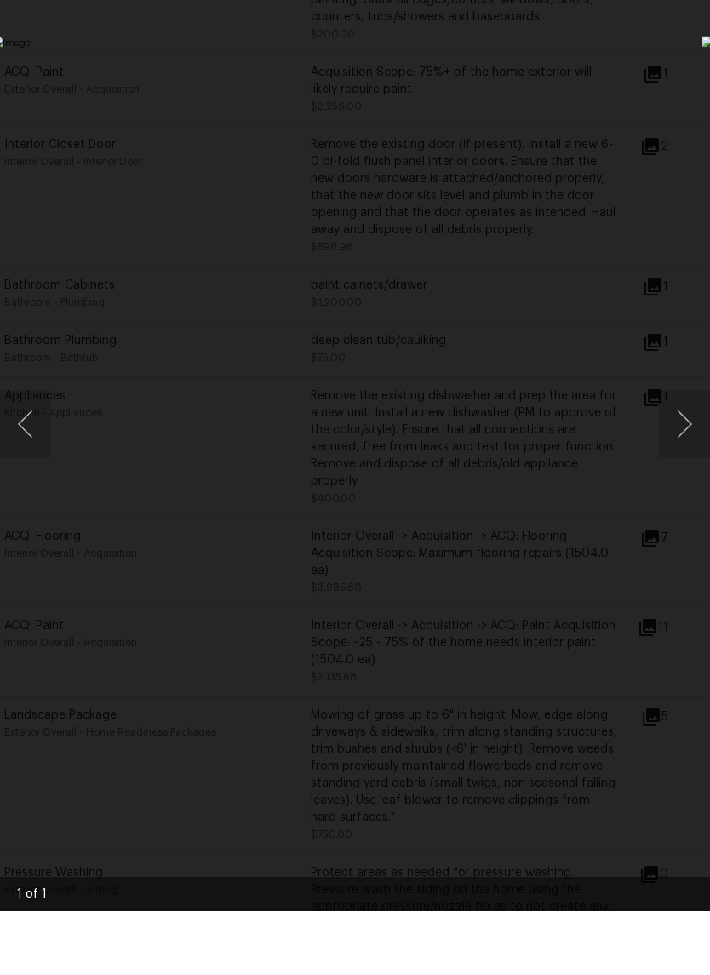
click at [668, 205] on div "Lightbox" at bounding box center [355, 487] width 710 height 975
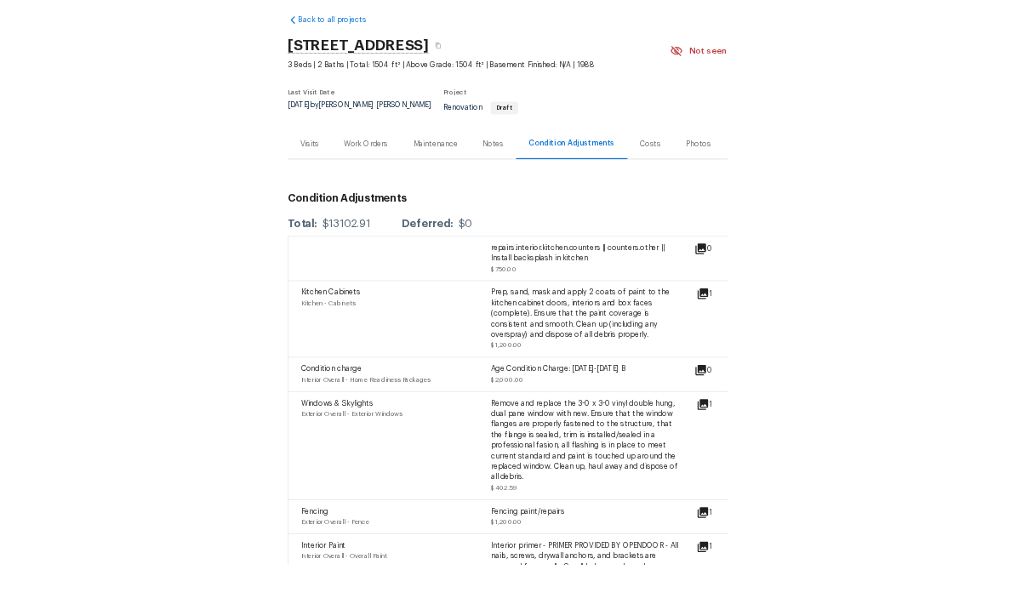
scroll to position [64, 0]
